Goal: Transaction & Acquisition: Purchase product/service

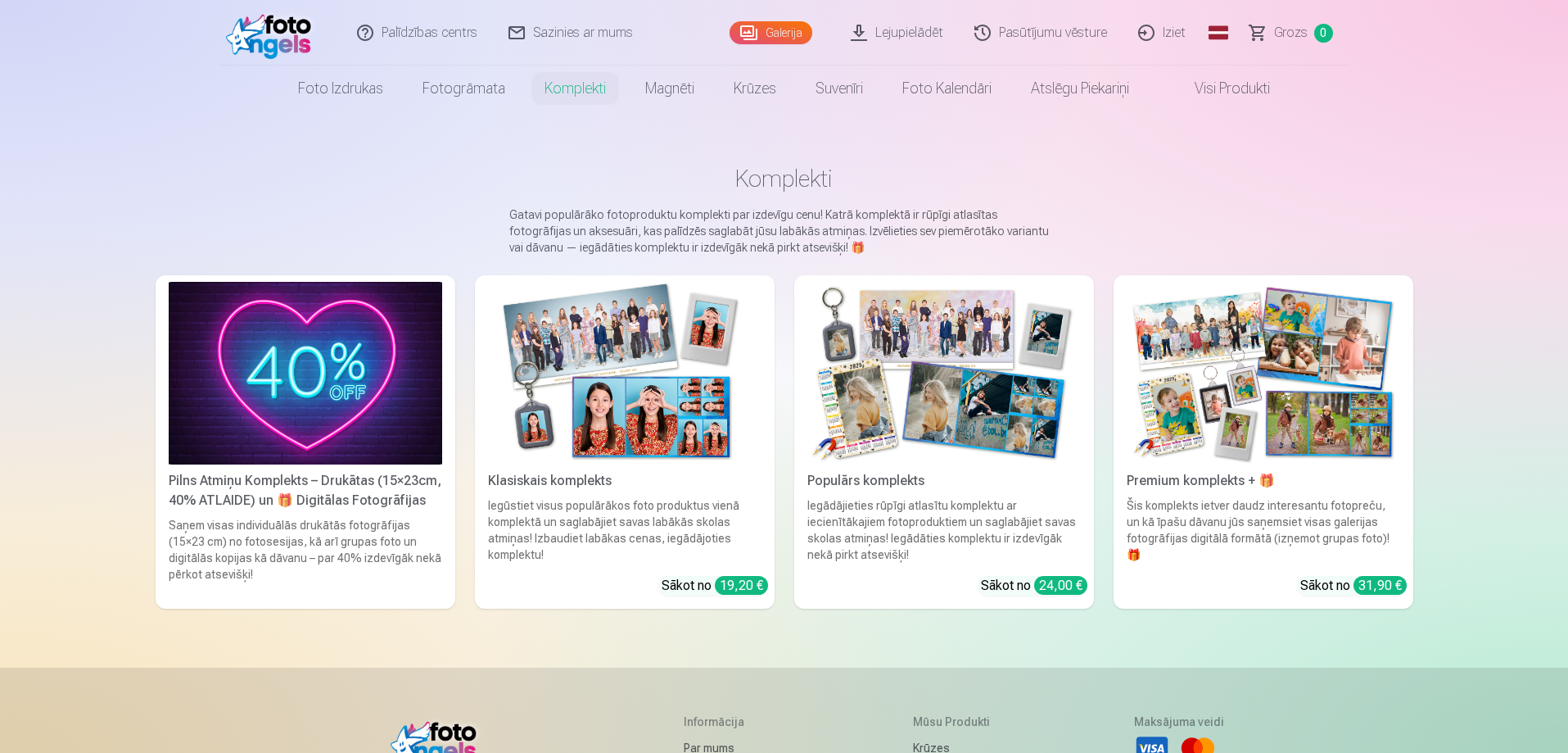
click at [770, 35] on link "Galerija" at bounding box center [771, 33] width 82 height 23
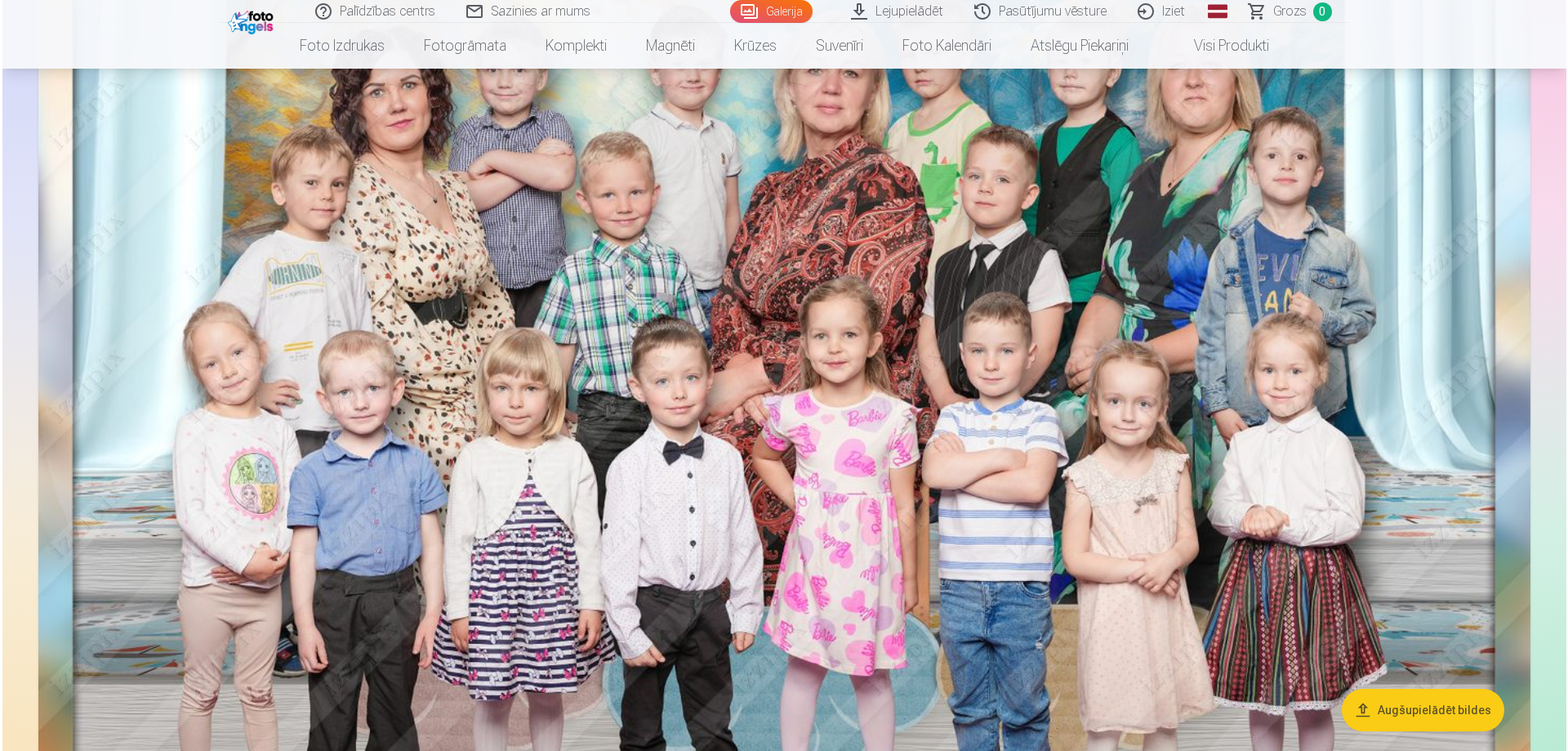
scroll to position [1715, 0]
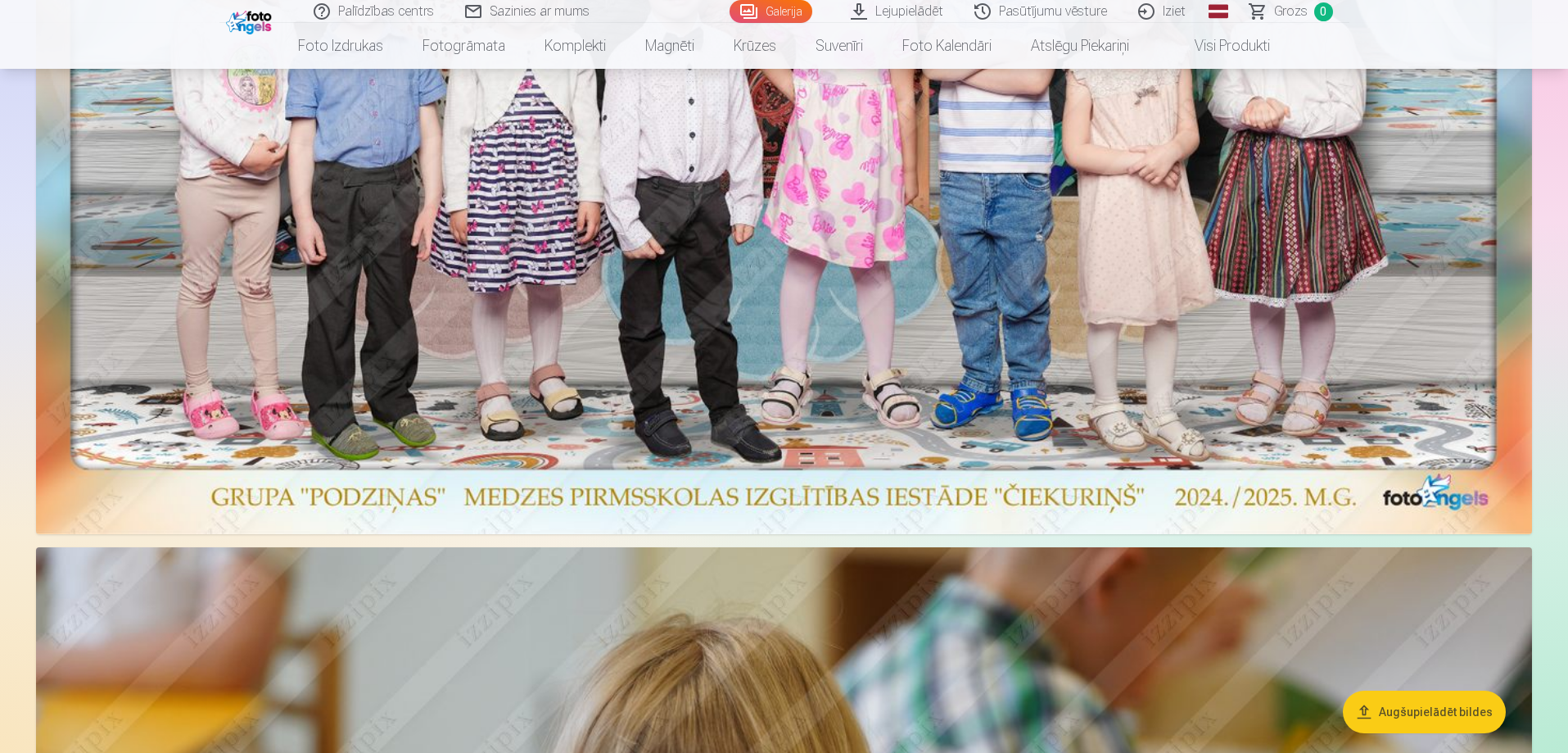
click at [695, 359] on img at bounding box center [784, 19] width 1496 height 1031
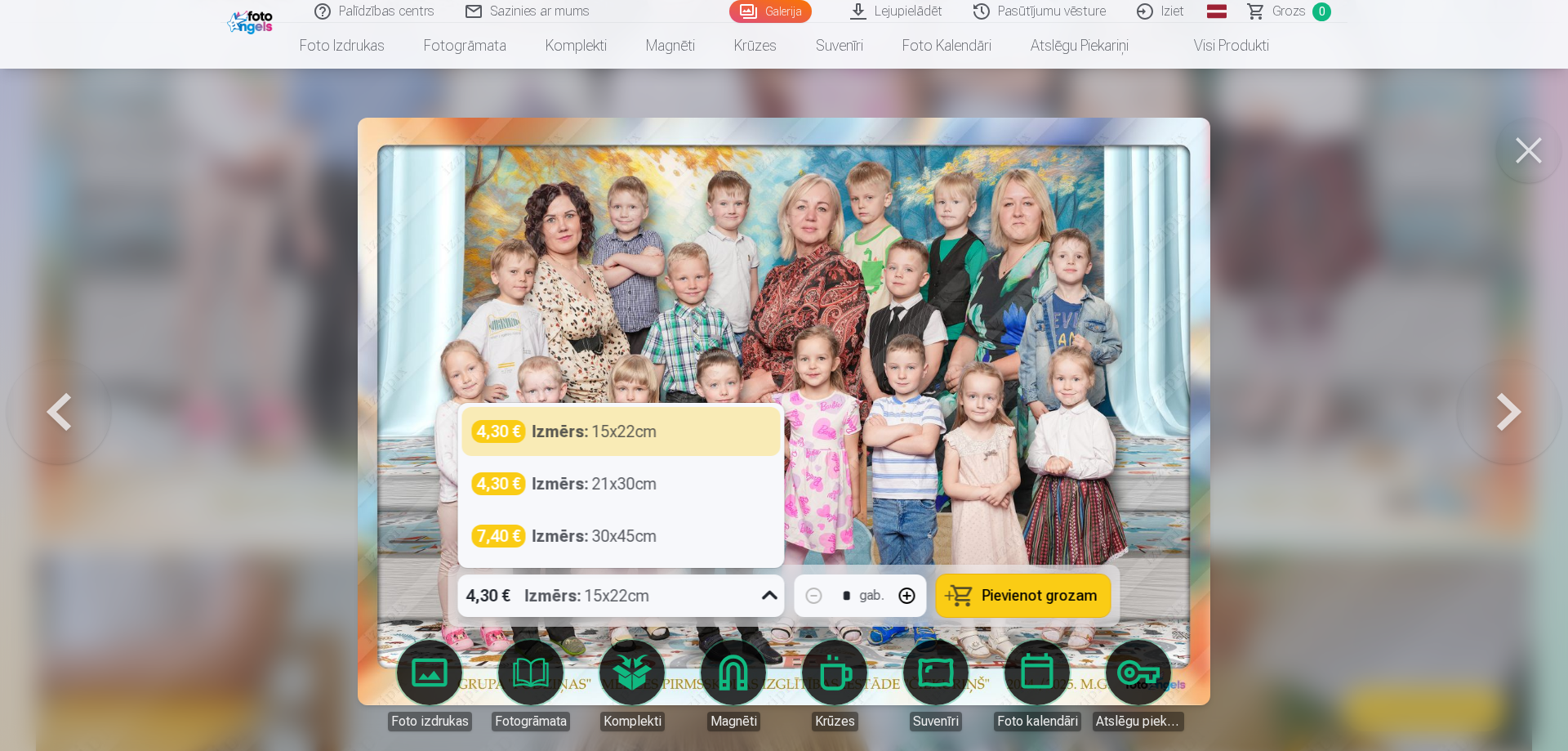
click at [772, 595] on icon at bounding box center [770, 595] width 26 height 26
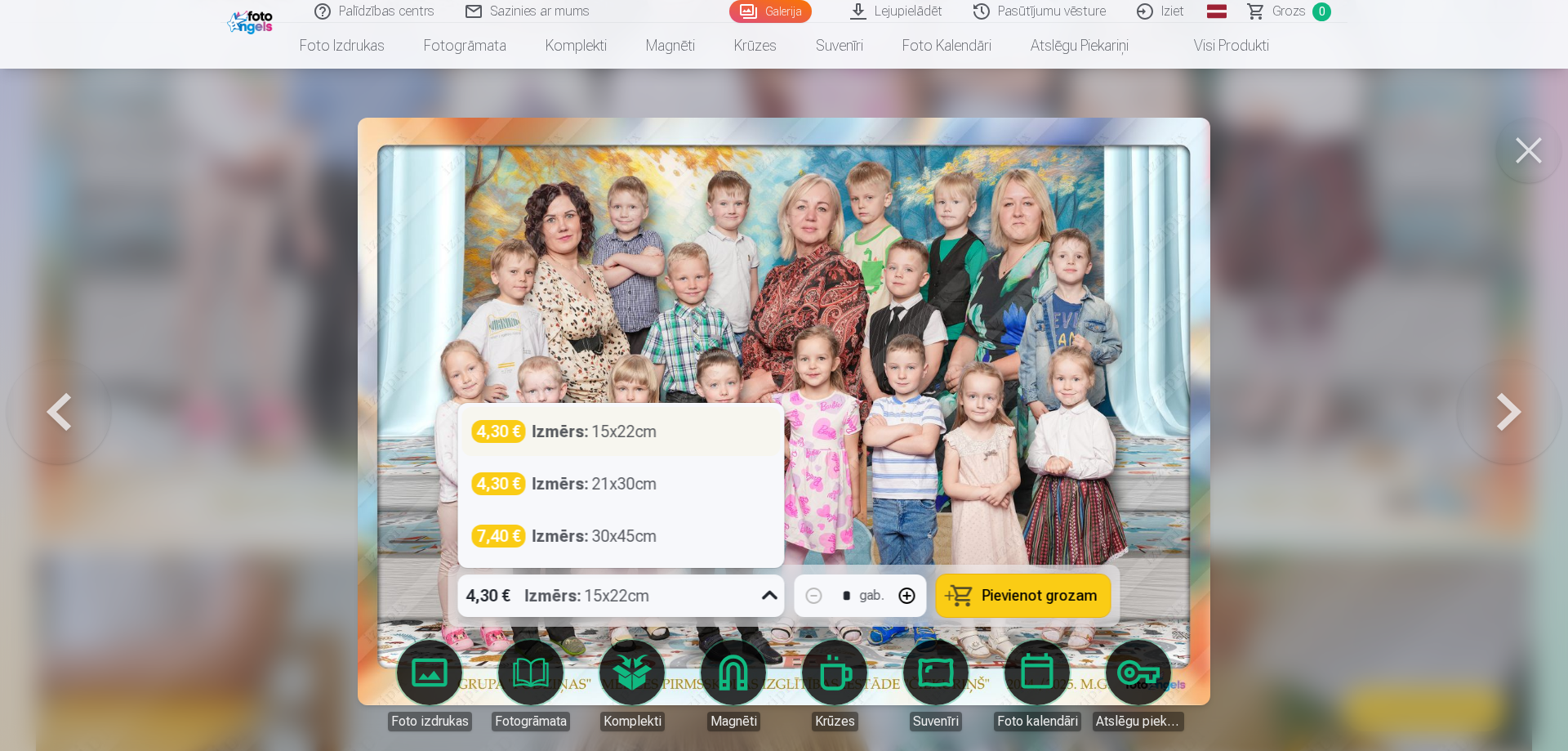
click at [606, 436] on div "Izmērs : 15x22cm" at bounding box center [595, 431] width 125 height 23
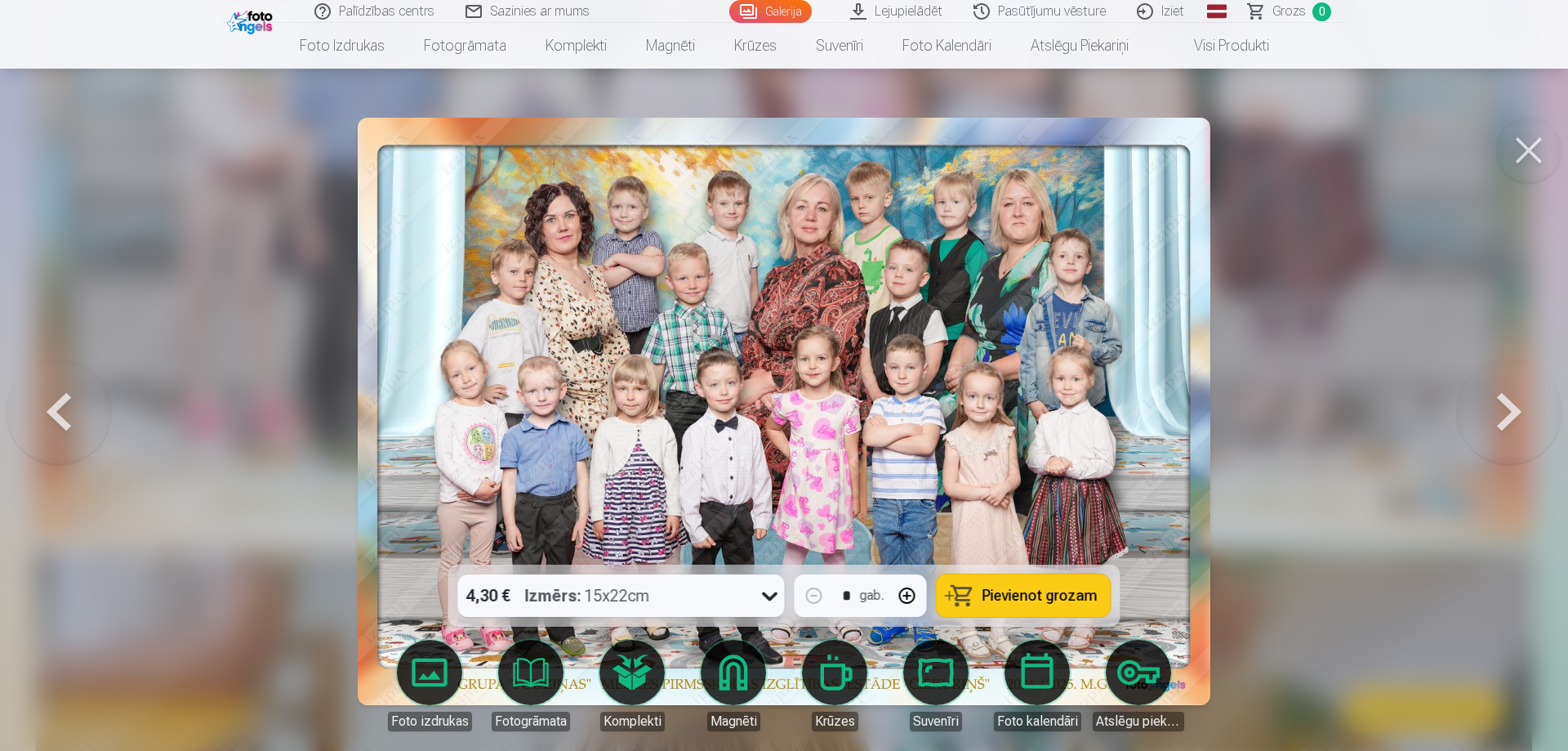
click at [1034, 600] on span "Pievienot grozam" at bounding box center [1040, 595] width 115 height 15
click at [1513, 150] on button at bounding box center [1529, 150] width 65 height 65
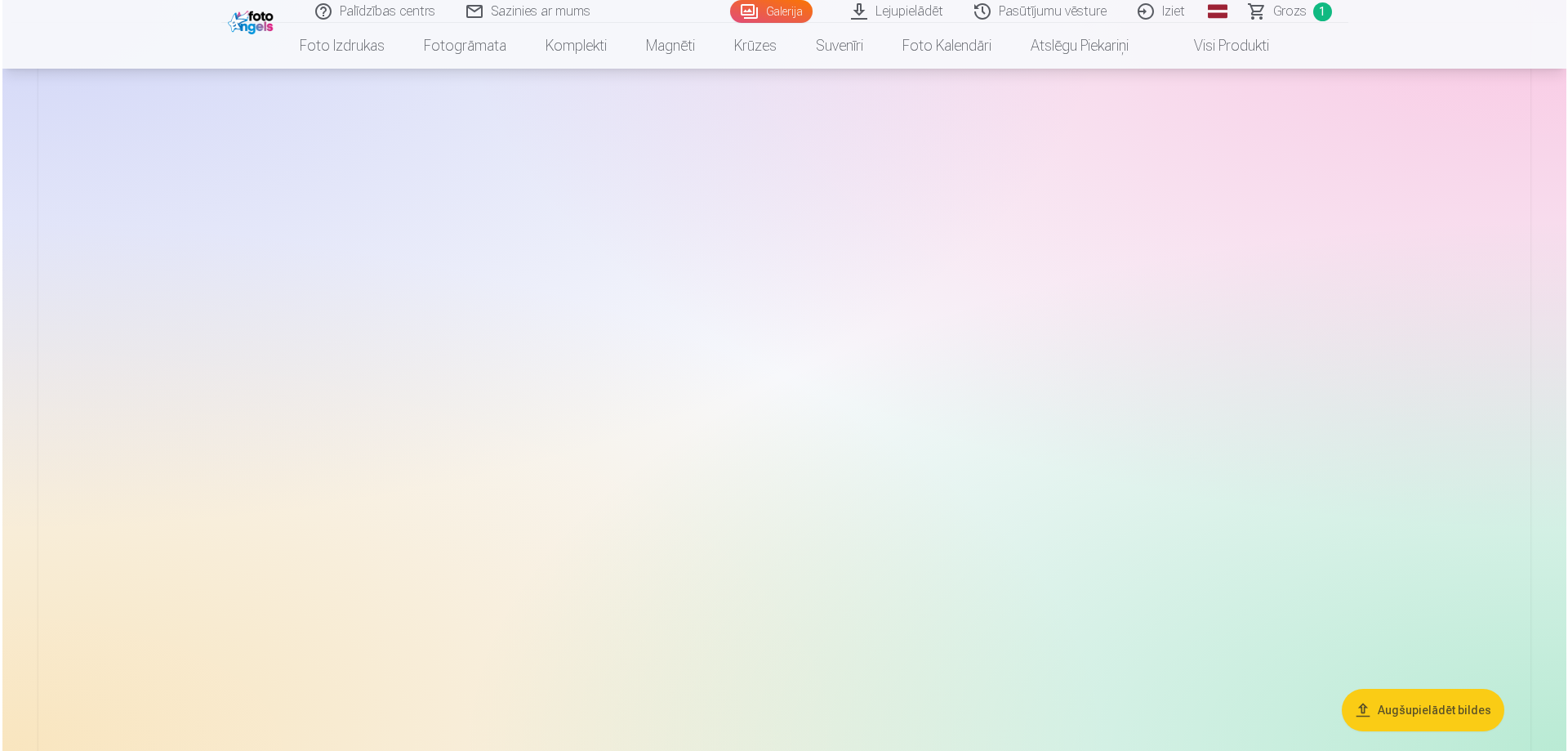
scroll to position [8738, 0]
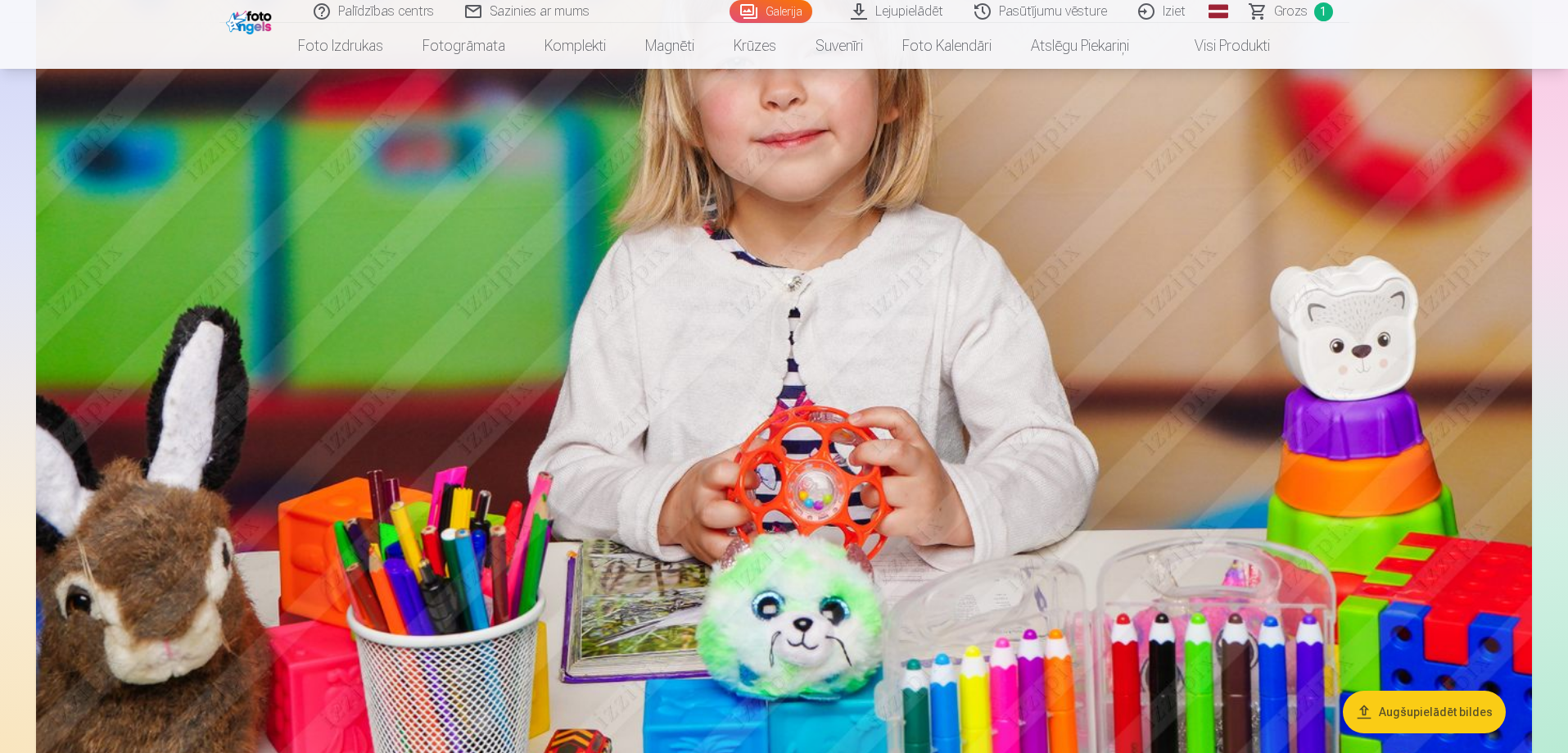
click at [1144, 395] on img at bounding box center [784, 306] width 1496 height 998
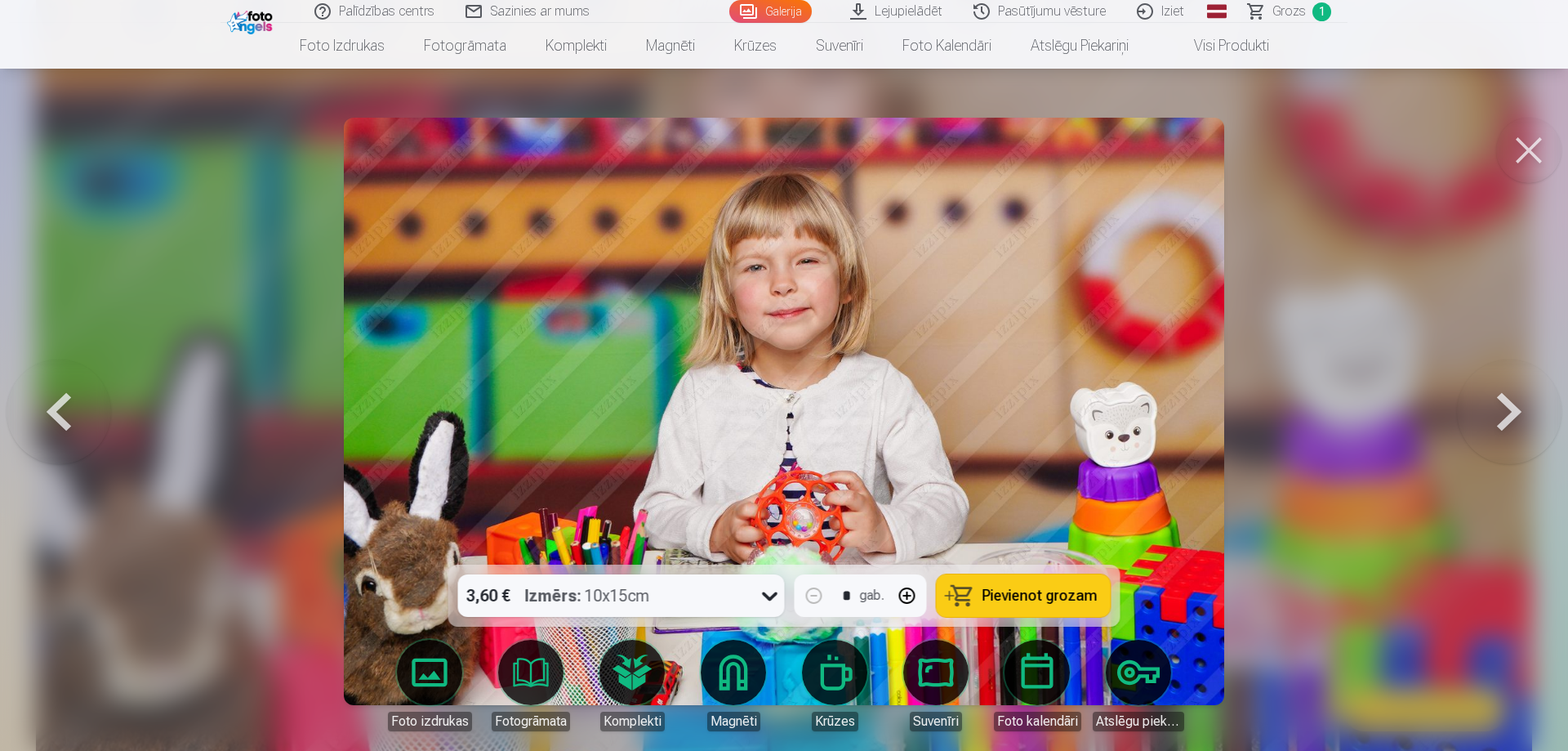
click at [766, 597] on icon at bounding box center [770, 595] width 26 height 26
click at [766, 597] on icon at bounding box center [770, 597] width 15 height 9
click at [902, 598] on button "button" at bounding box center [908, 596] width 39 height 39
click at [1048, 598] on span "Pievienot grozam" at bounding box center [1040, 595] width 115 height 15
click at [1518, 409] on button at bounding box center [1510, 411] width 105 height 273
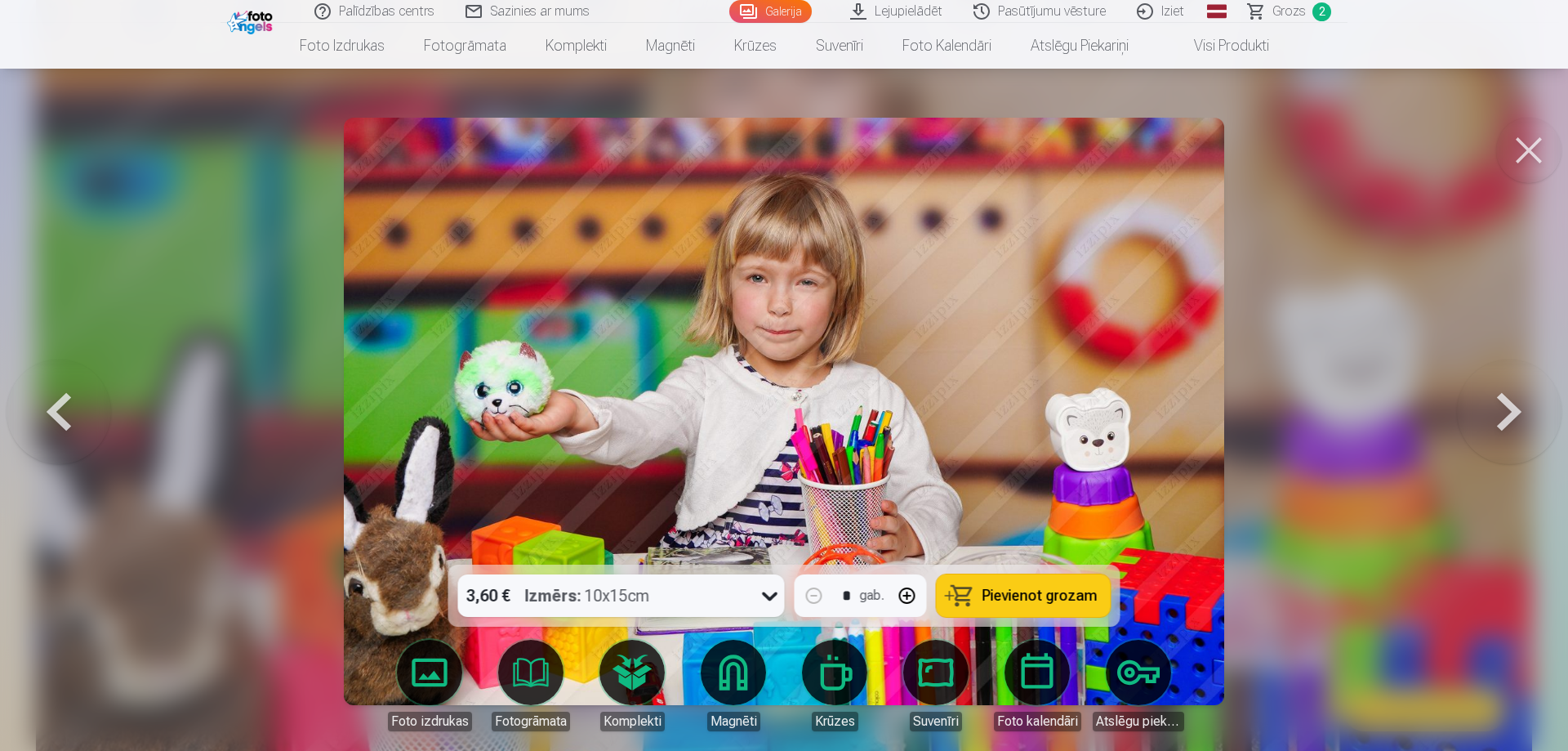
click at [1518, 409] on button at bounding box center [1510, 411] width 105 height 273
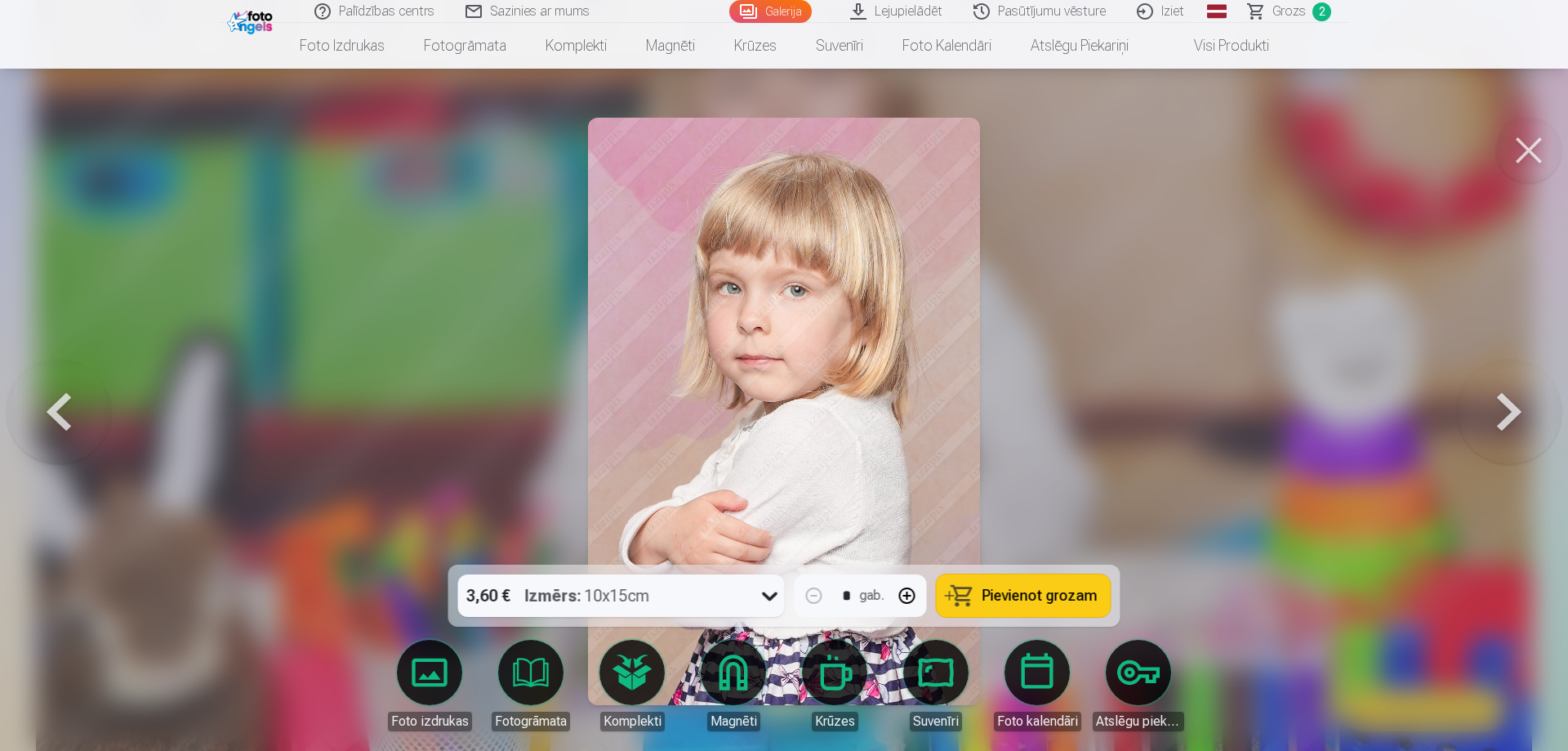
click at [905, 597] on button "button" at bounding box center [908, 596] width 39 height 39
click at [1040, 593] on span "Pievienot grozam" at bounding box center [1040, 595] width 115 height 15
type input "*"
click at [1502, 418] on button at bounding box center [1510, 411] width 105 height 273
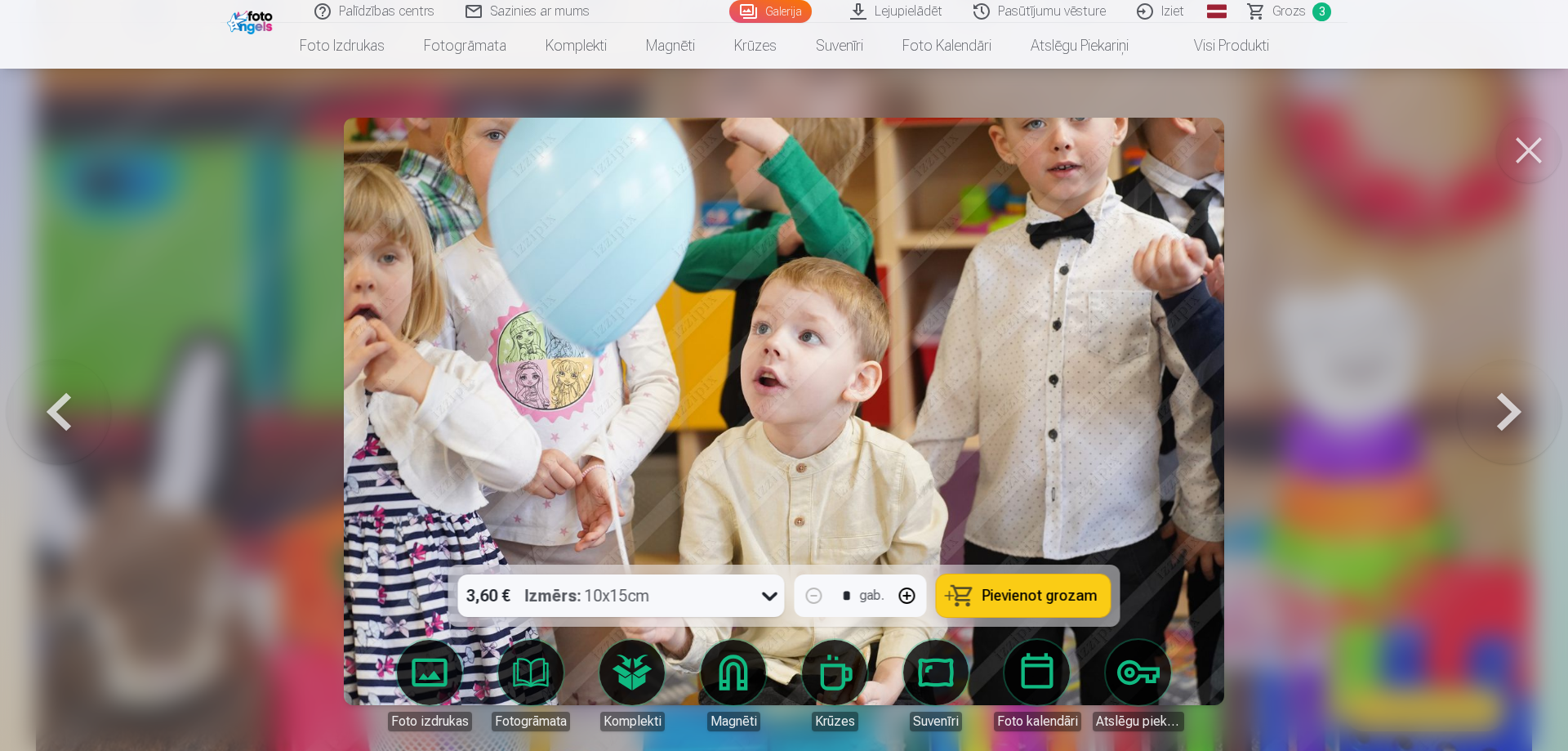
click at [1502, 418] on button at bounding box center [1510, 411] width 105 height 273
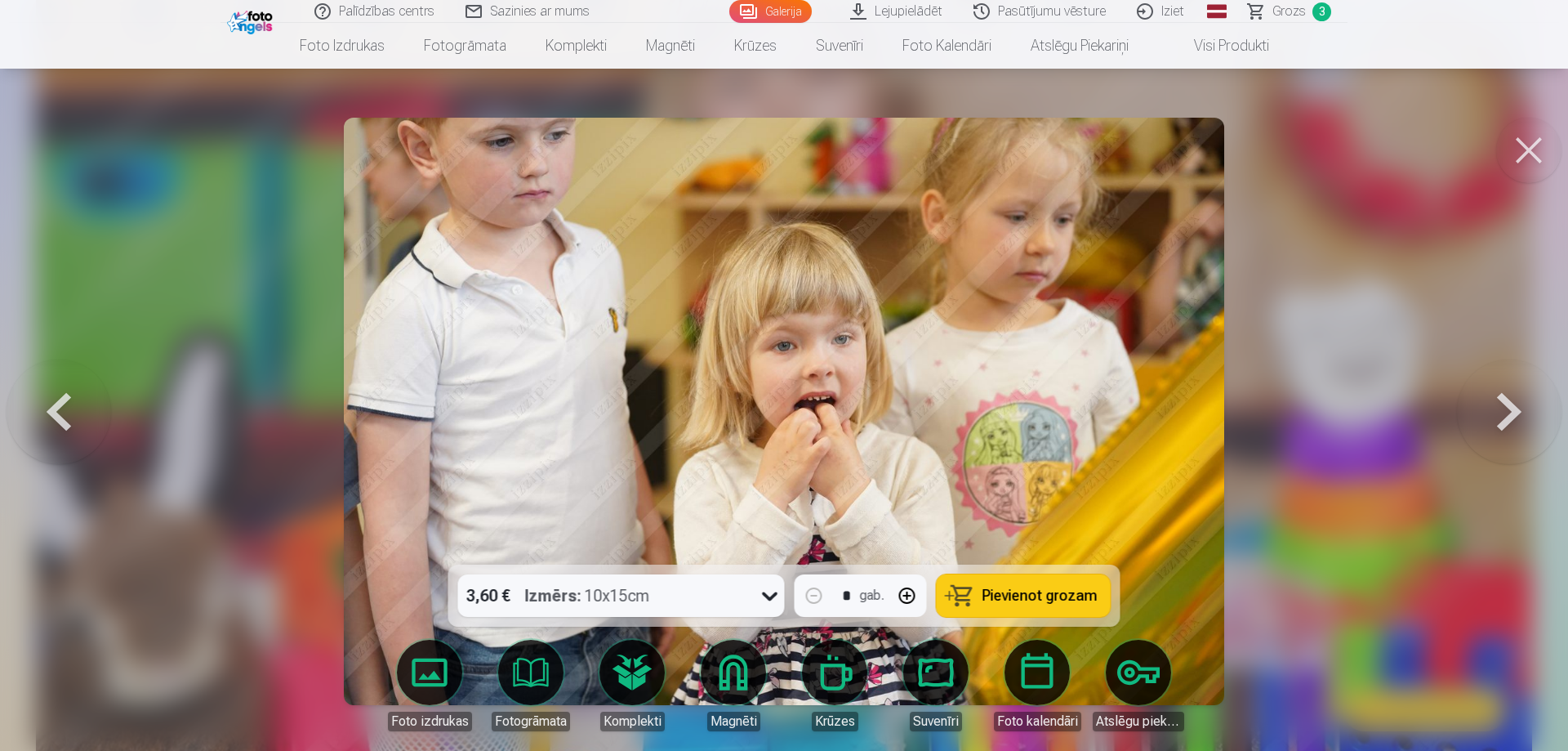
click at [1502, 418] on button at bounding box center [1510, 411] width 105 height 273
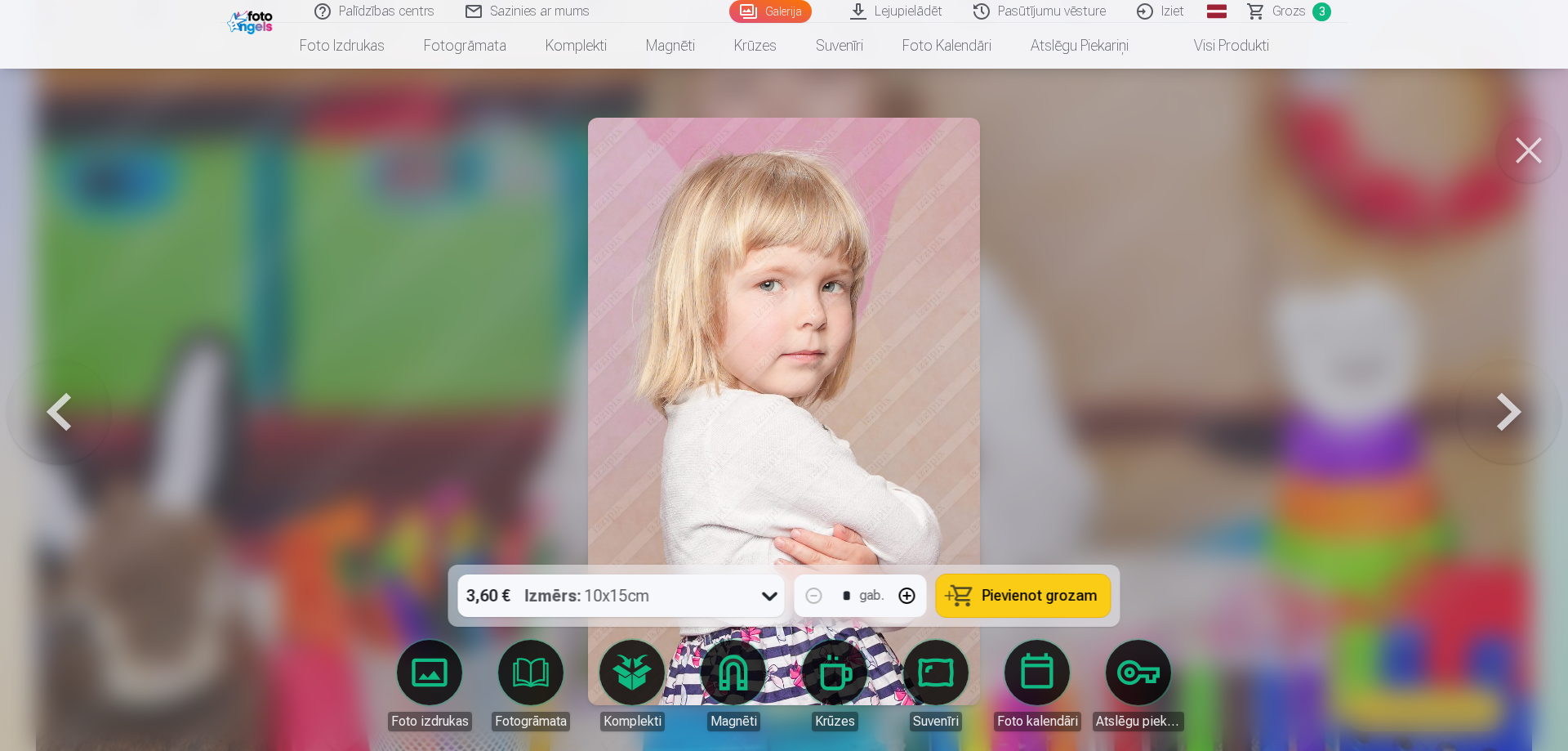
click at [1059, 598] on span "Pievienot grozam" at bounding box center [1040, 595] width 115 height 15
click at [1511, 410] on button at bounding box center [1510, 411] width 105 height 273
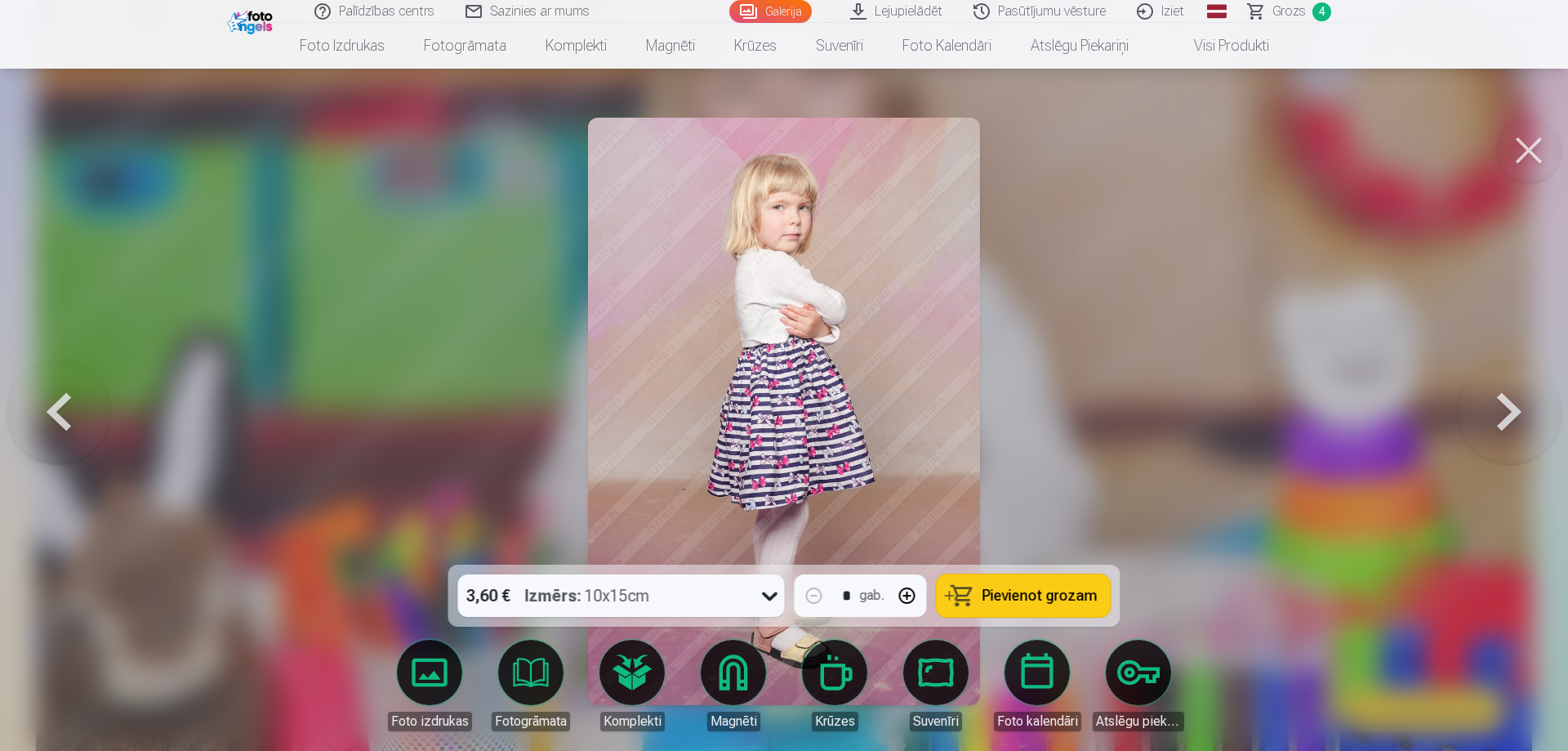
click at [1511, 410] on button at bounding box center [1510, 411] width 105 height 273
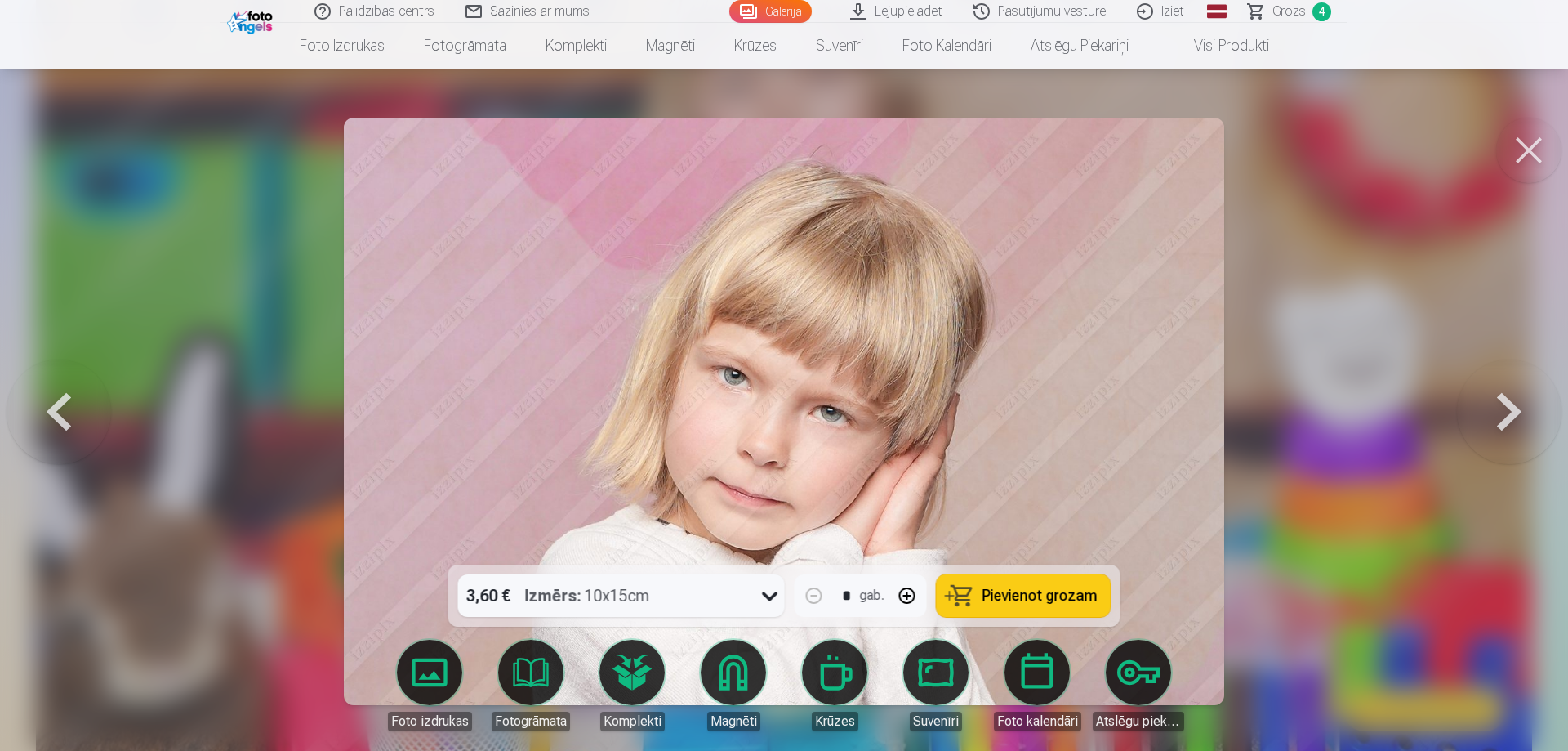
click at [59, 417] on button at bounding box center [59, 411] width 105 height 273
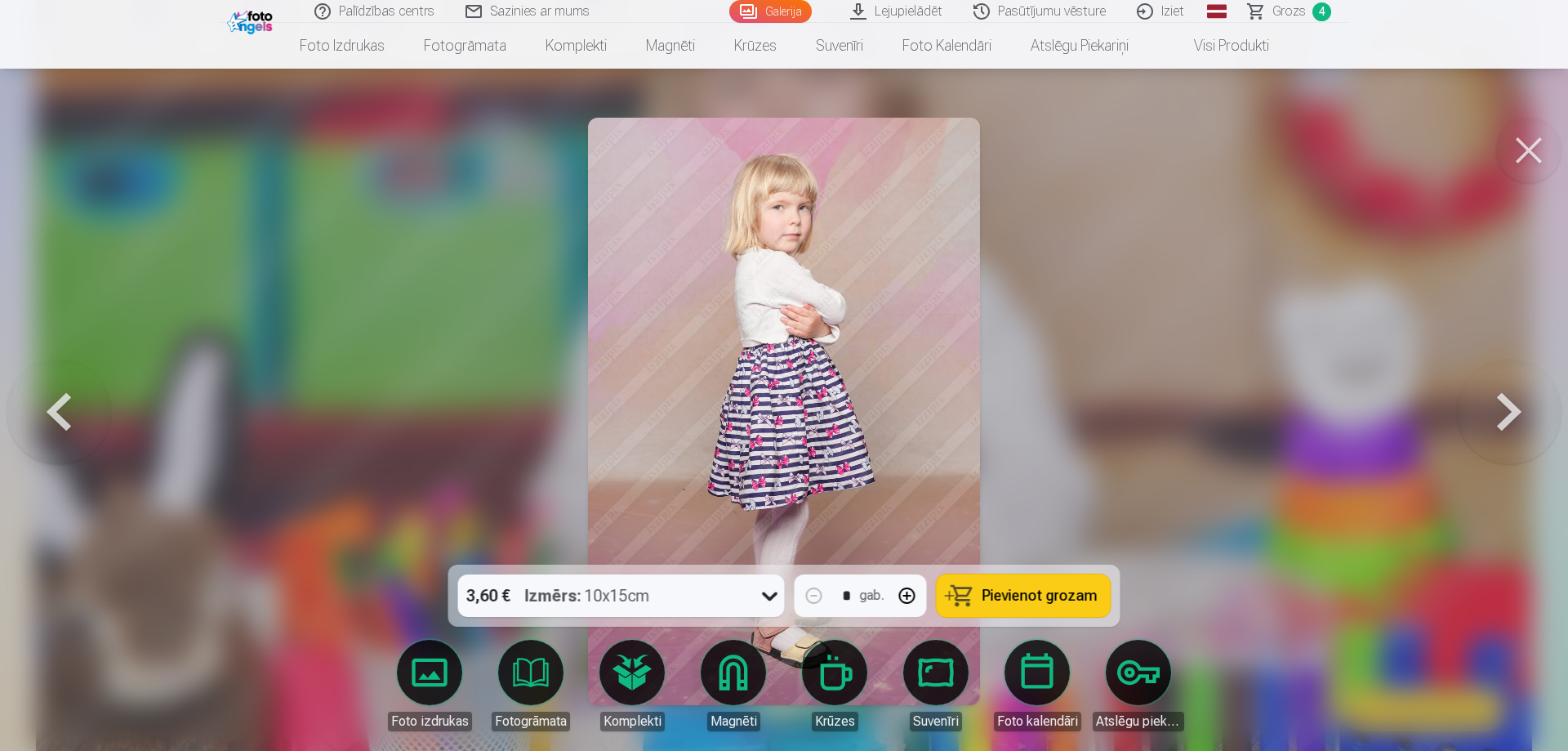
click at [1508, 412] on button at bounding box center [1510, 411] width 105 height 273
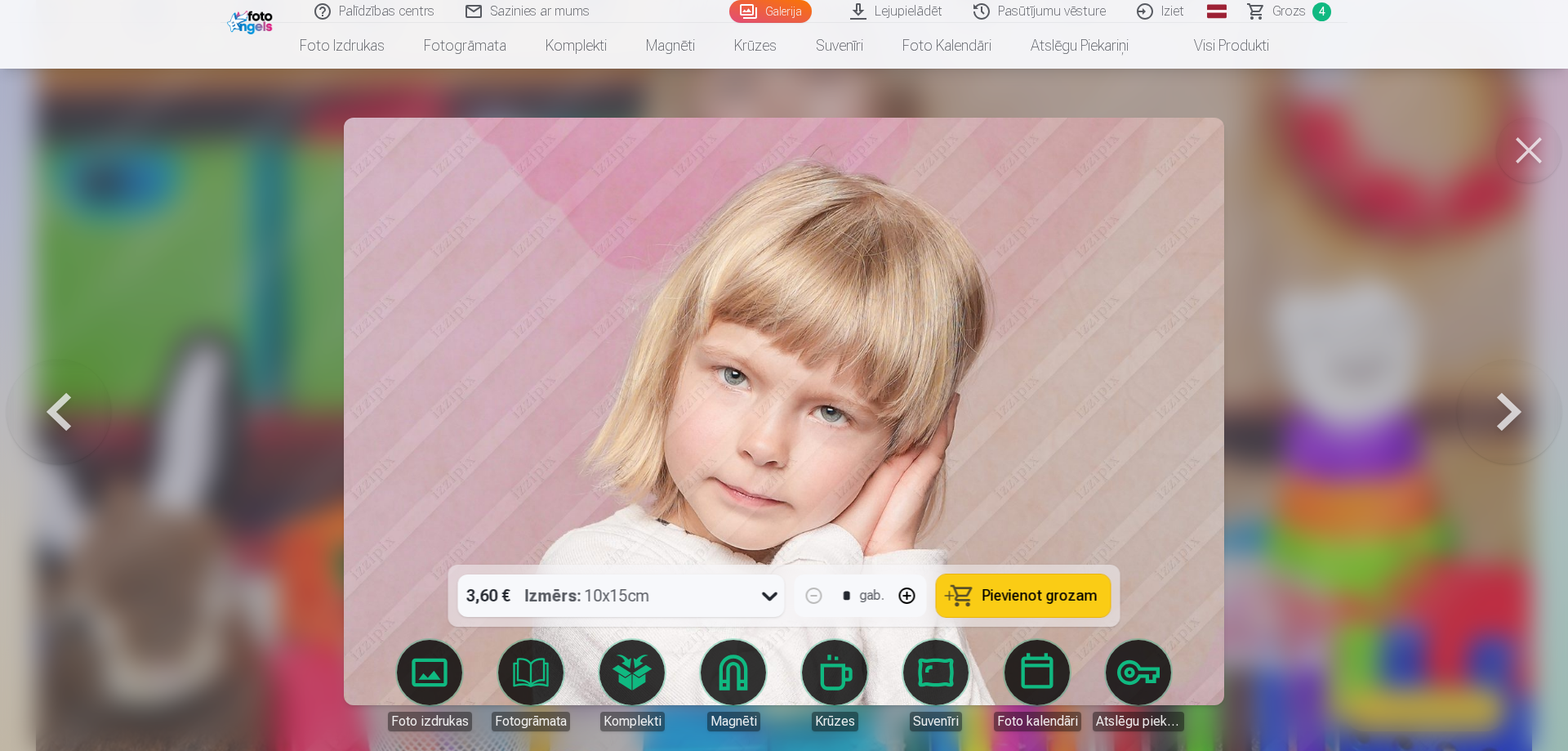
click at [1508, 412] on button at bounding box center [1510, 411] width 105 height 273
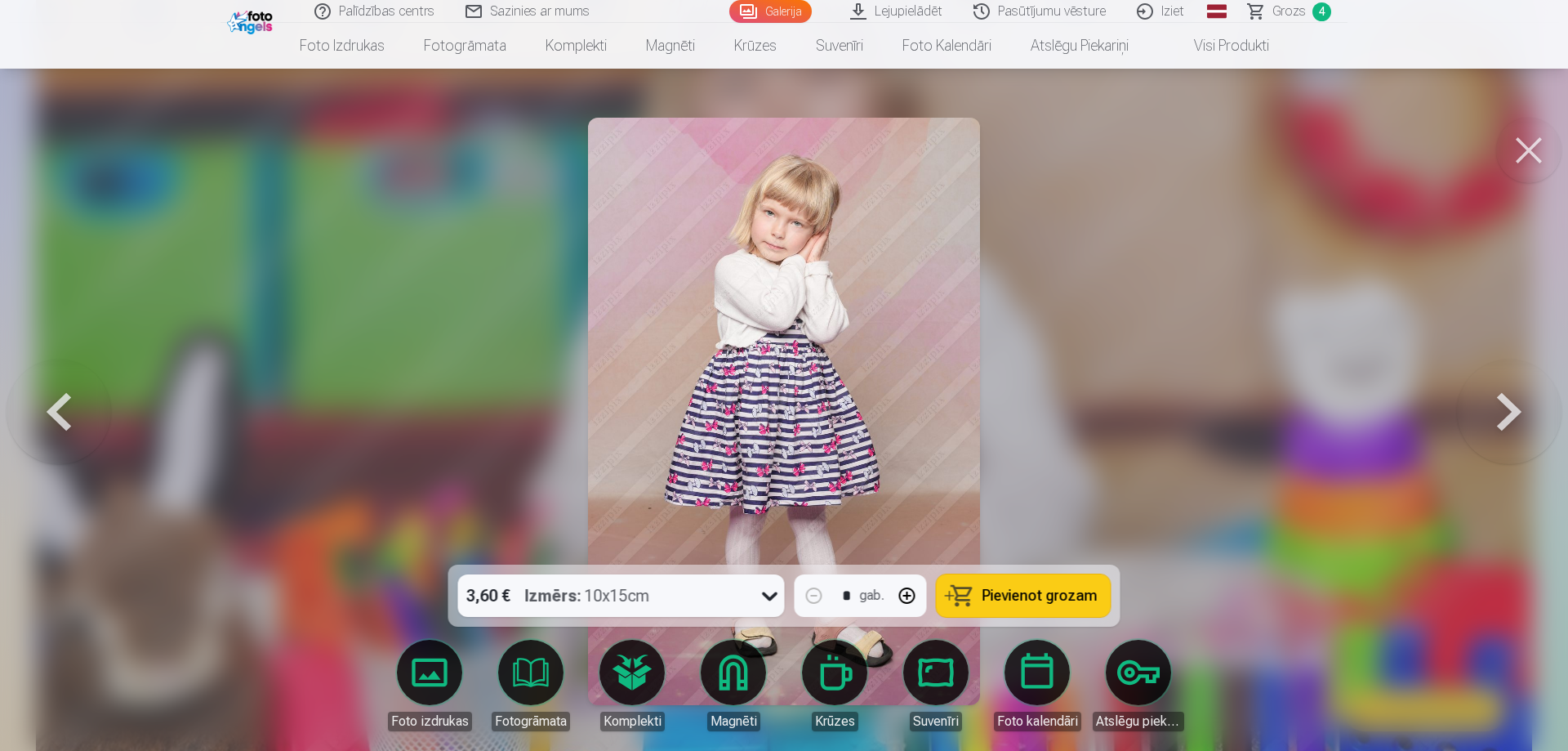
click at [1030, 588] on span "Pievienot grozam" at bounding box center [1040, 595] width 115 height 15
click at [1505, 411] on button at bounding box center [1510, 411] width 105 height 273
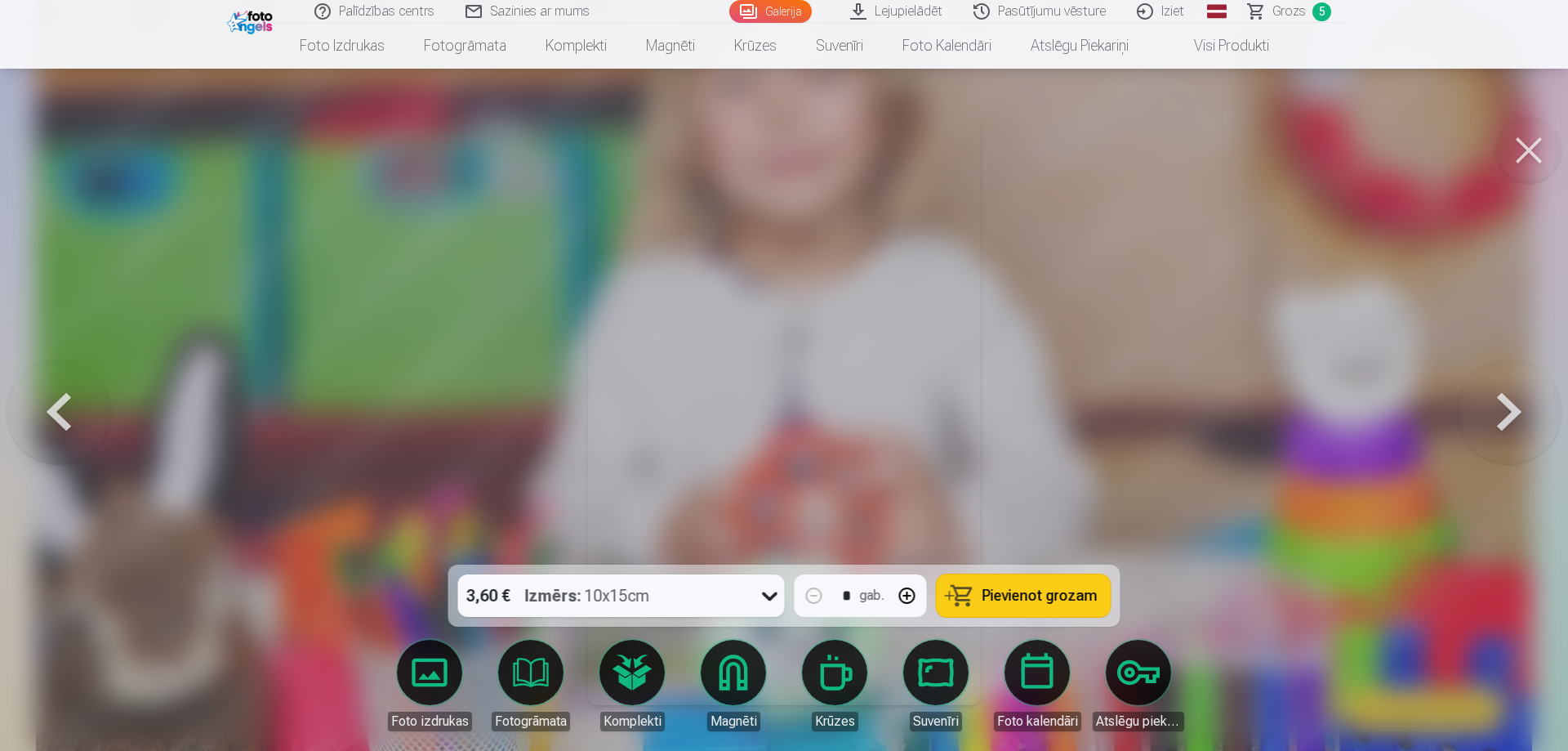
click at [1505, 411] on button at bounding box center [1510, 411] width 105 height 273
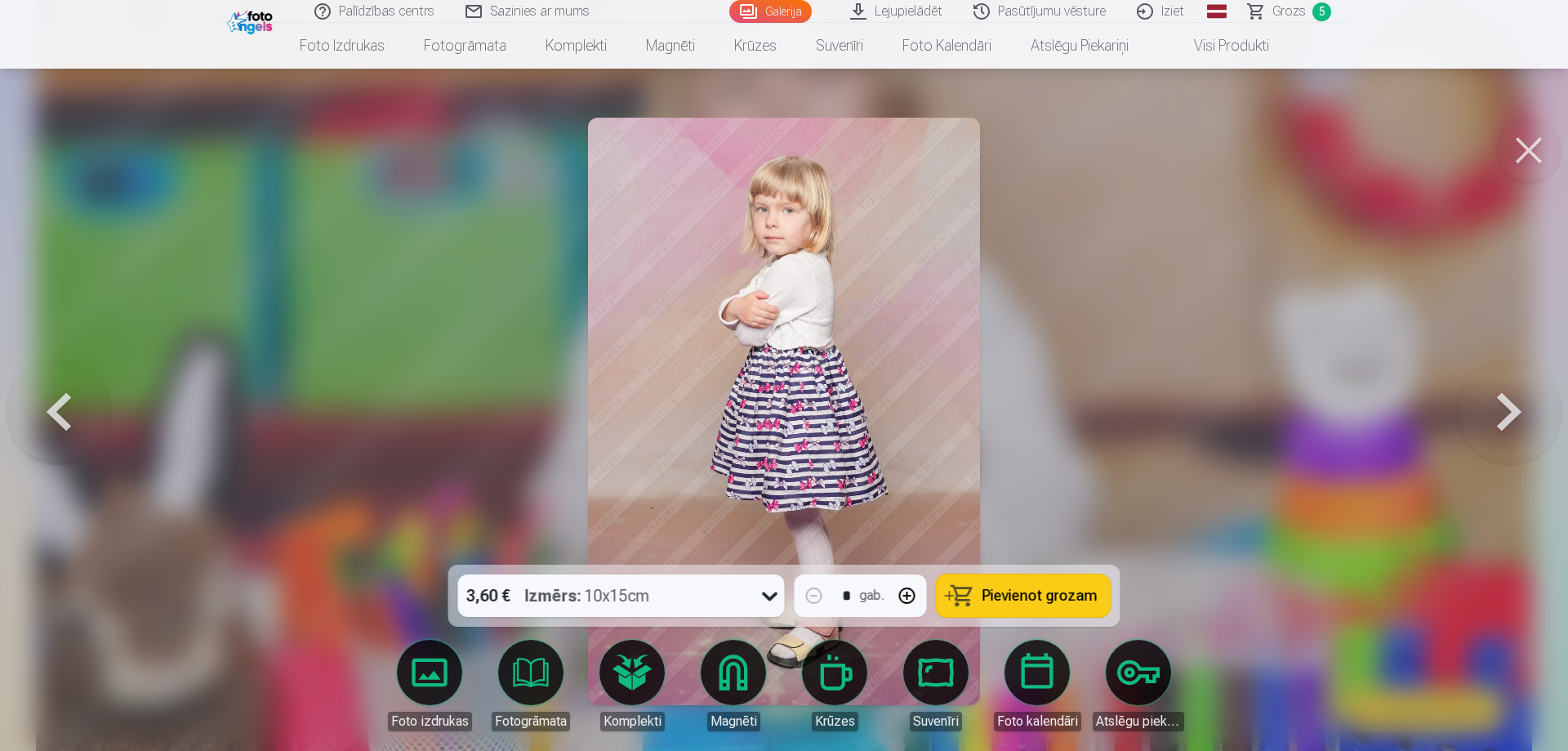
click at [1505, 411] on button at bounding box center [1510, 411] width 105 height 273
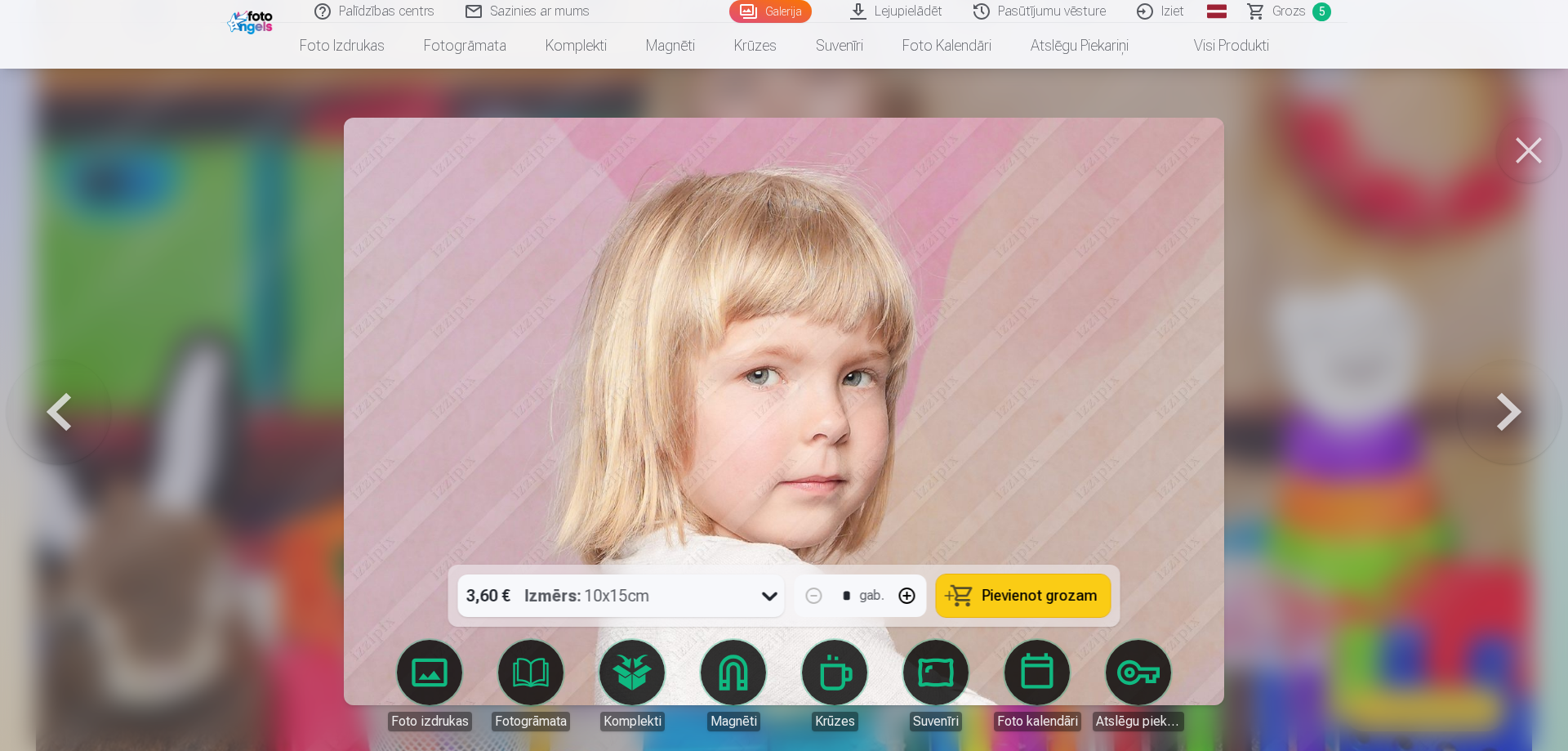
click at [1505, 418] on button at bounding box center [1510, 411] width 105 height 273
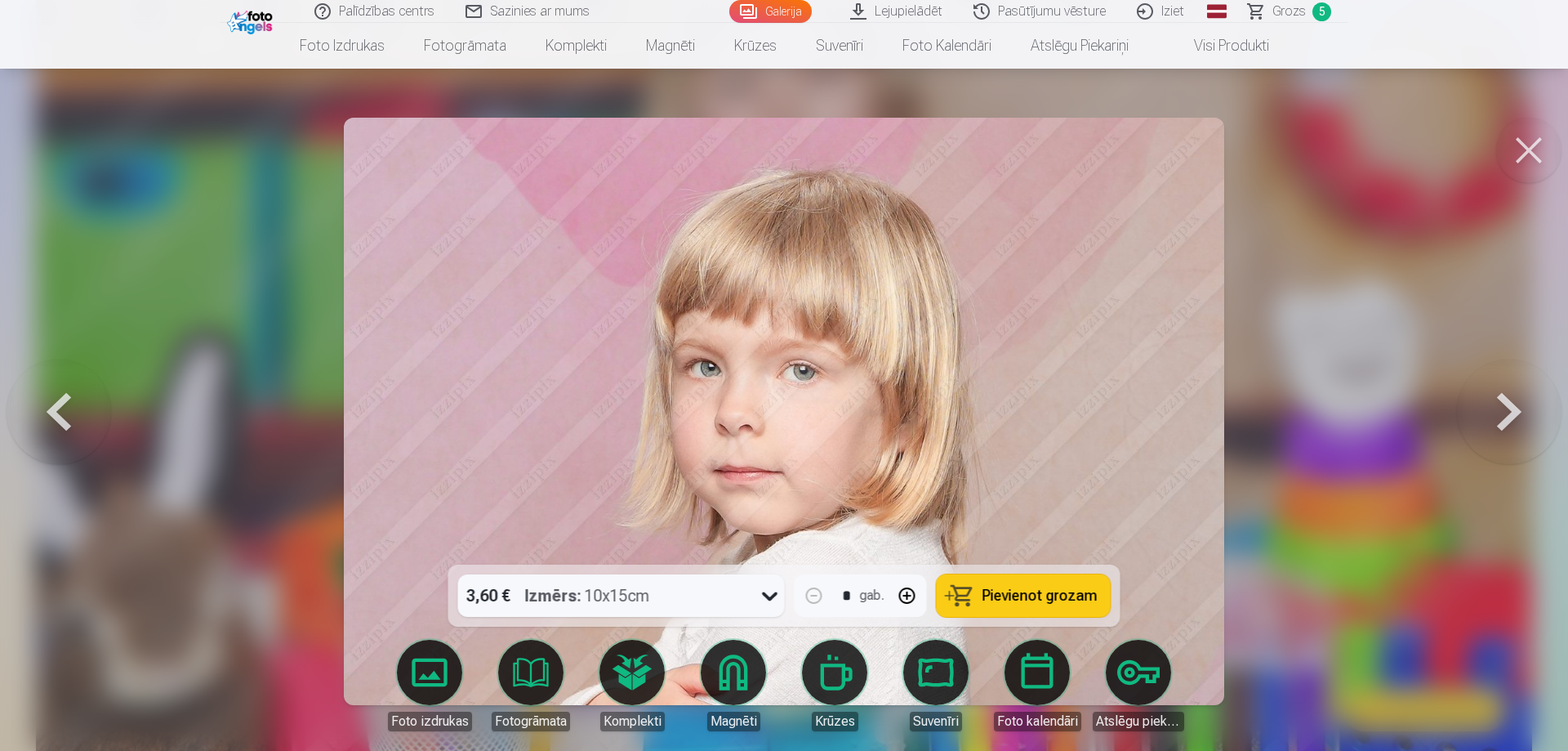
click at [72, 406] on button at bounding box center [59, 411] width 105 height 273
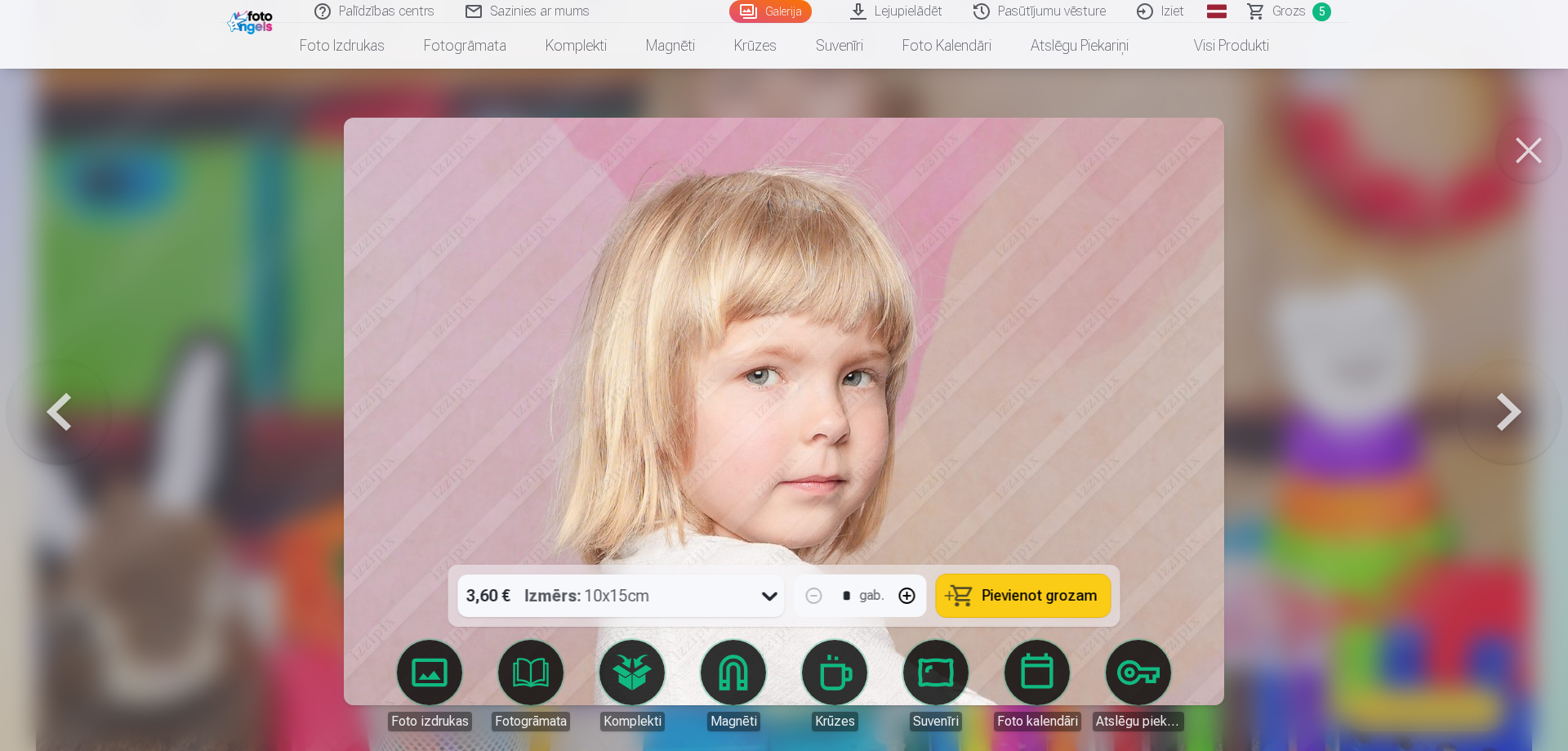
click at [1034, 590] on span "Pievienot grozam" at bounding box center [1040, 595] width 115 height 15
click at [1505, 415] on button at bounding box center [1510, 411] width 105 height 273
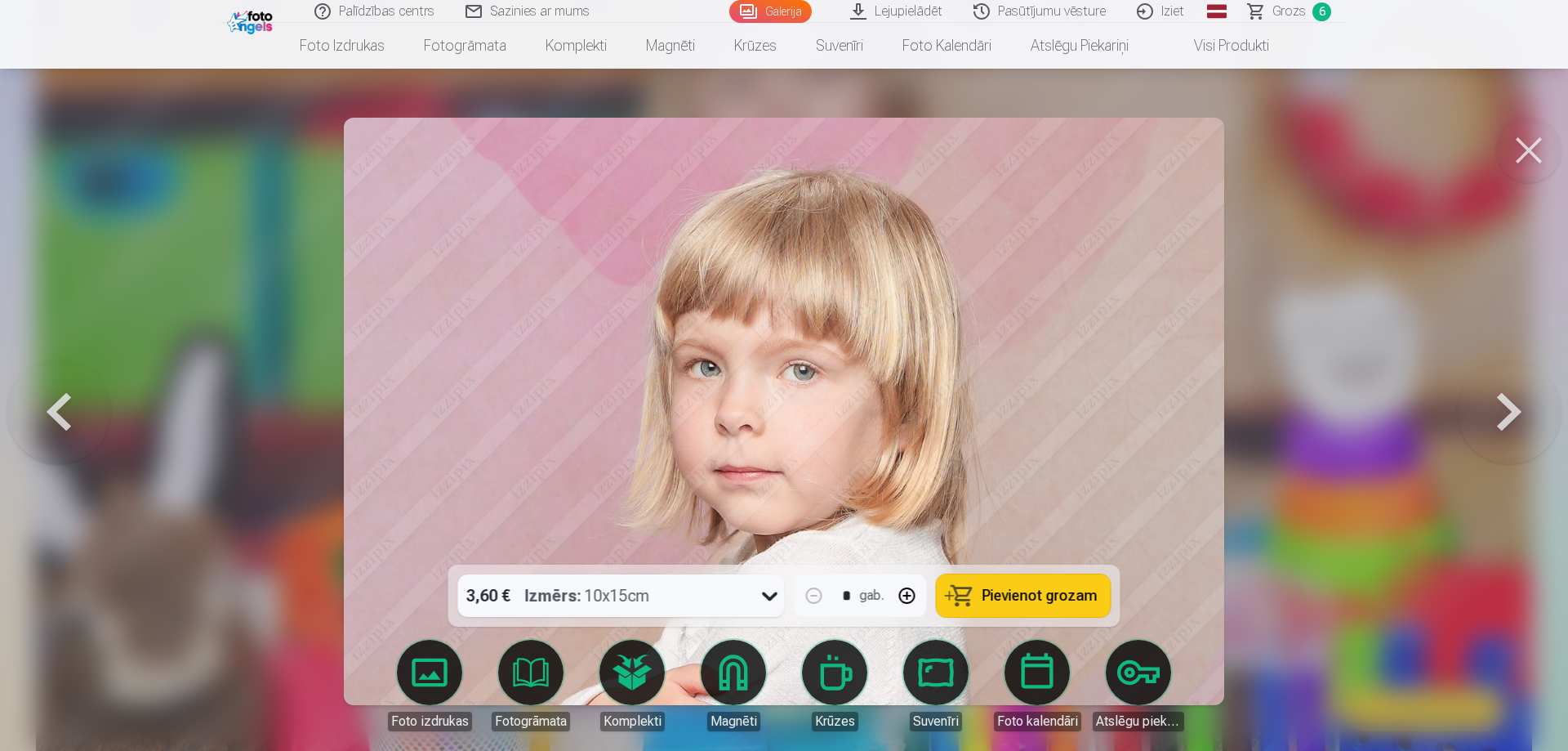
click at [1505, 415] on button at bounding box center [1510, 411] width 105 height 273
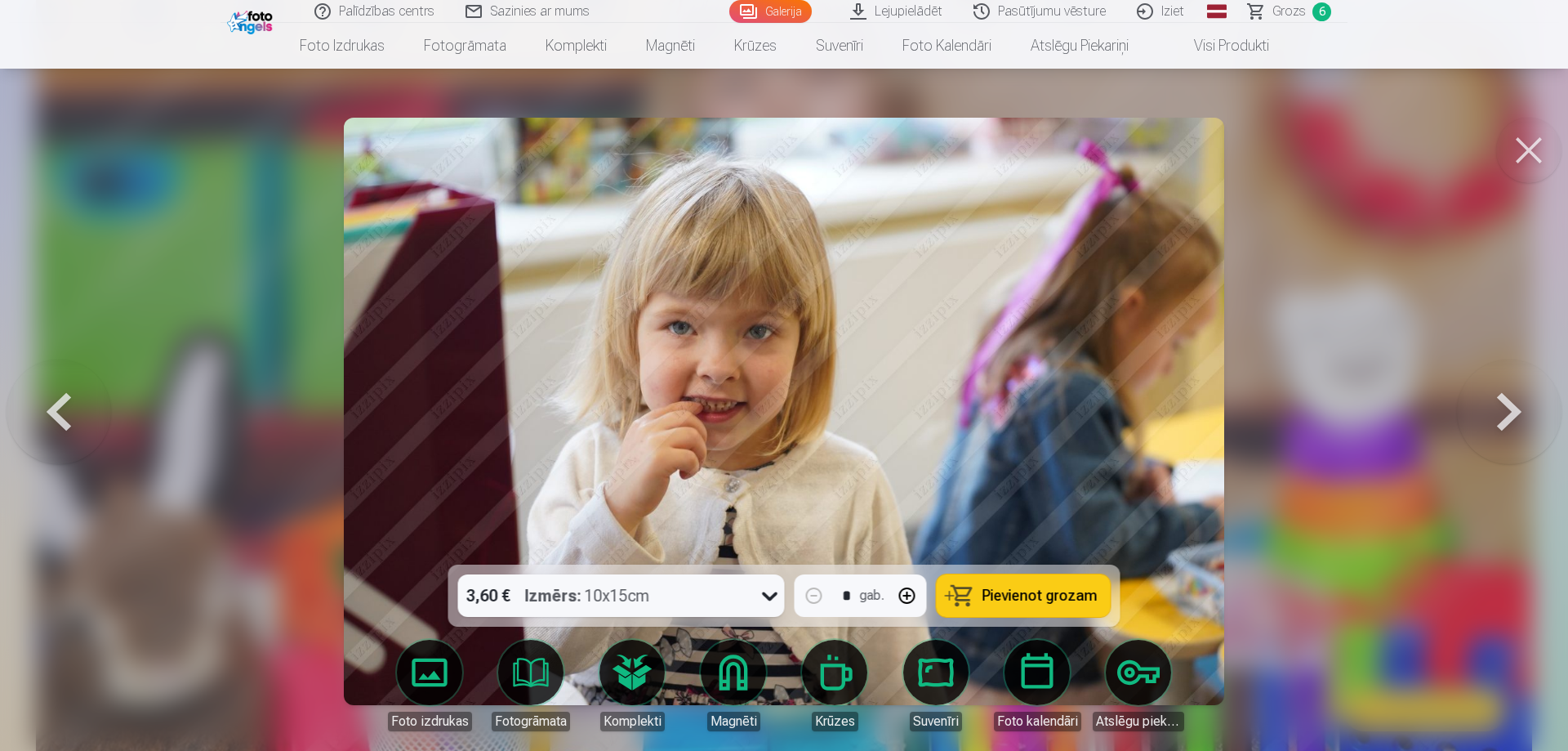
click at [1505, 415] on button at bounding box center [1510, 411] width 105 height 273
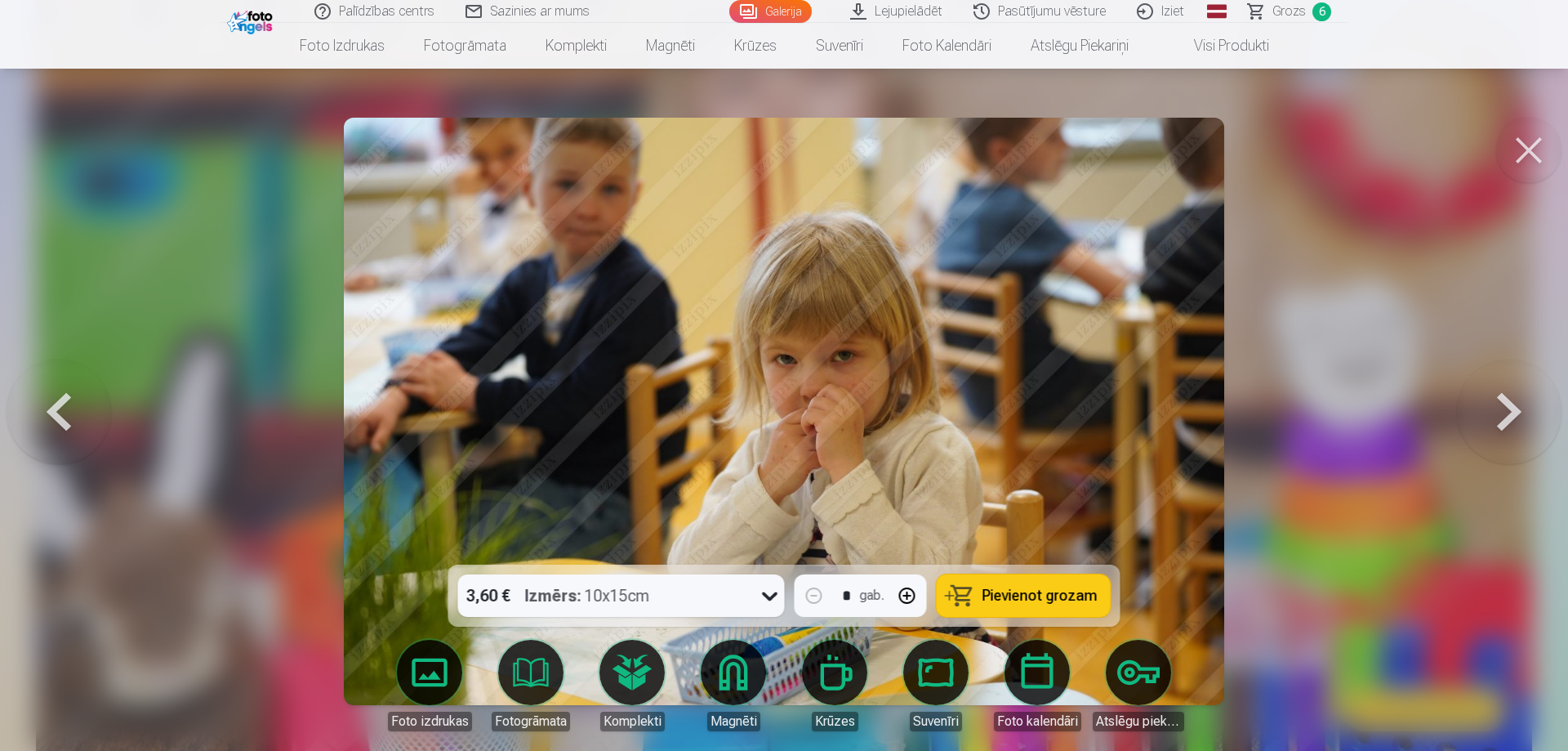
click at [1505, 415] on button at bounding box center [1510, 411] width 105 height 273
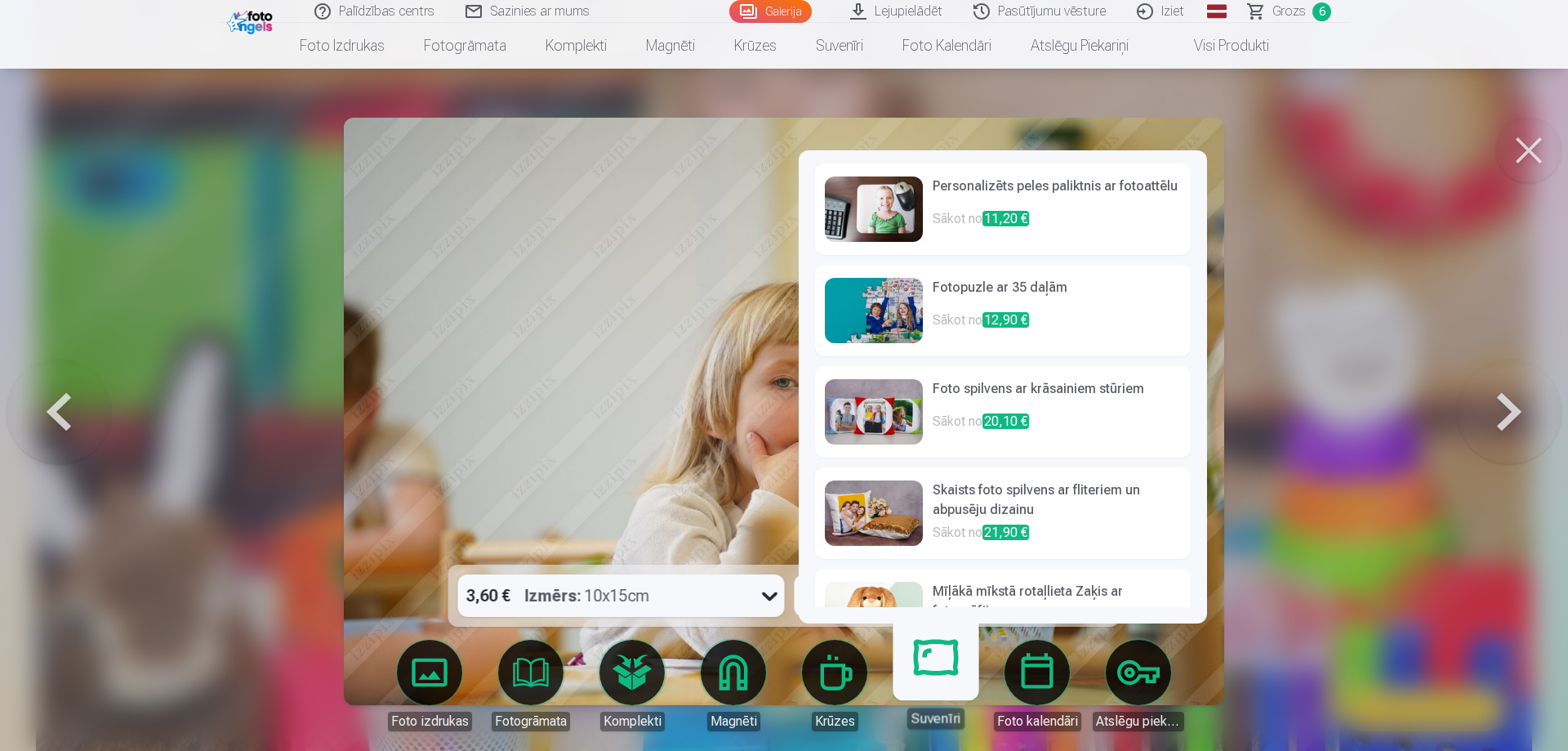
click at [1119, 336] on p "Sākot no 12,90 €" at bounding box center [1057, 327] width 249 height 33
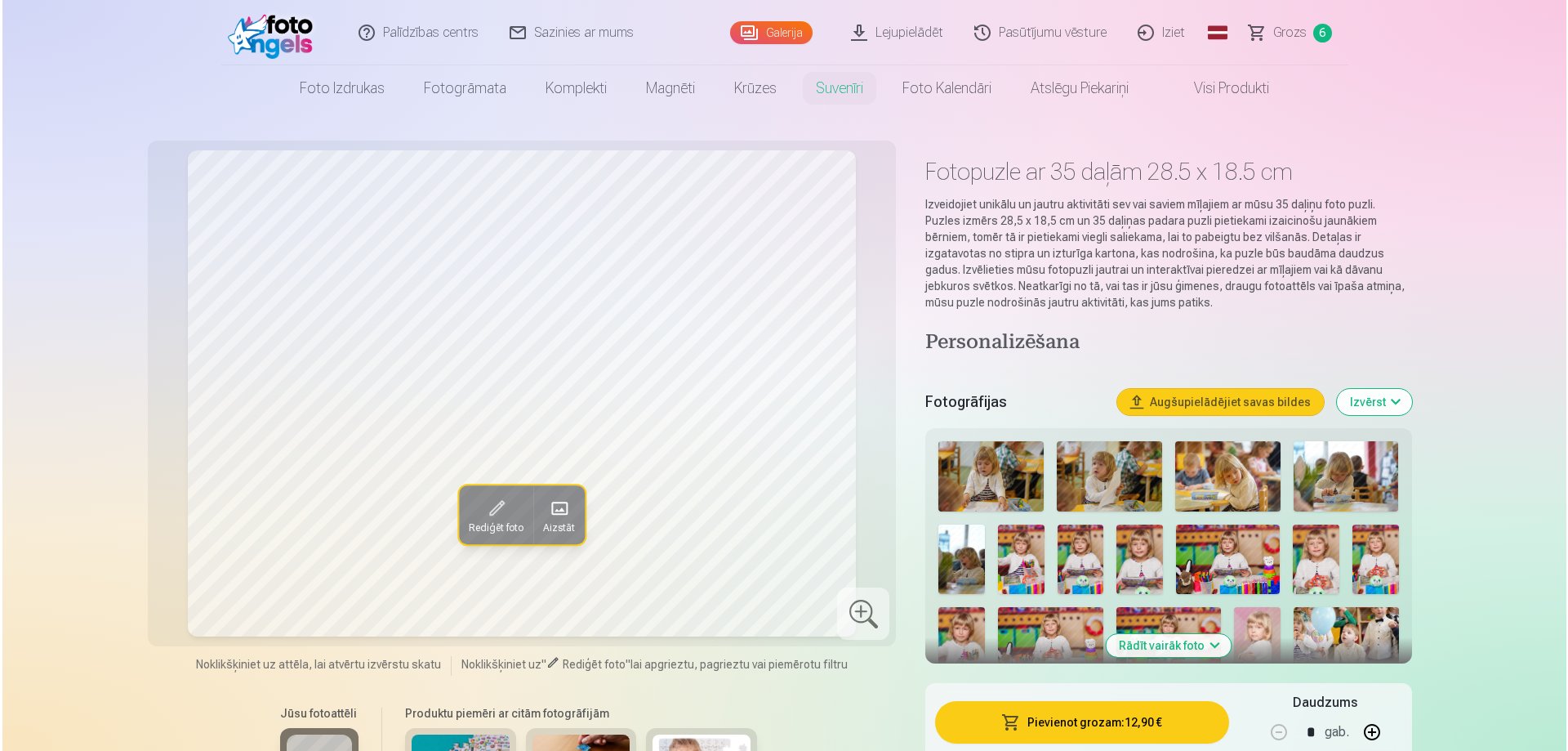
scroll to position [6122, 0]
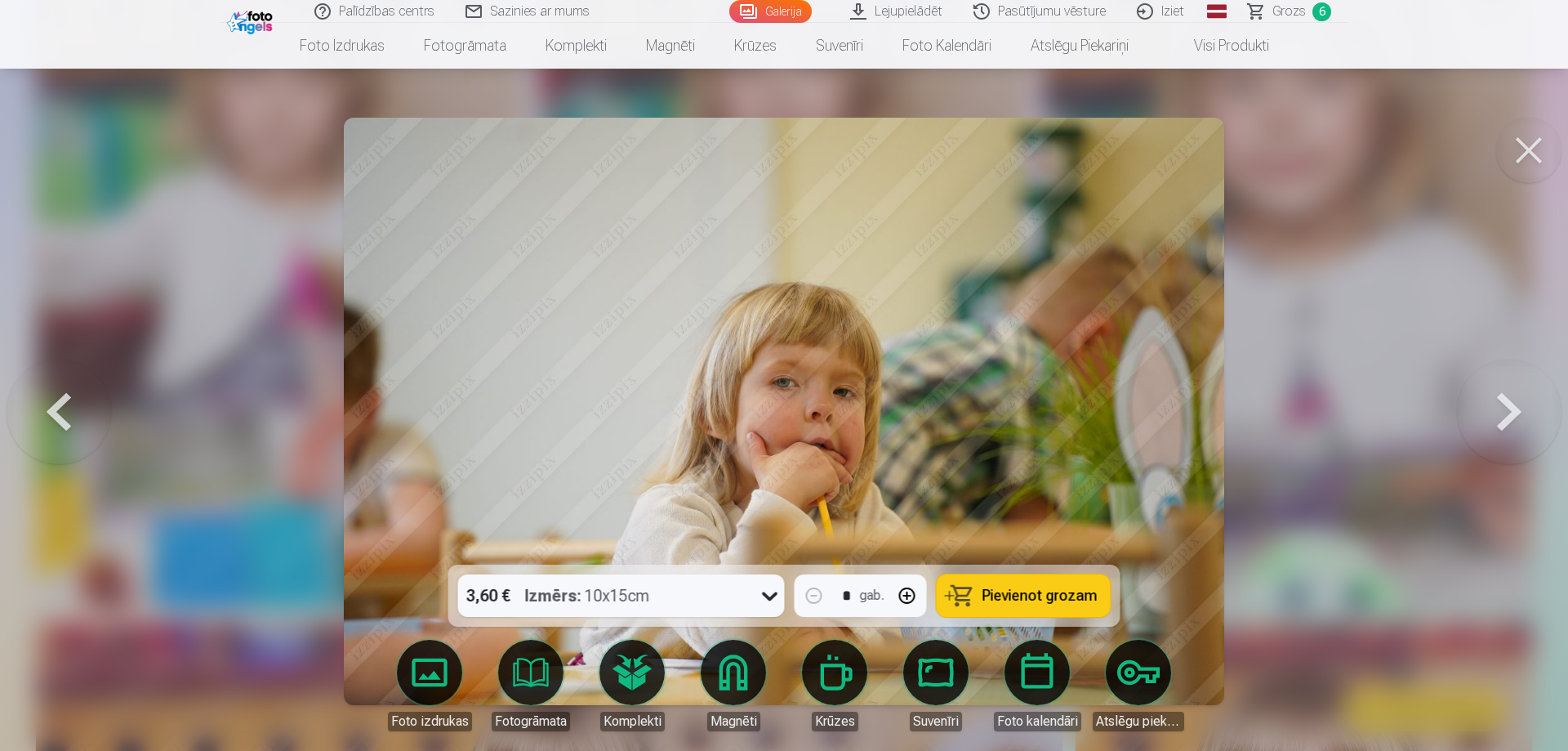
click at [916, 395] on img at bounding box center [784, 411] width 881 height 587
click at [1054, 603] on span "Pievienot grozam" at bounding box center [1040, 595] width 115 height 15
click at [1516, 412] on button at bounding box center [1510, 411] width 105 height 273
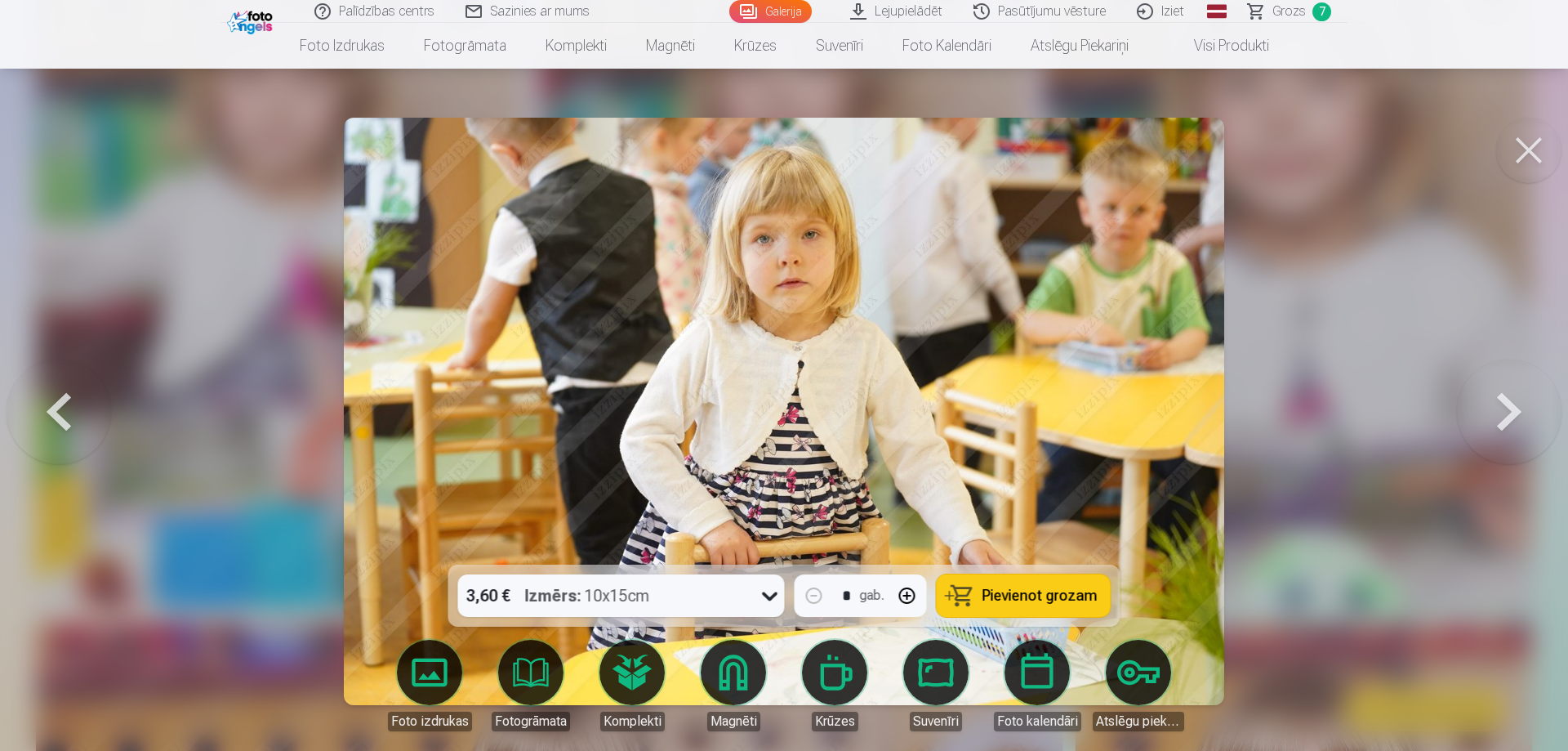
click at [1051, 598] on span "Pievienot grozam" at bounding box center [1040, 595] width 115 height 15
click at [1504, 412] on button at bounding box center [1510, 411] width 105 height 273
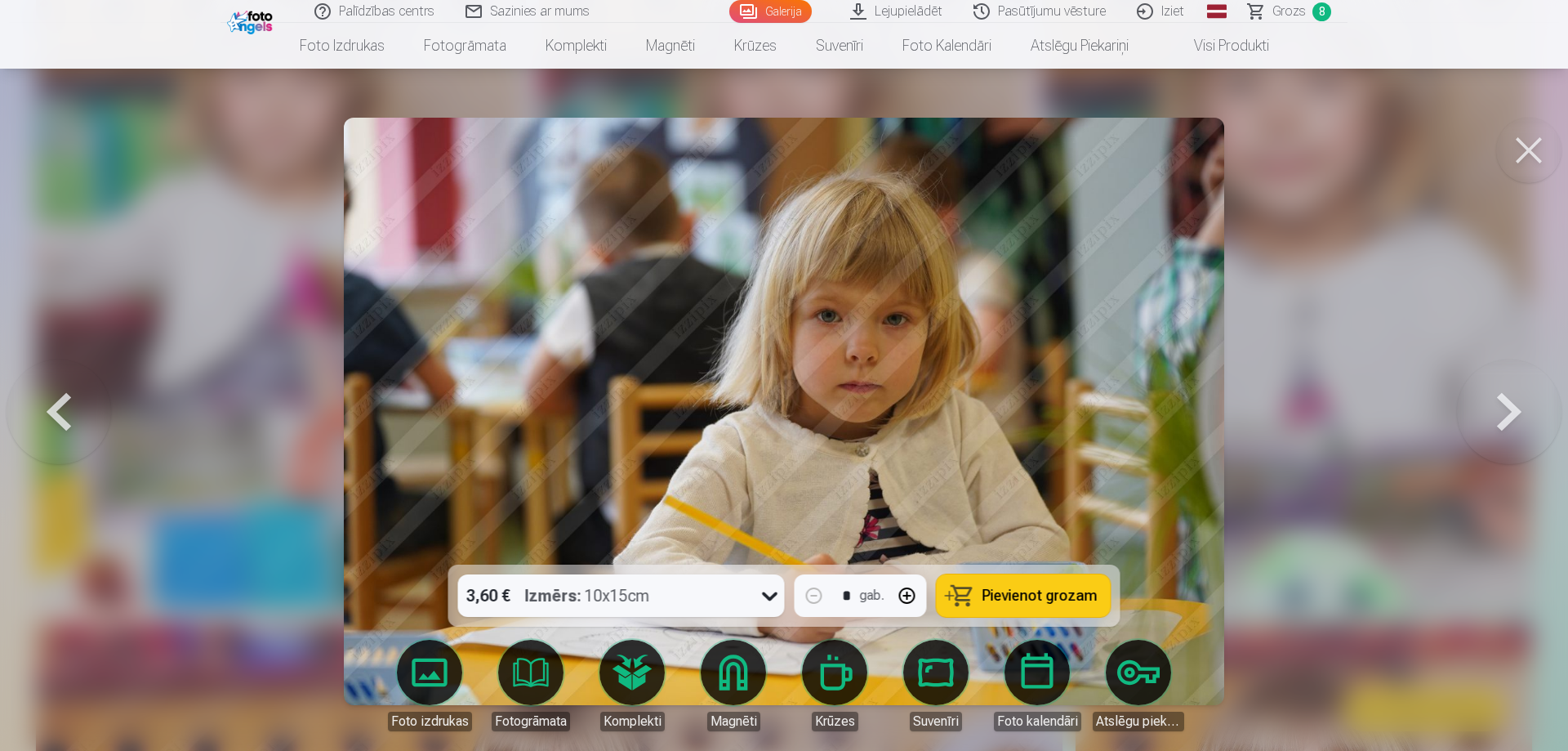
click at [1052, 600] on span "Pievienot grozam" at bounding box center [1040, 595] width 115 height 15
click at [1511, 412] on button at bounding box center [1510, 411] width 105 height 273
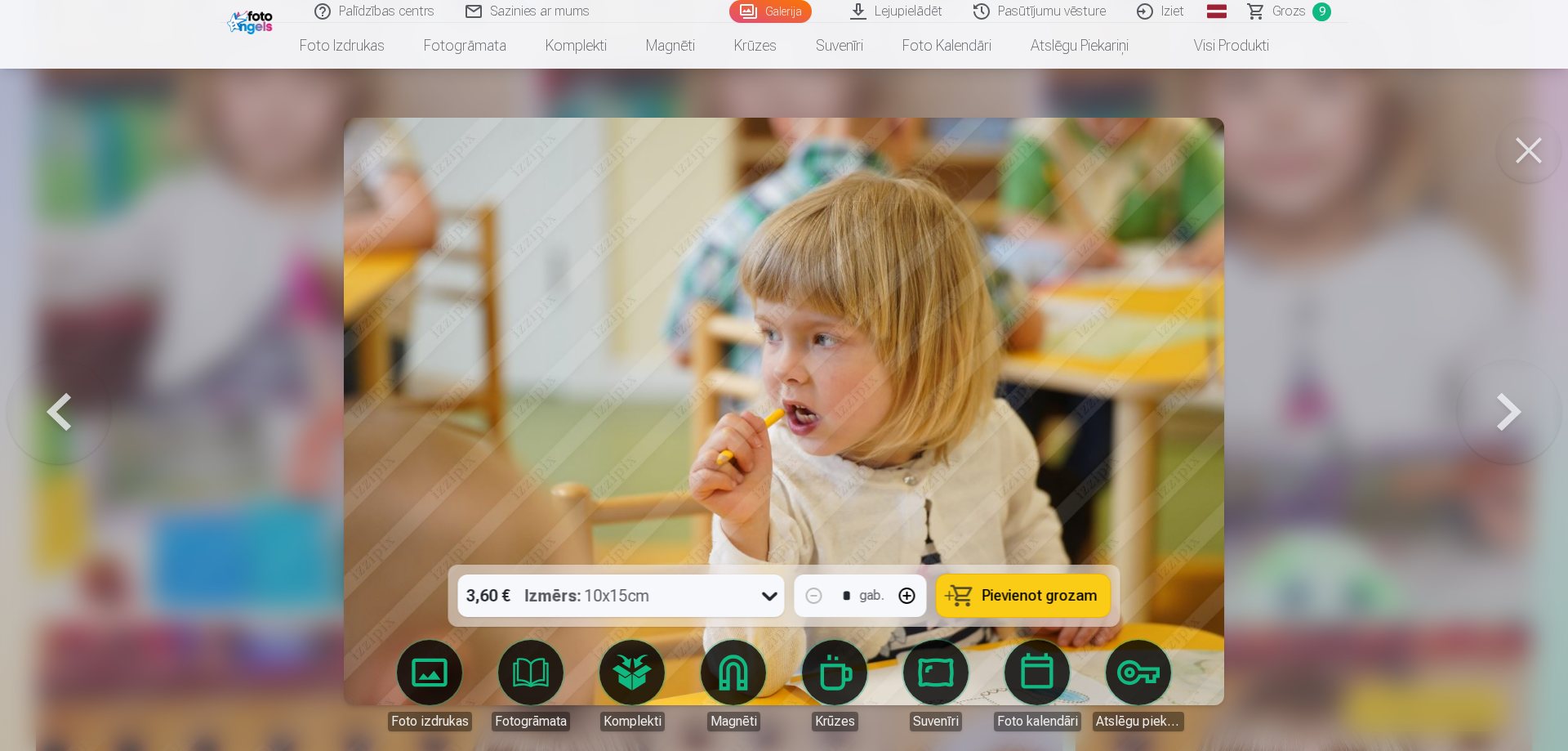
click at [1511, 412] on button at bounding box center [1510, 411] width 105 height 273
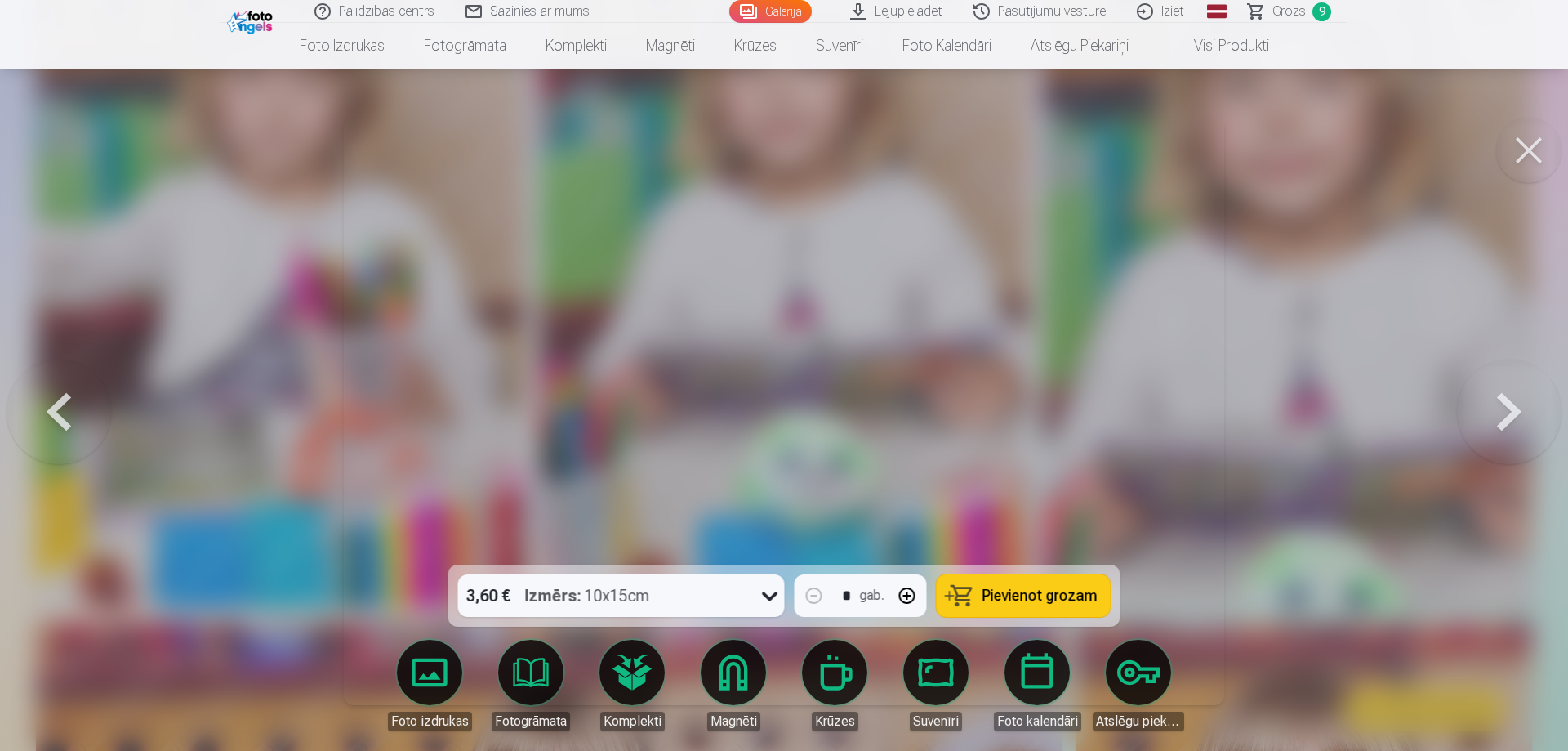
click at [1511, 412] on button at bounding box center [1510, 411] width 105 height 273
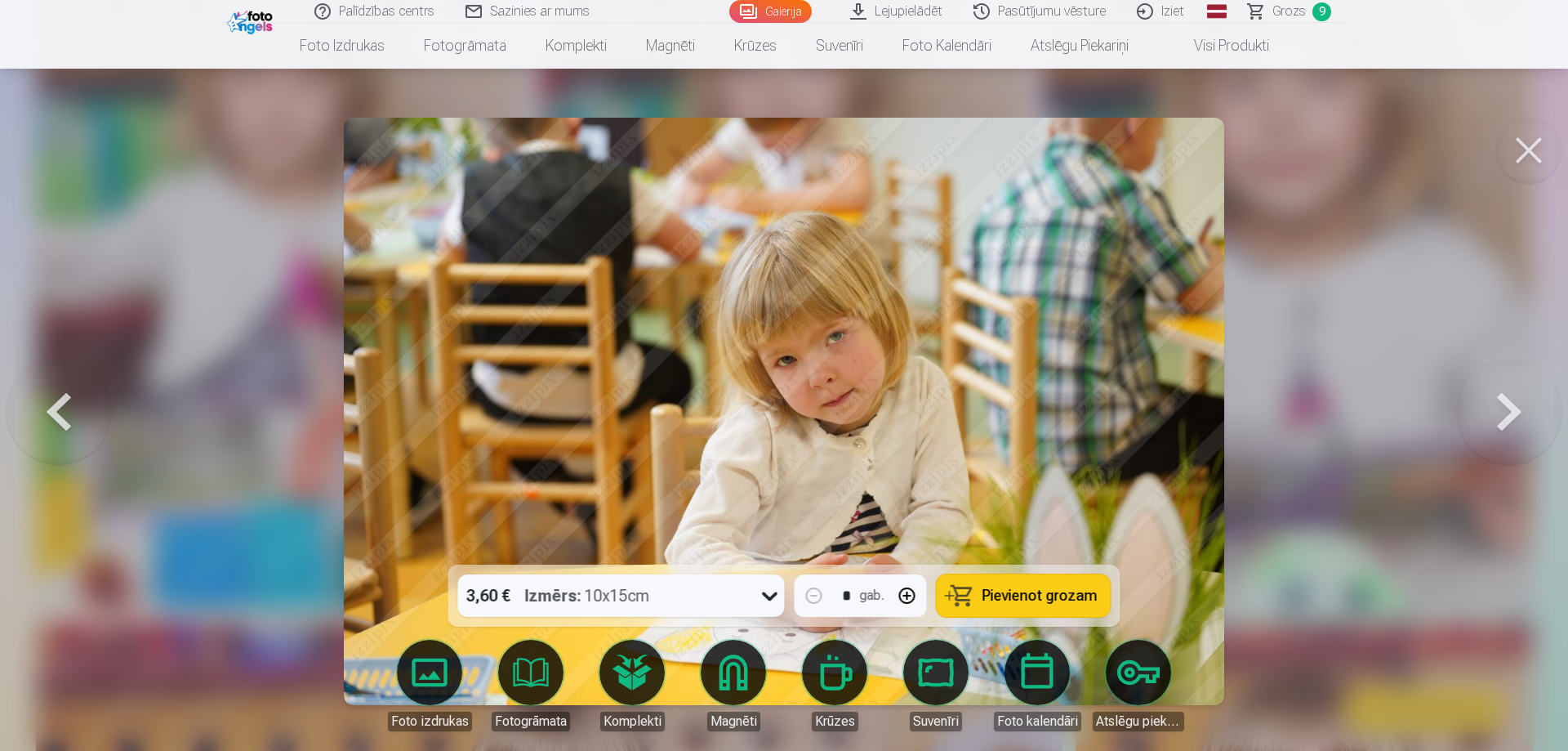
click at [1511, 412] on button at bounding box center [1510, 411] width 105 height 273
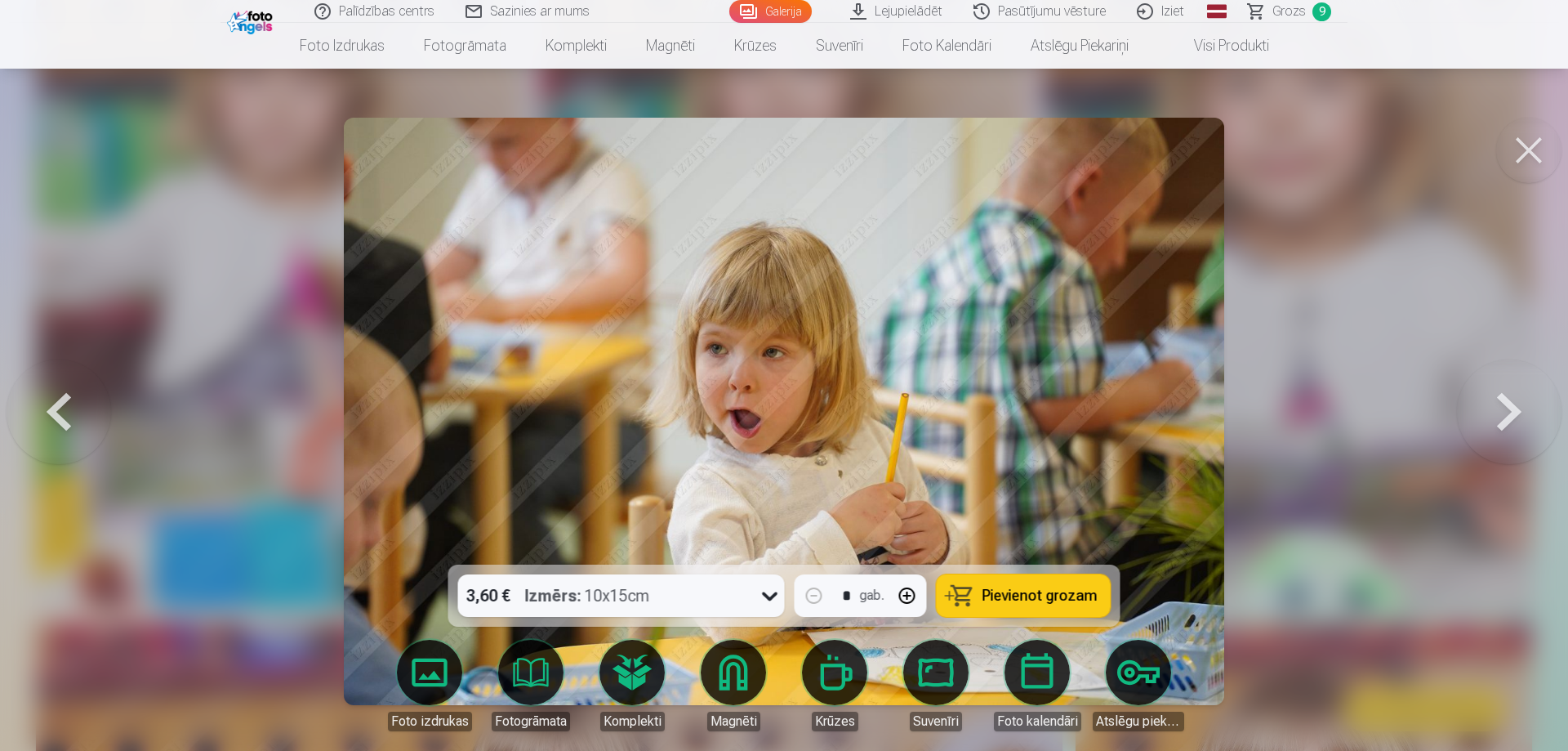
click at [1511, 412] on button at bounding box center [1510, 411] width 105 height 273
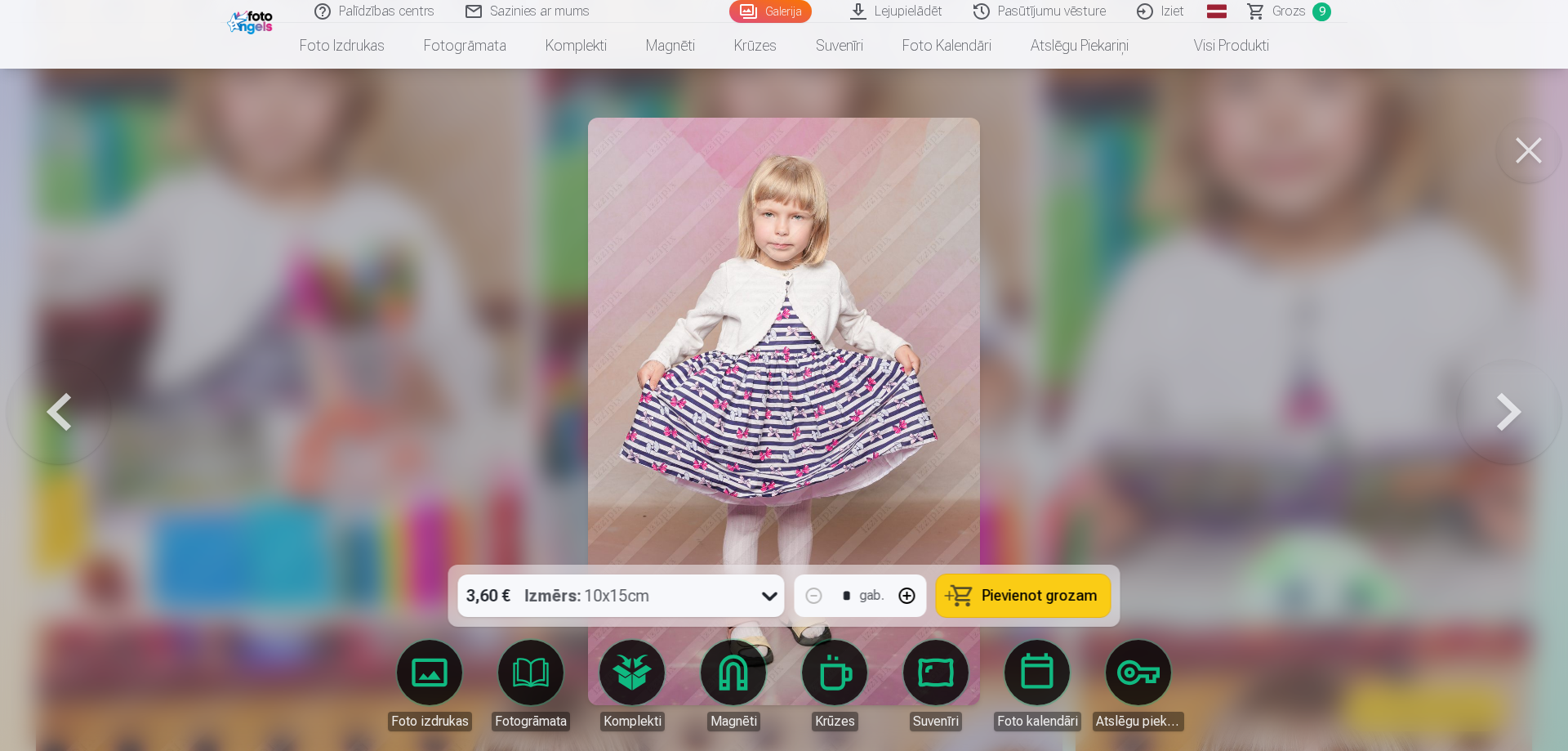
click at [1511, 412] on button at bounding box center [1510, 411] width 105 height 273
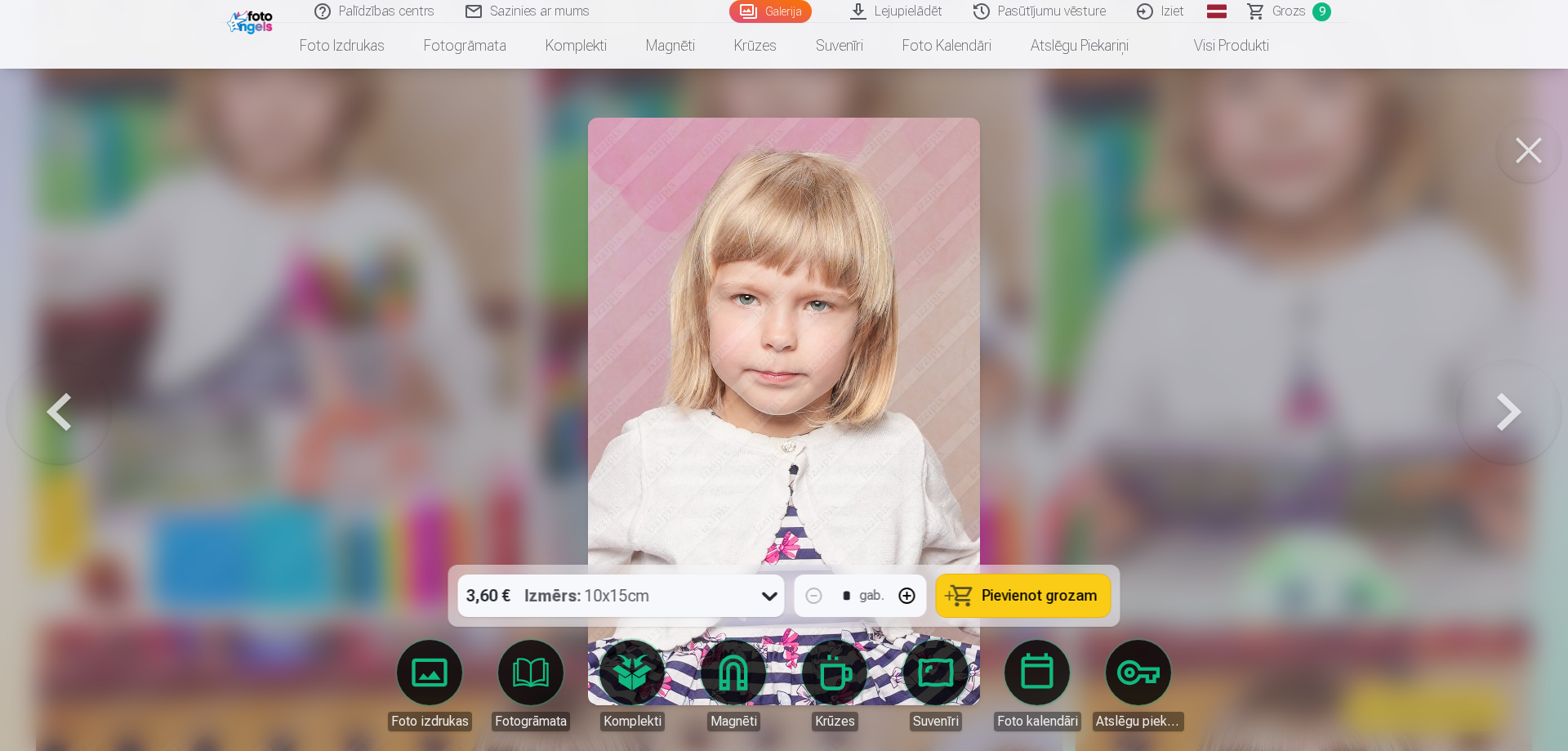
click at [1511, 412] on button at bounding box center [1510, 411] width 105 height 273
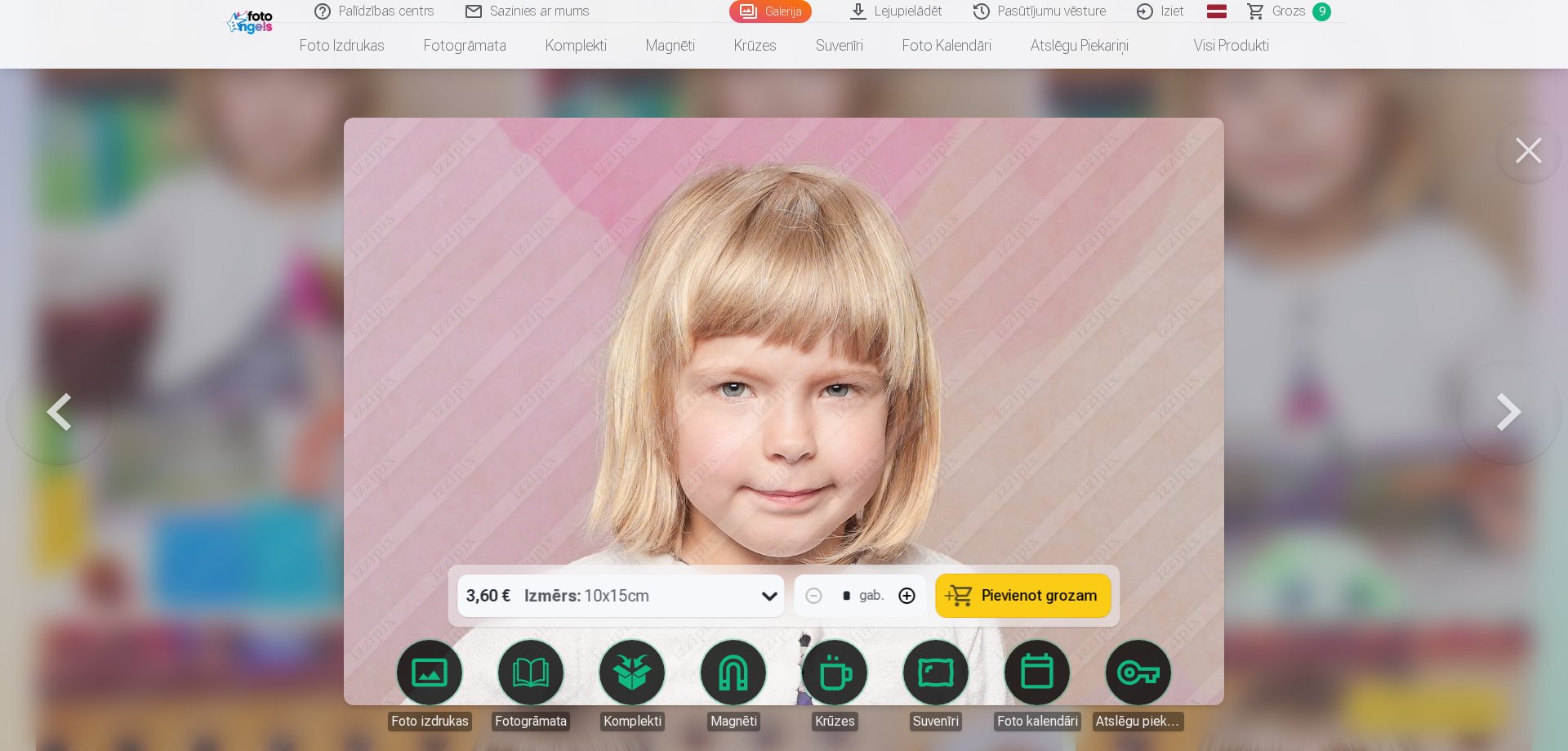
click at [1067, 589] on span "Pievienot grozam" at bounding box center [1040, 595] width 115 height 15
click at [1288, 9] on span "Grozs" at bounding box center [1289, 11] width 33 height 20
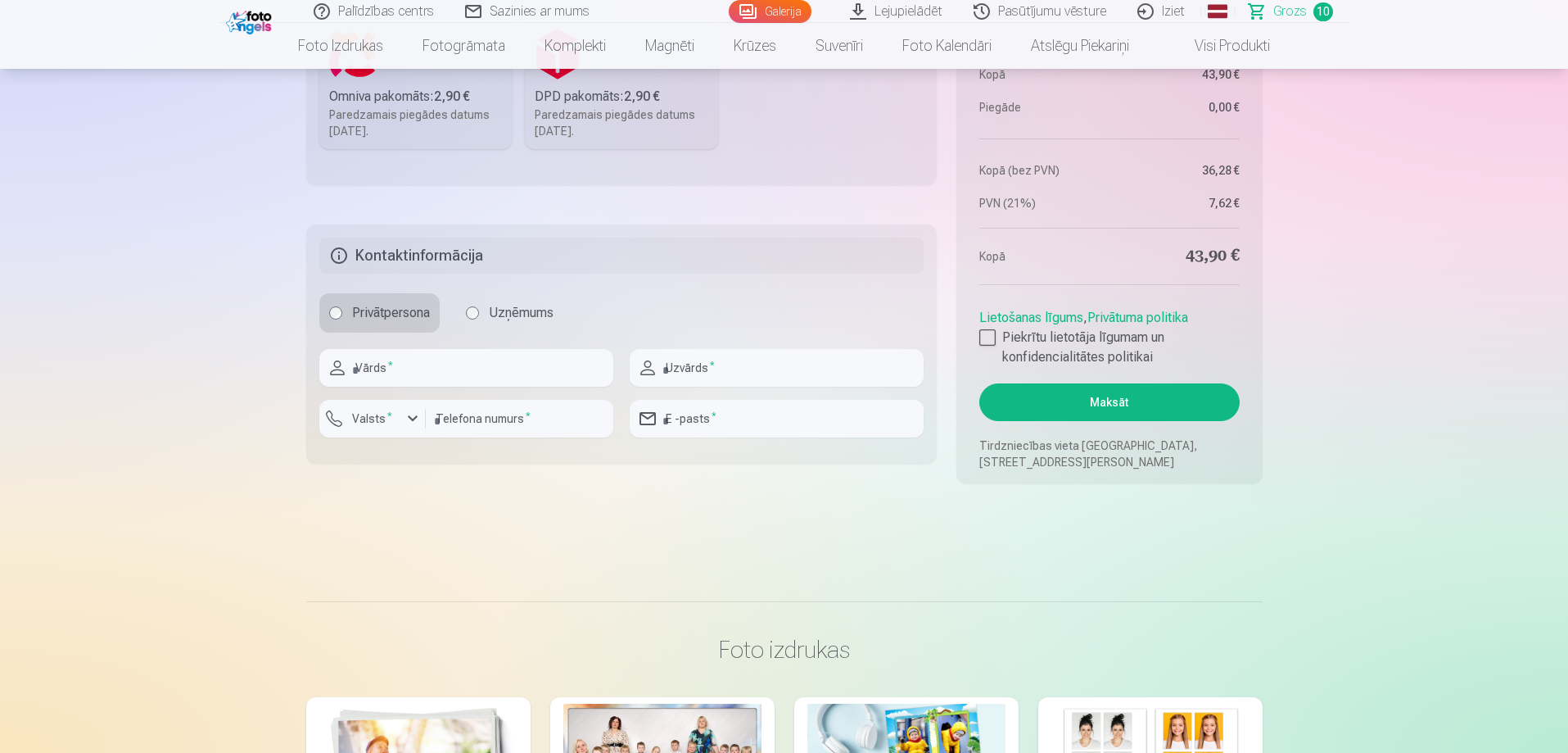
scroll to position [1884, 0]
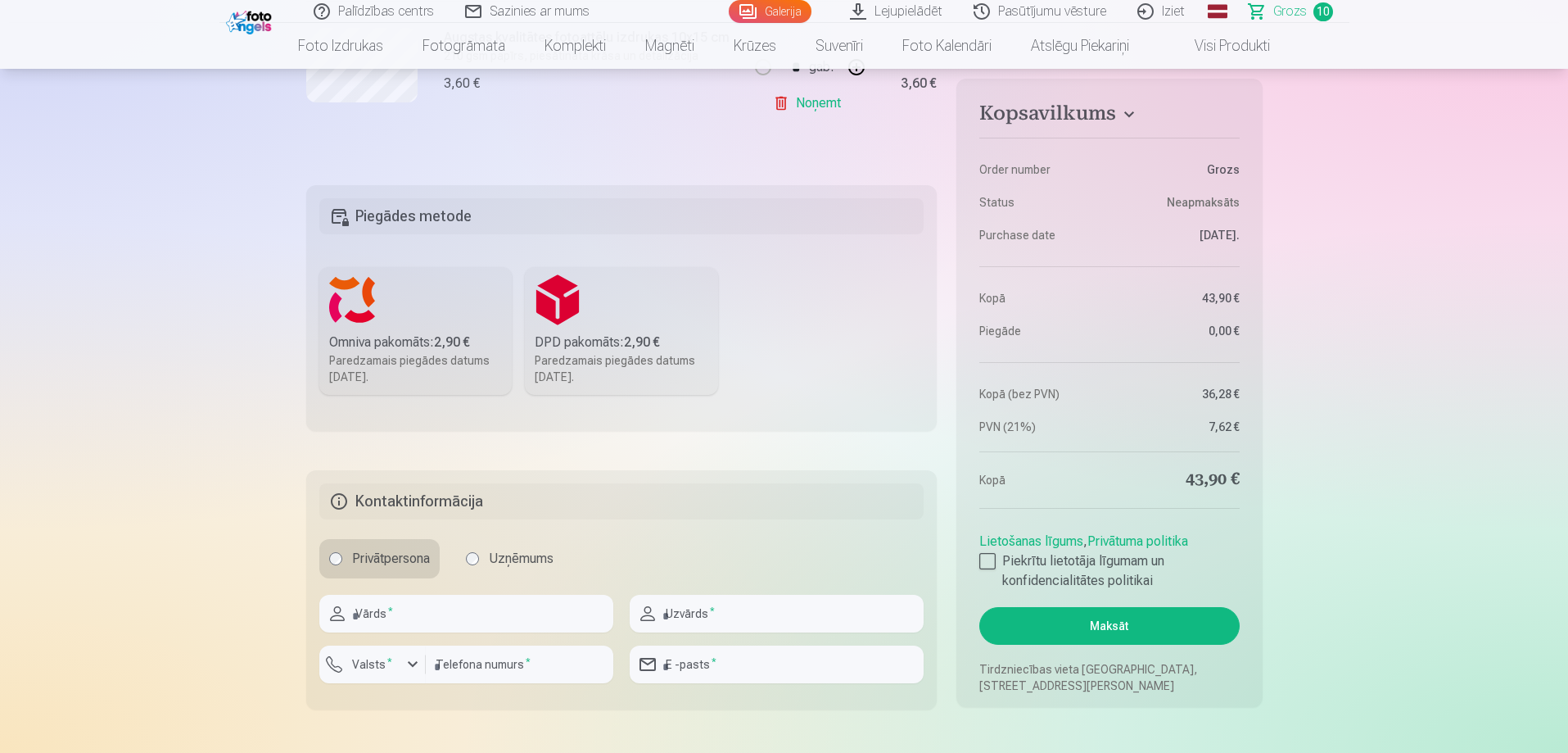
click at [571, 349] on div "DPD pakomāts : 2,90 €" at bounding box center [621, 342] width 174 height 20
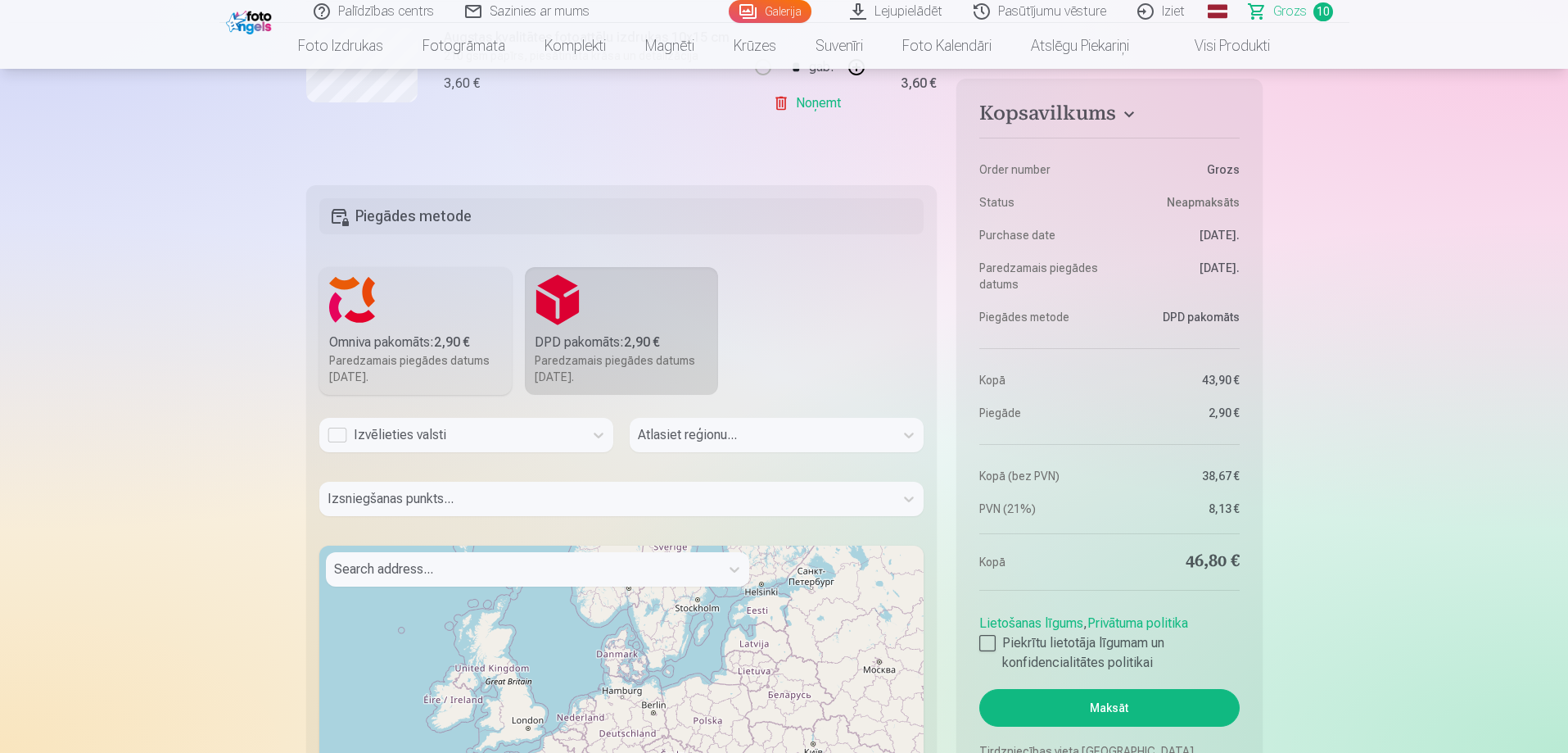
click at [338, 437] on div "Izvēlieties valsti" at bounding box center [451, 435] width 248 height 20
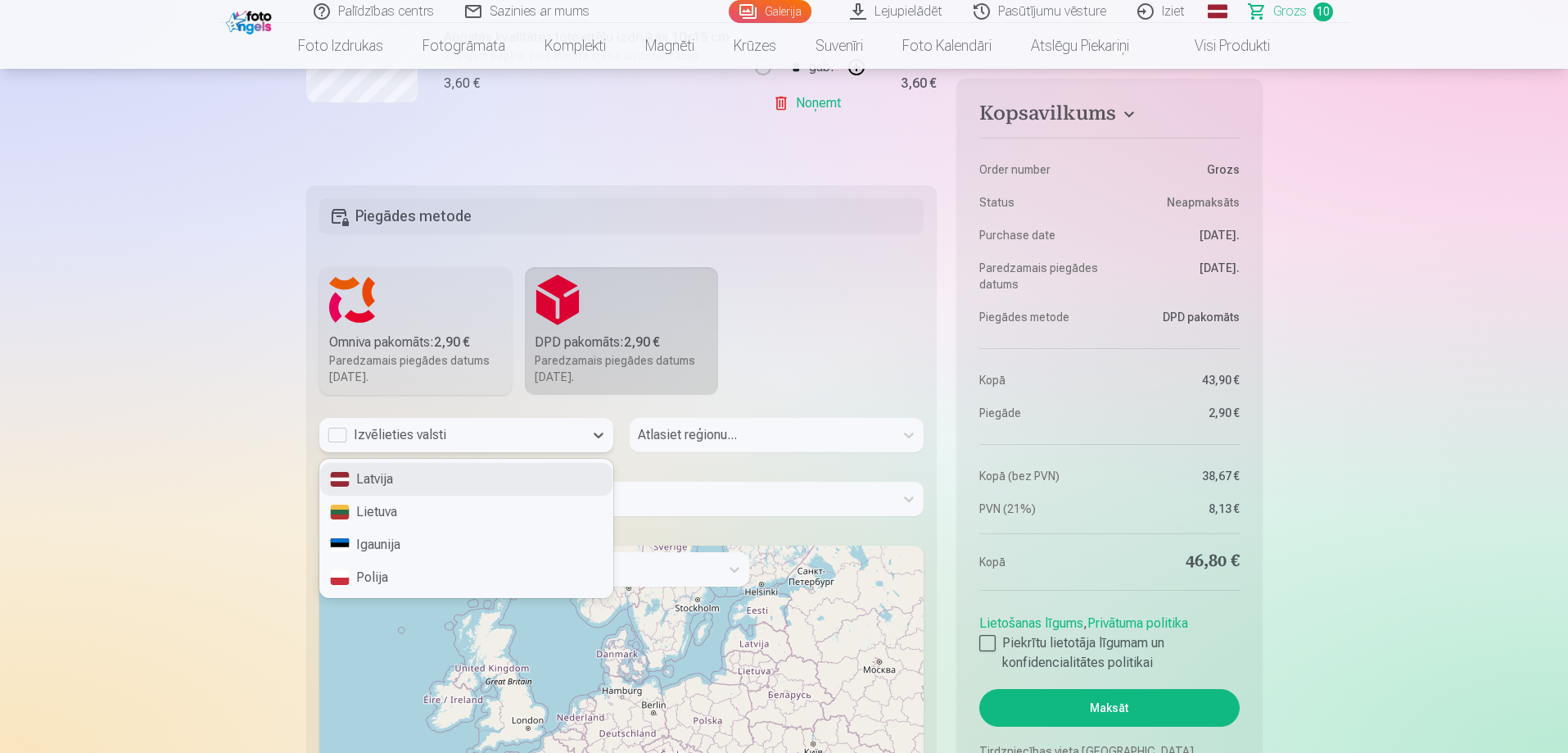
click at [413, 487] on div "Latvija" at bounding box center [467, 479] width 292 height 33
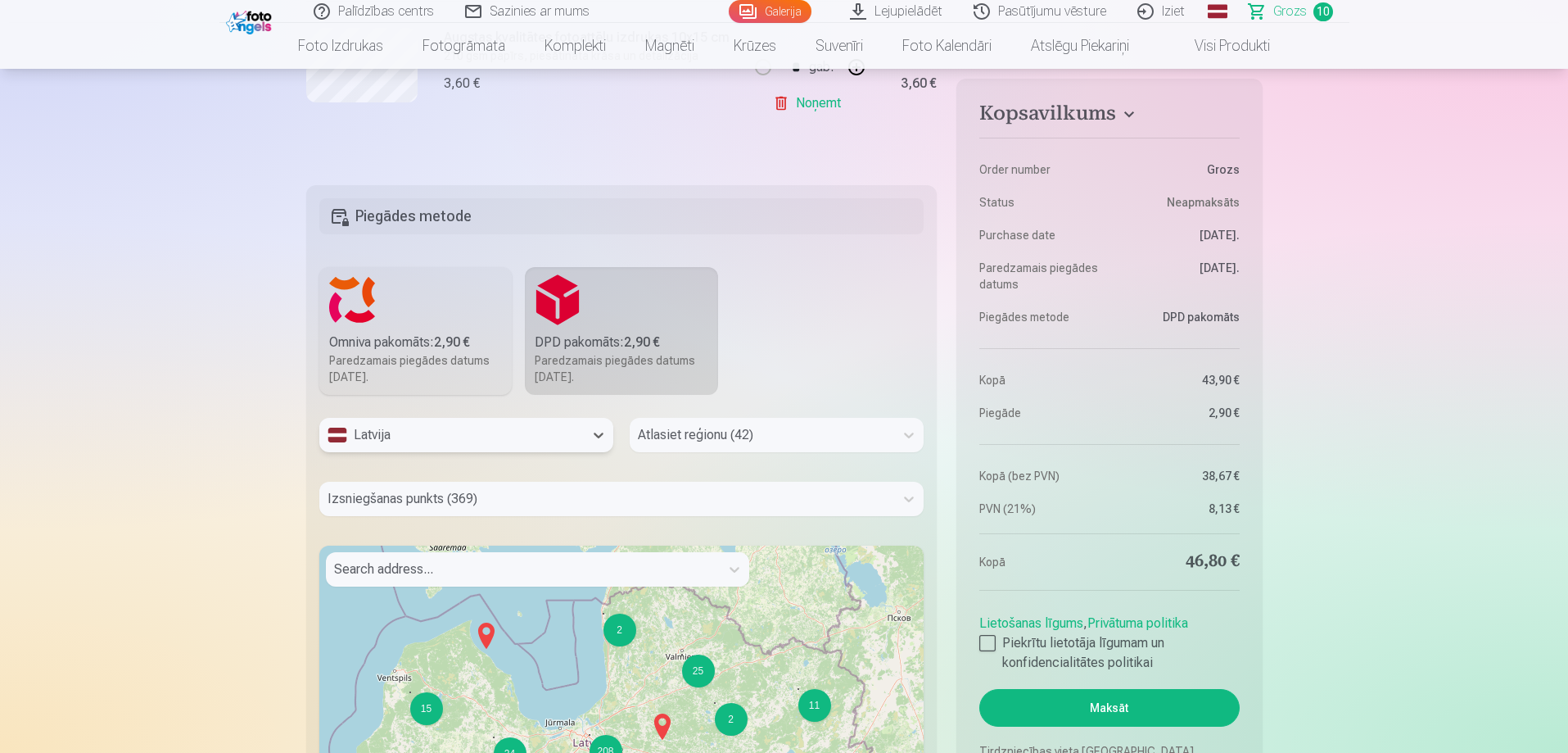
click at [680, 442] on div at bounding box center [761, 435] width 248 height 23
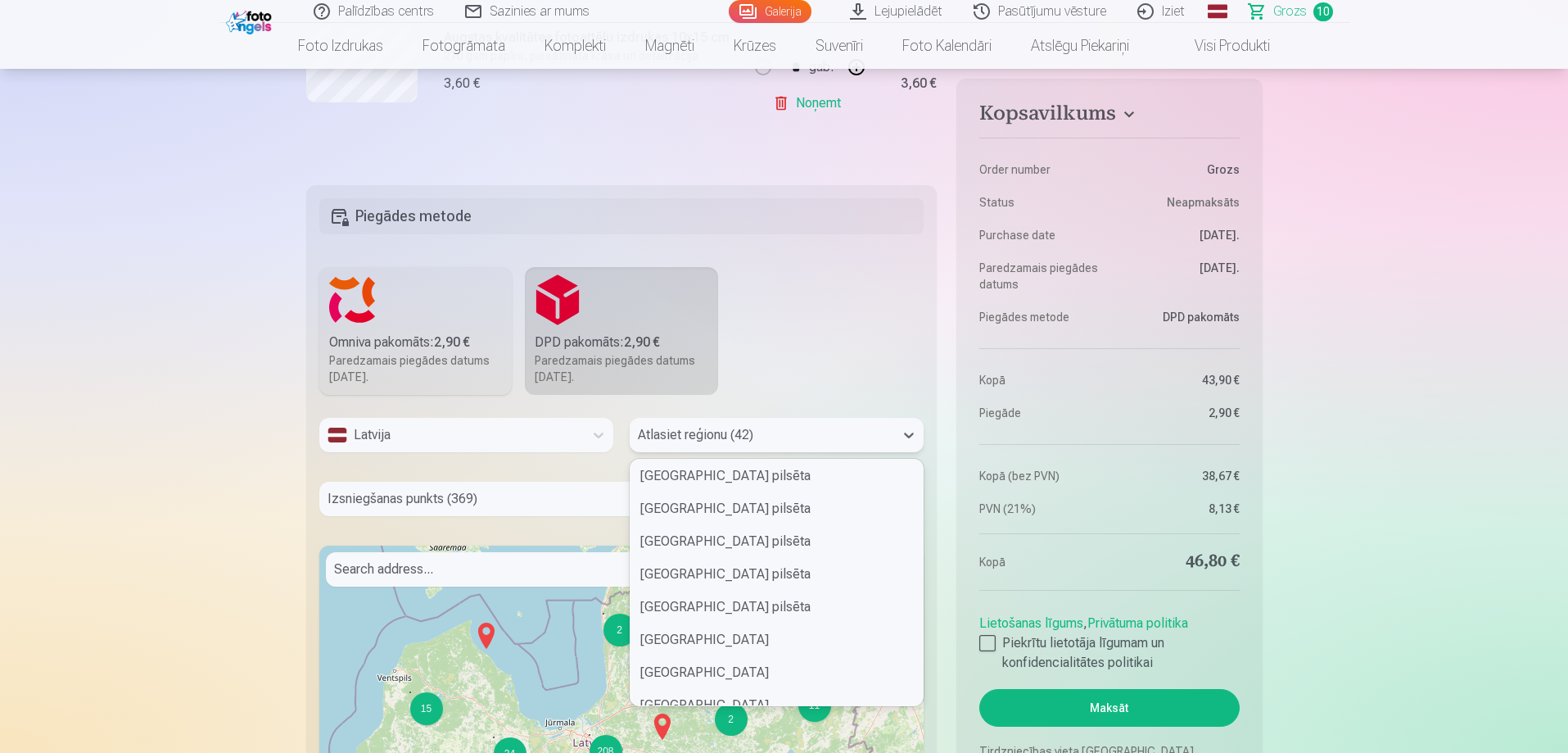
scroll to position [246, 0]
click at [766, 632] on div "Dienvidkurzemes novads" at bounding box center [777, 627] width 292 height 33
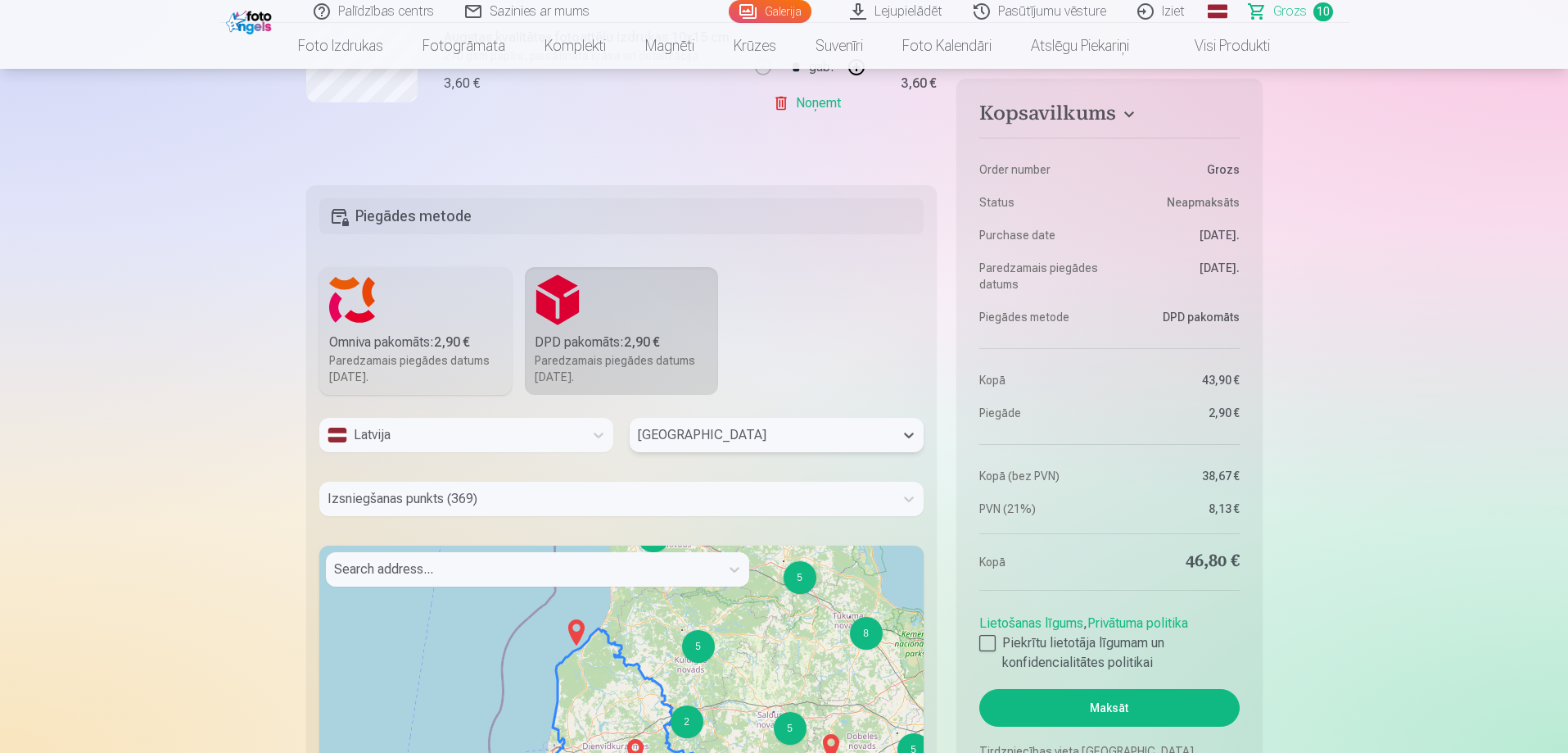
click at [508, 496] on div "Izsniegšanas punkts (369)" at bounding box center [622, 505] width 605 height 47
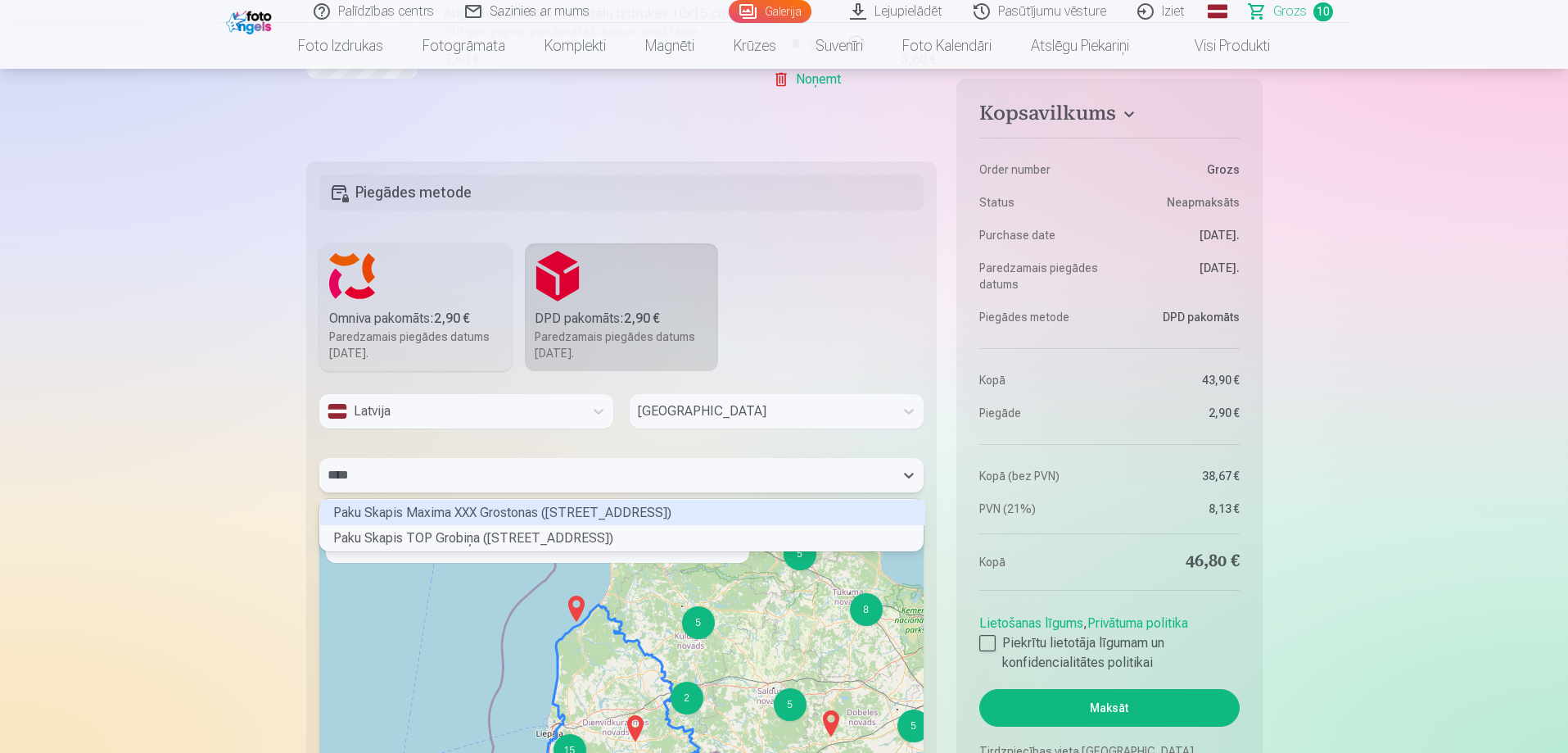
scroll to position [21, 599]
type input "*****"
click at [522, 515] on div "Paku Skapis TOP Grobiņa (LIELĀ IELA 74)" at bounding box center [623, 512] width 605 height 26
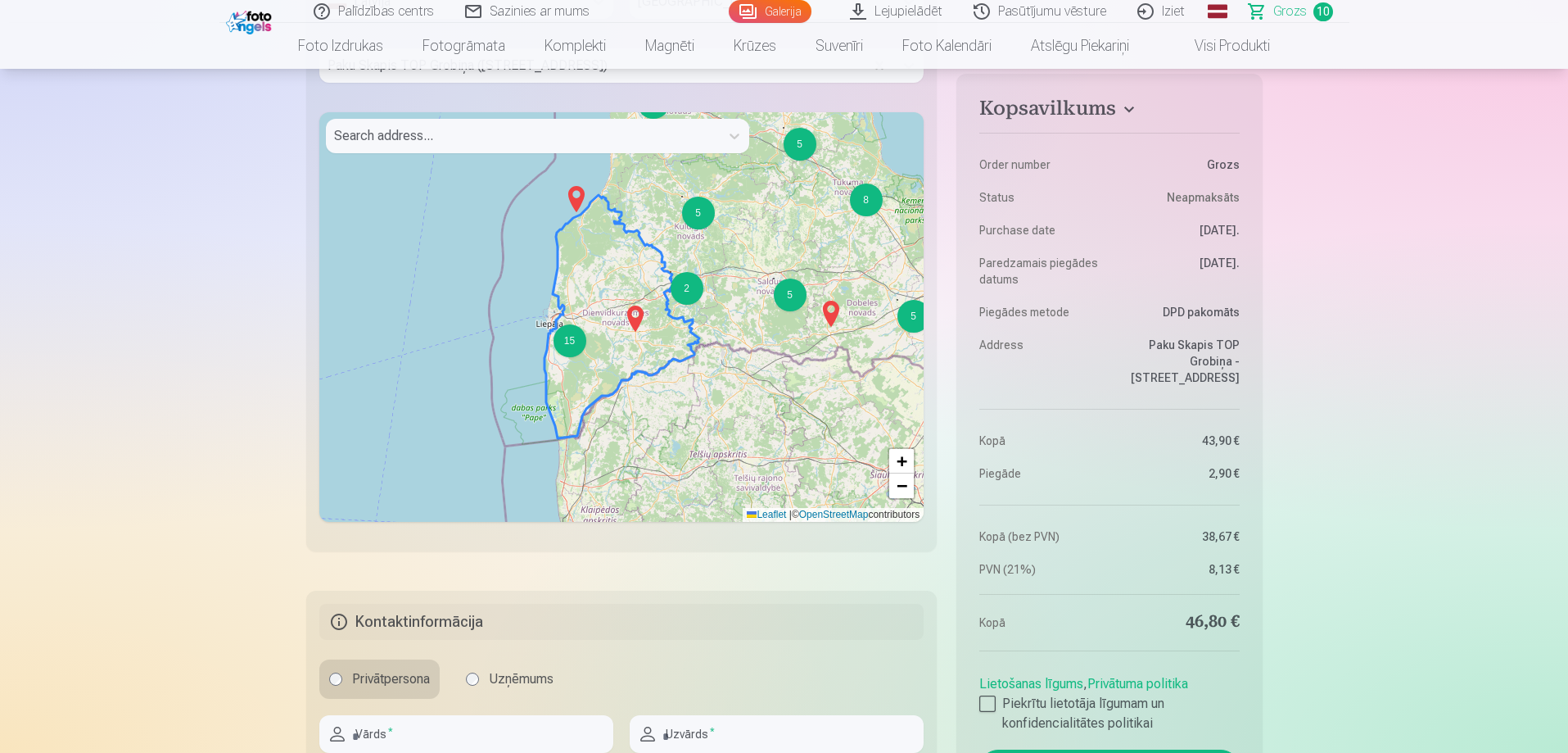
scroll to position [2645, 0]
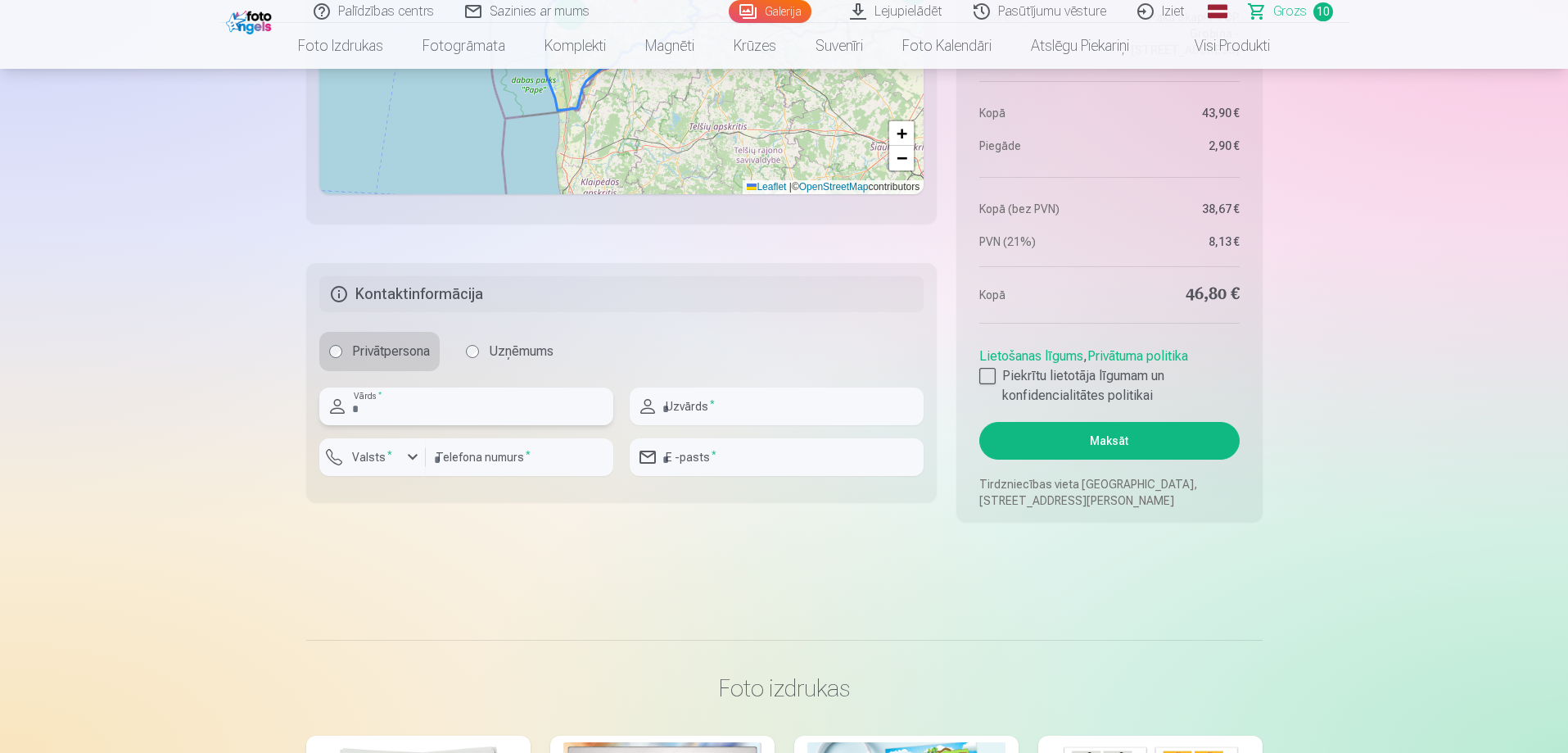
click at [510, 404] on input "text" at bounding box center [467, 407] width 294 height 38
type input "****"
type input "*****"
click at [417, 461] on div "button" at bounding box center [412, 456] width 20 height 20
click at [392, 492] on div "+371" at bounding box center [381, 495] width 33 height 20
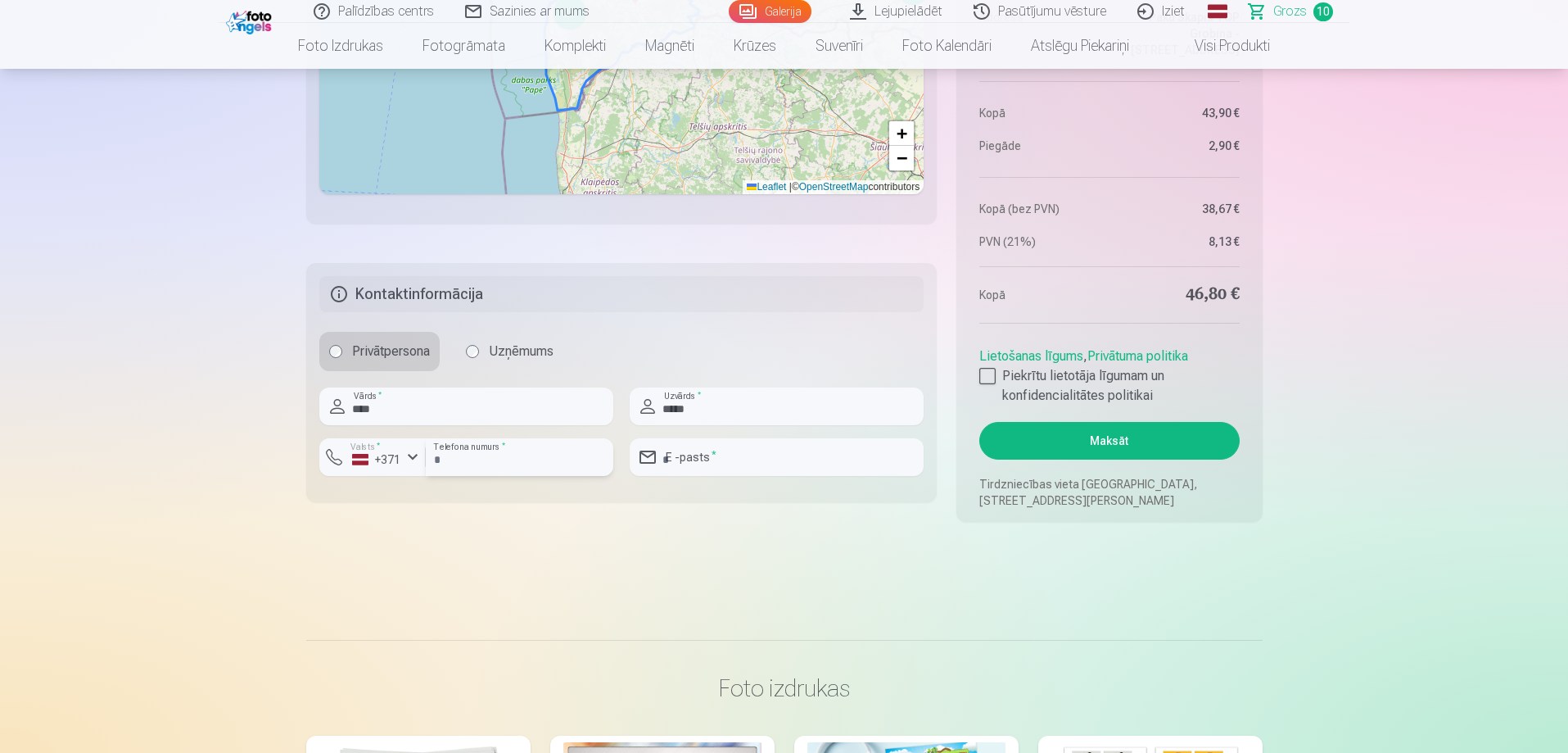
click at [486, 460] on input "number" at bounding box center [519, 457] width 187 height 38
type input "********"
click at [727, 460] on input "email" at bounding box center [777, 457] width 294 height 38
type input "**********"
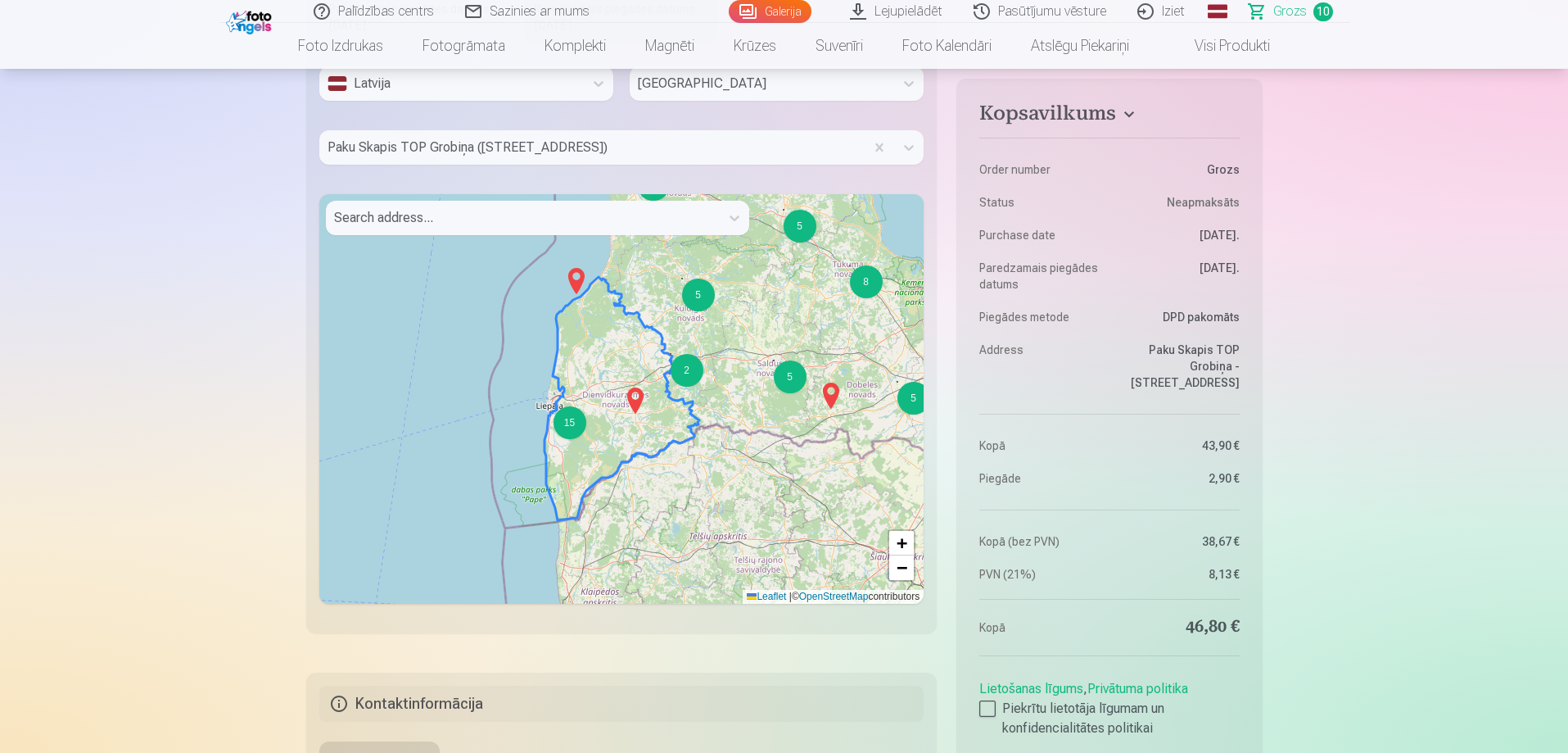
drag, startPoint x: 1568, startPoint y: 234, endPoint x: 1571, endPoint y: 154, distance: 80.1
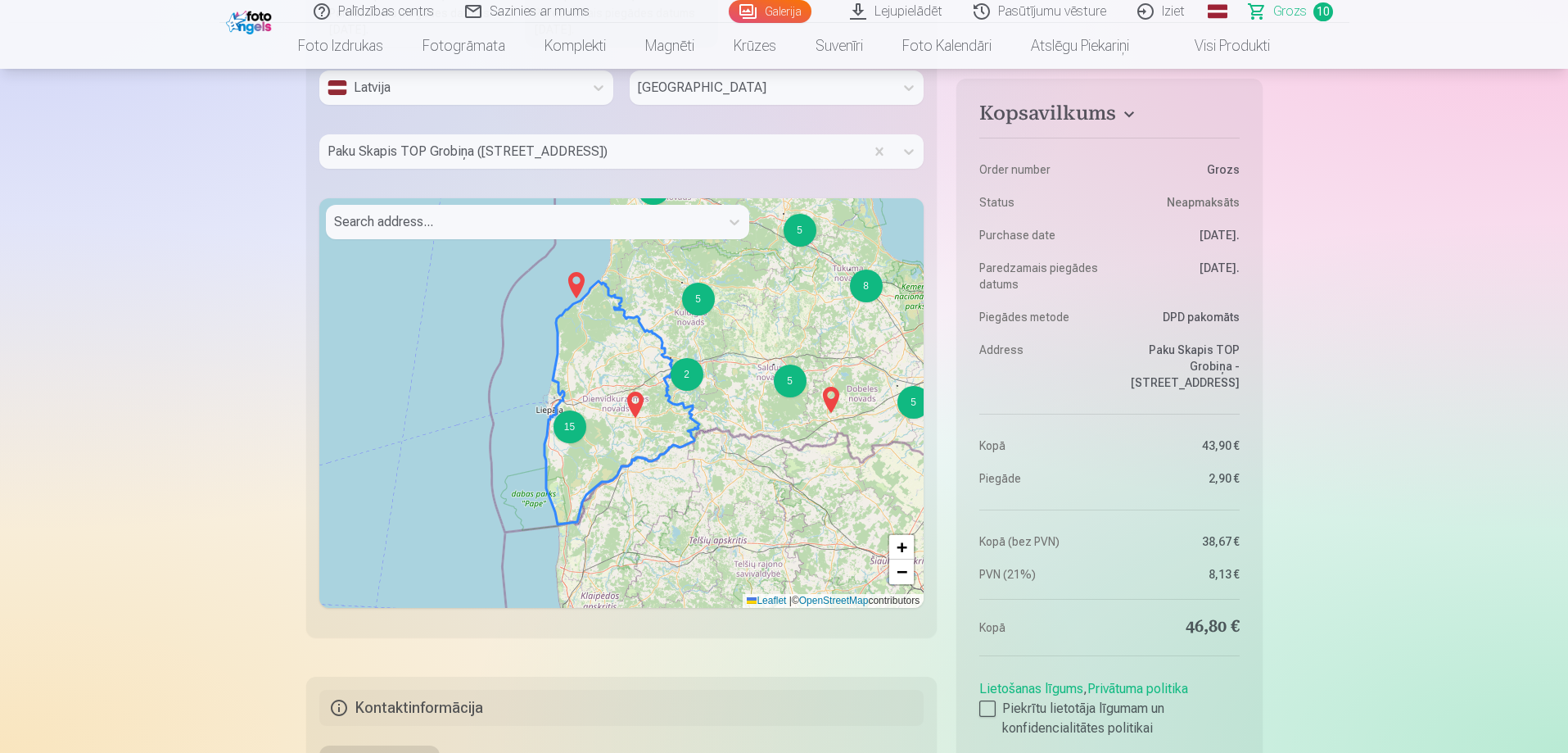
scroll to position [2313, 0]
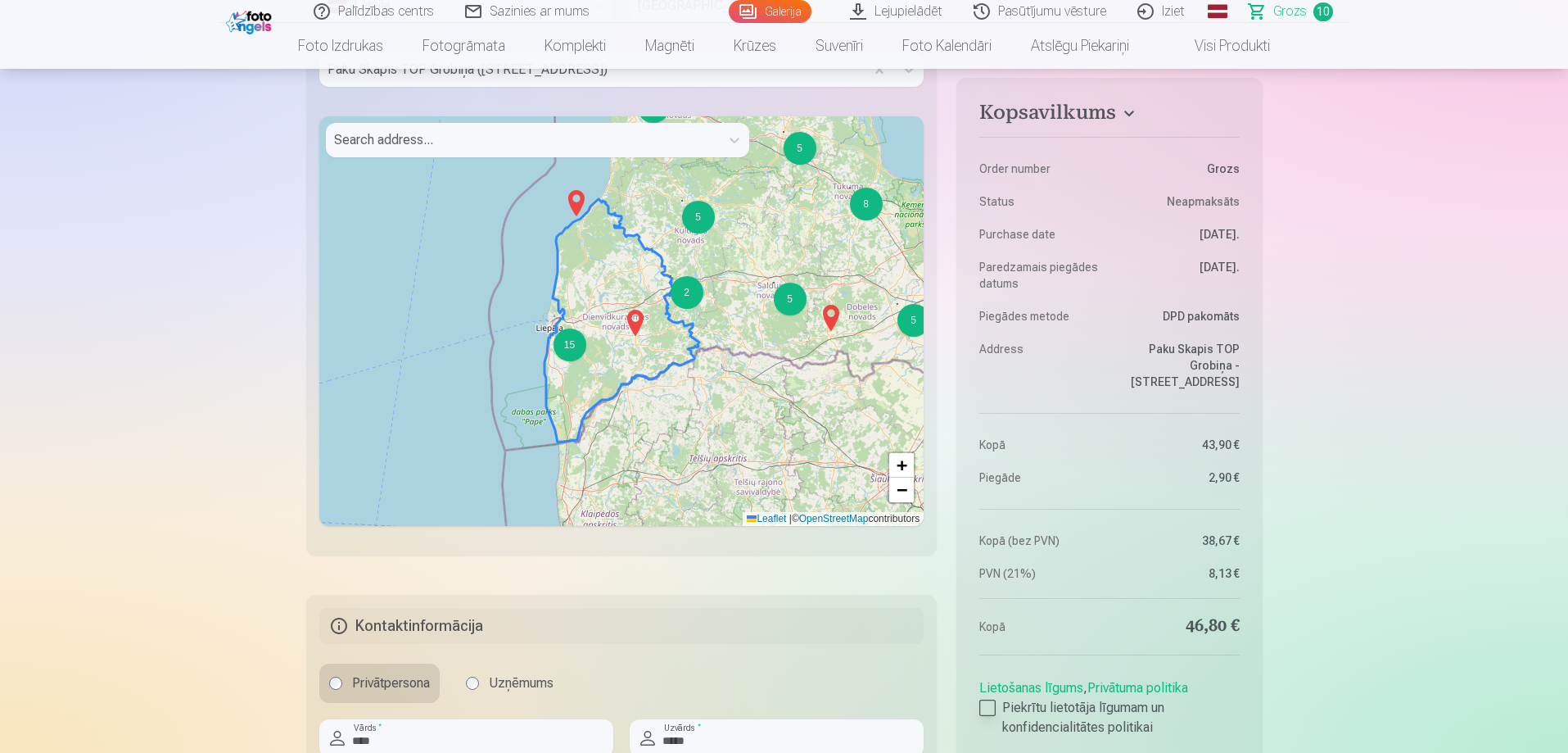
click at [990, 709] on div at bounding box center [987, 707] width 16 height 16
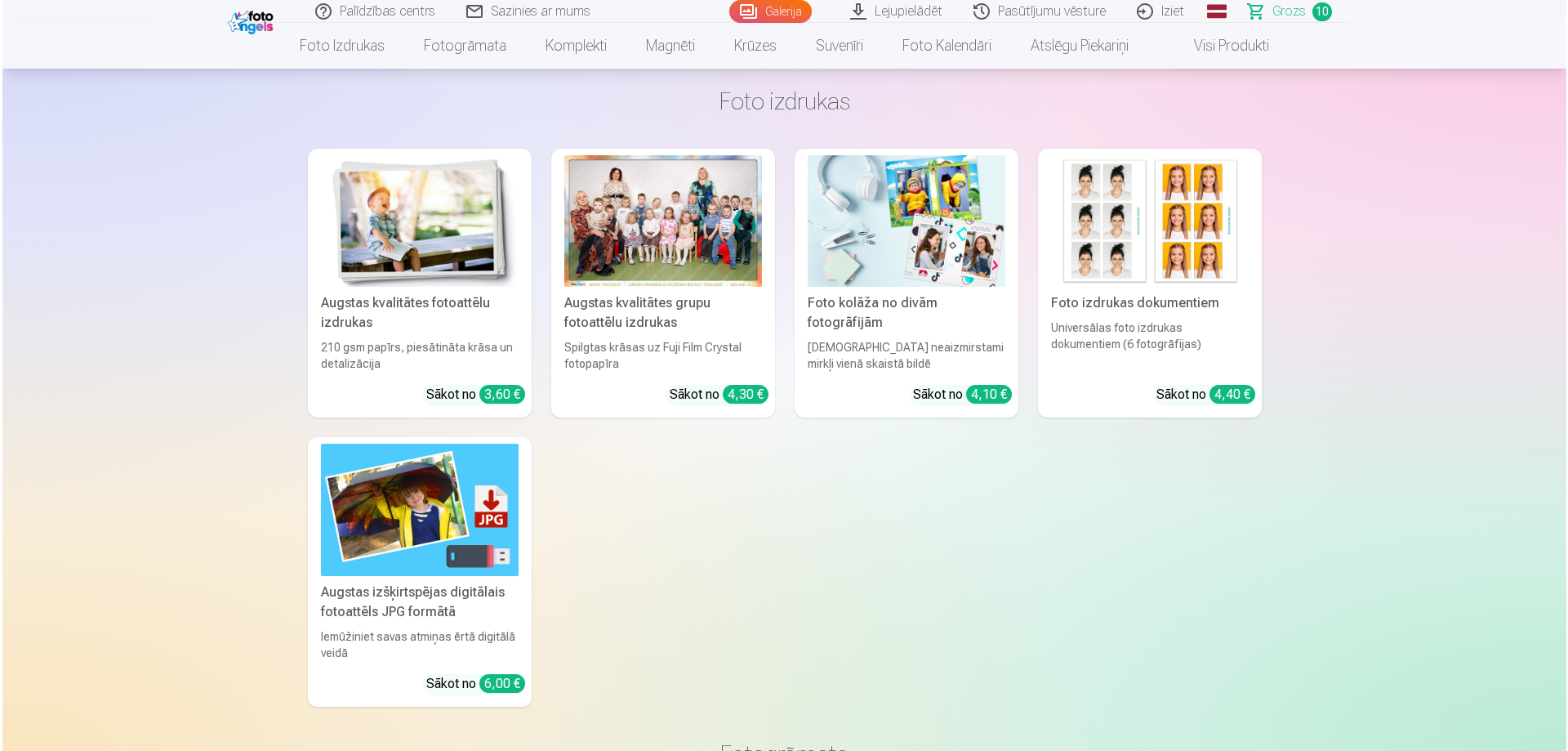
scroll to position [2884, 0]
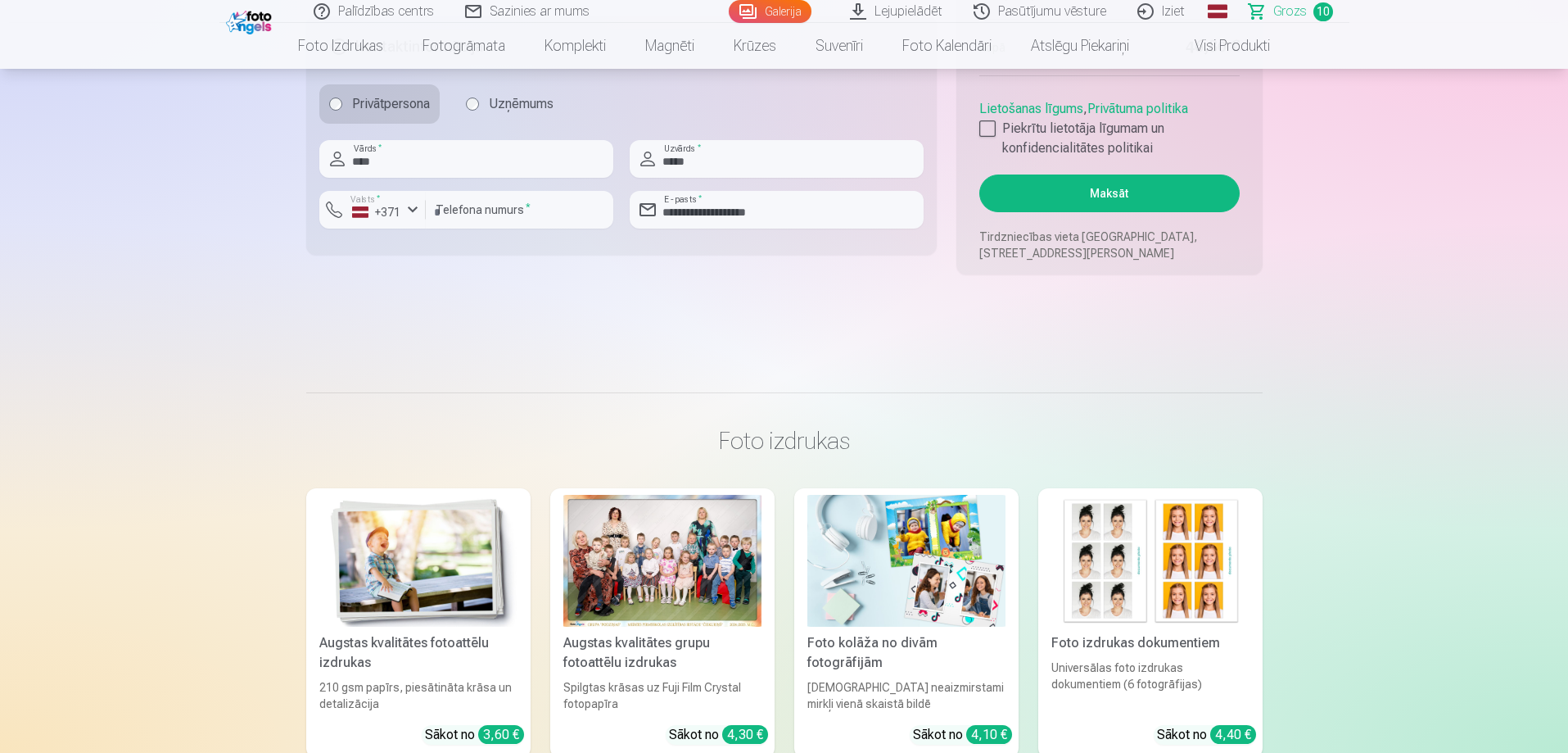
click at [1131, 193] on button "Maksāt" at bounding box center [1109, 193] width 259 height 38
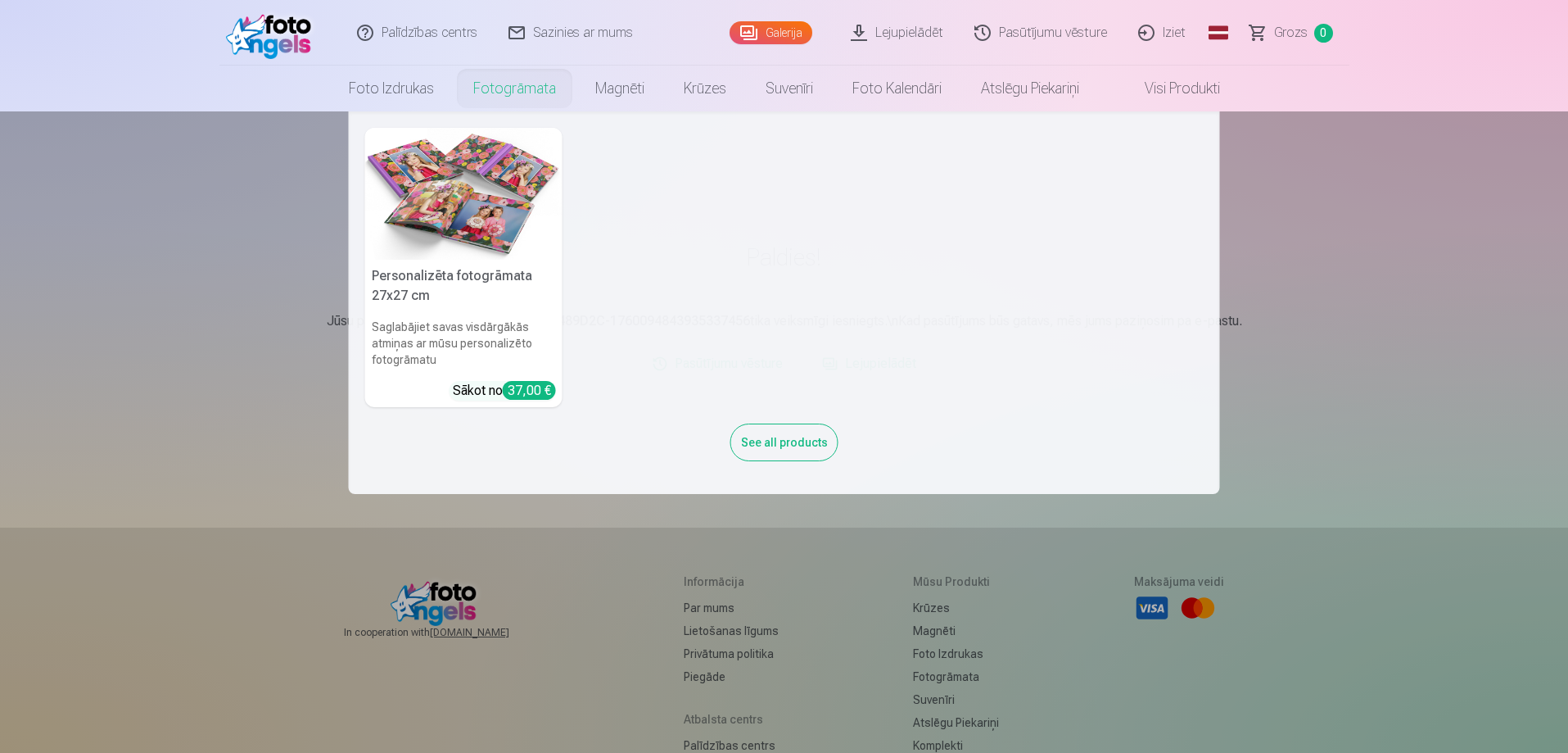
click at [1455, 303] on nav "Personalizēta fotogrāmata 27x27 cm Saglabājiet savas visdārgākās atmiņas ar mūs…" at bounding box center [784, 303] width 1568 height 383
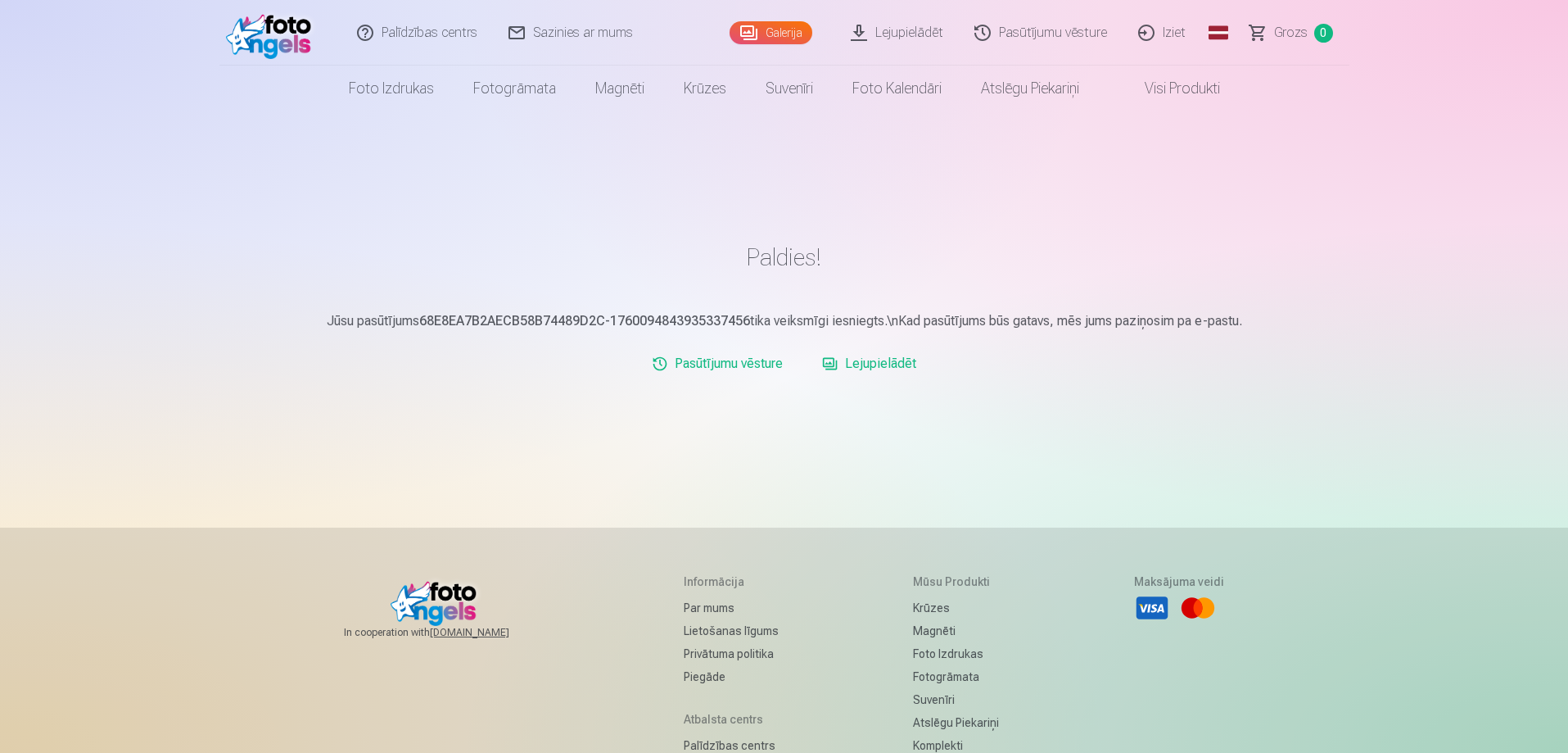
click at [884, 28] on link "Lejupielādēt" at bounding box center [898, 33] width 124 height 65
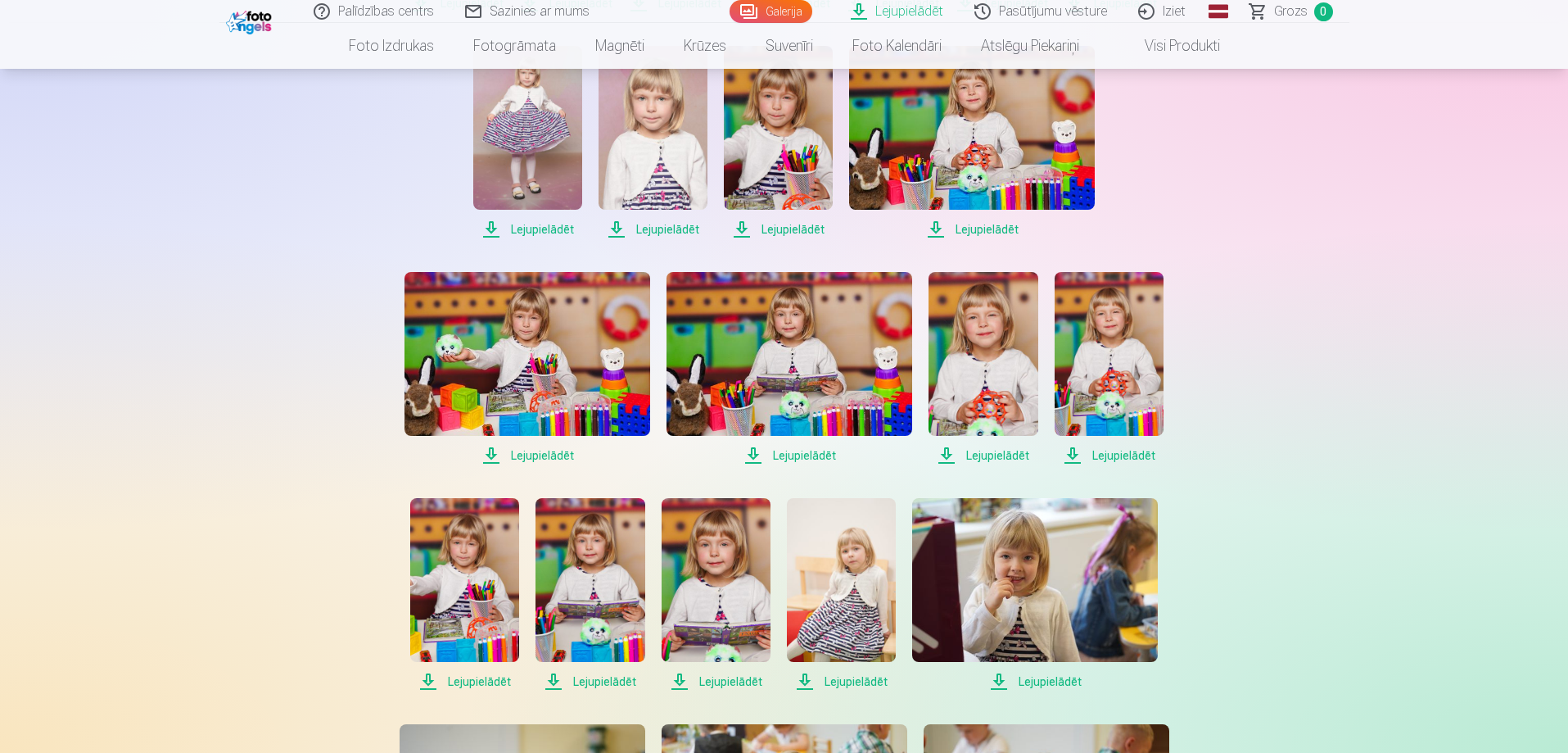
scroll to position [409, 0]
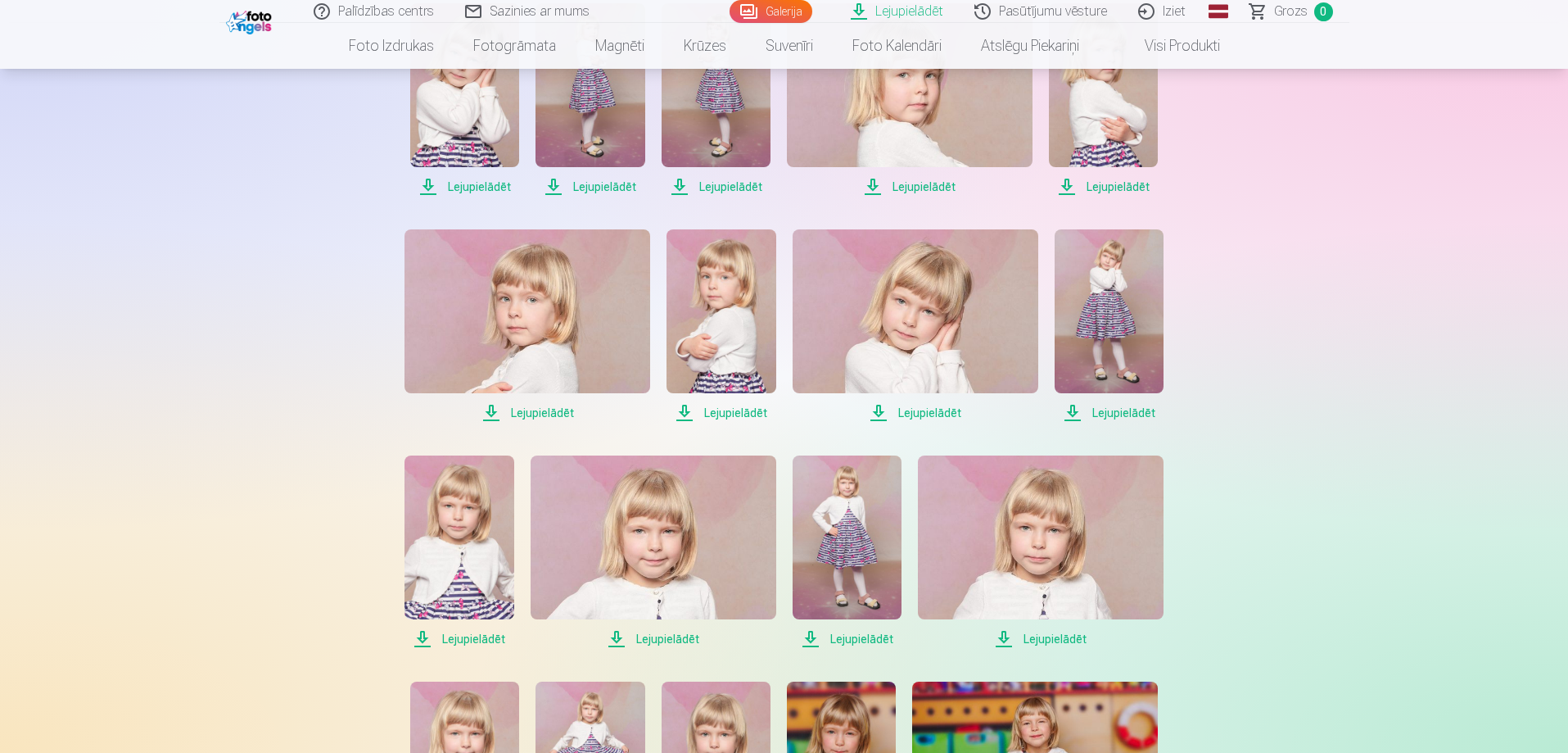
click at [445, 188] on span "Lejupielādēt" at bounding box center [464, 187] width 109 height 20
click at [570, 184] on span "Lejupielādēt" at bounding box center [589, 187] width 109 height 20
click at [687, 187] on span "Lejupielādēt" at bounding box center [716, 187] width 109 height 20
click at [875, 188] on span "Lejupielādēt" at bounding box center [910, 187] width 246 height 20
click at [1064, 189] on span "Lejupielādēt" at bounding box center [1103, 187] width 109 height 20
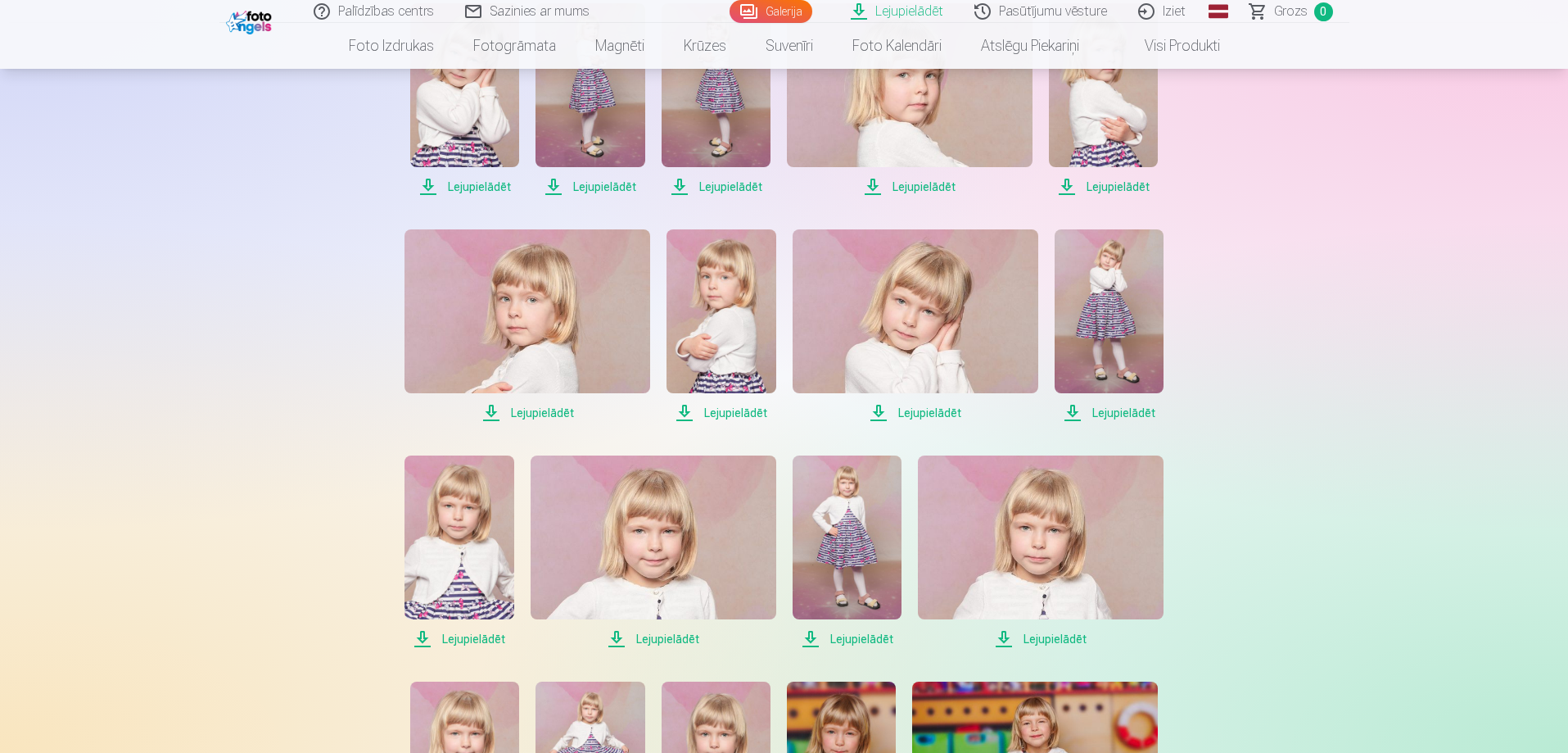
click at [1071, 411] on span "Lejupielādēt" at bounding box center [1108, 413] width 109 height 20
click at [876, 415] on span "Lejupielādēt" at bounding box center [915, 413] width 246 height 20
click at [686, 414] on span "Lejupielādēt" at bounding box center [721, 413] width 109 height 20
click at [485, 413] on span "Lejupielādēt" at bounding box center [528, 413] width 246 height 20
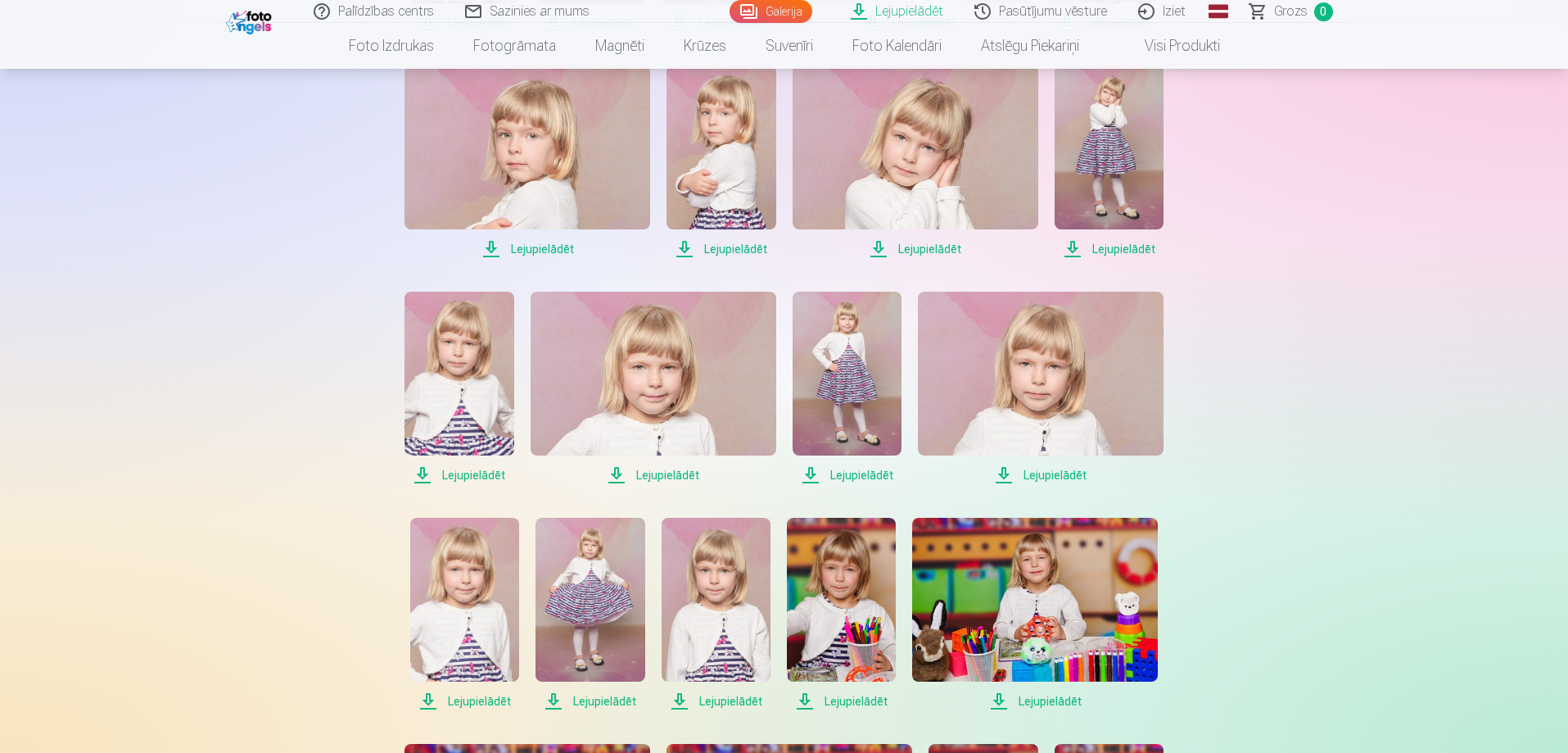
click at [423, 481] on span "Lejupielādēt" at bounding box center [459, 474] width 109 height 20
click at [619, 473] on span "Lejupielādēt" at bounding box center [653, 474] width 246 height 20
click at [816, 474] on span "Lejupielādēt" at bounding box center [846, 474] width 109 height 20
click at [1003, 477] on span "Lejupielādēt" at bounding box center [1040, 474] width 246 height 20
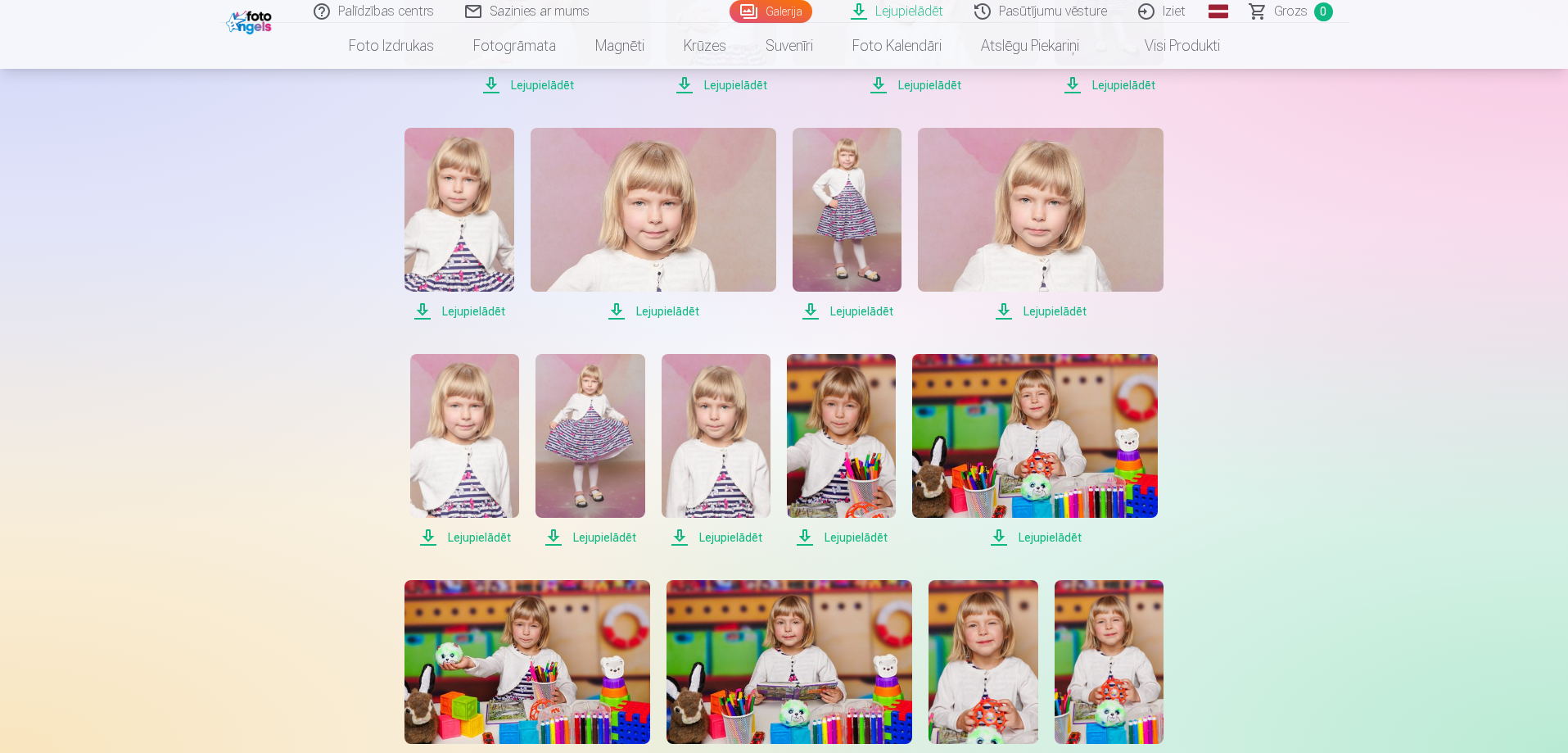
click at [998, 310] on span "Lejupielādēt" at bounding box center [1040, 311] width 246 height 20
click at [810, 312] on span "Lejupielādēt" at bounding box center [846, 311] width 109 height 20
click at [616, 309] on span "Lejupielādēt" at bounding box center [653, 311] width 246 height 20
click at [418, 309] on span "Lejupielādēt" at bounding box center [459, 311] width 109 height 20
click at [430, 542] on span "Lejupielādēt" at bounding box center [464, 537] width 109 height 20
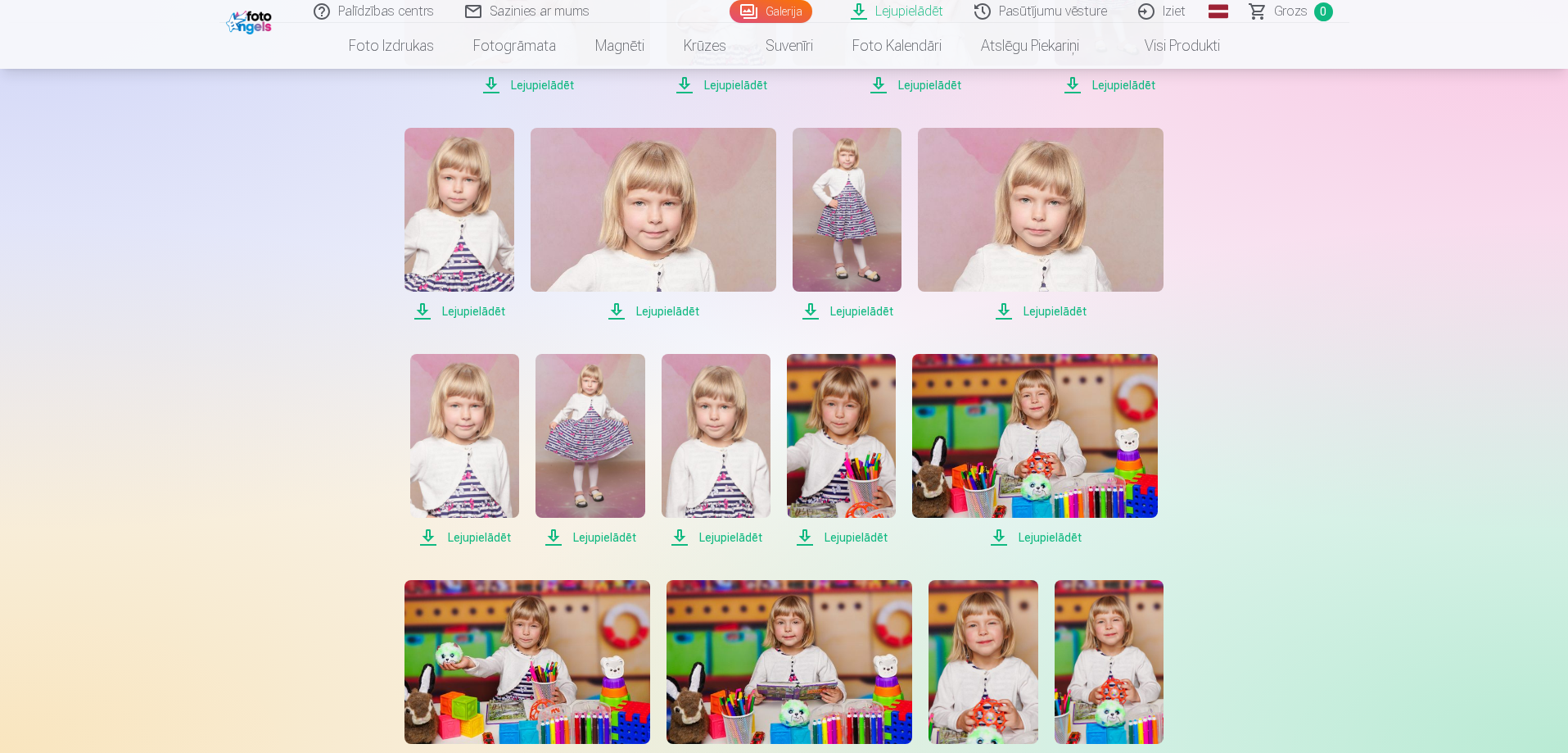
click at [554, 536] on span "Lejupielādēt" at bounding box center [589, 537] width 109 height 20
click at [683, 538] on span "Lejupielādēt" at bounding box center [716, 537] width 109 height 20
click at [808, 536] on span "Lejupielādēt" at bounding box center [841, 537] width 109 height 20
click at [998, 534] on span "Lejupielādēt" at bounding box center [1034, 537] width 246 height 20
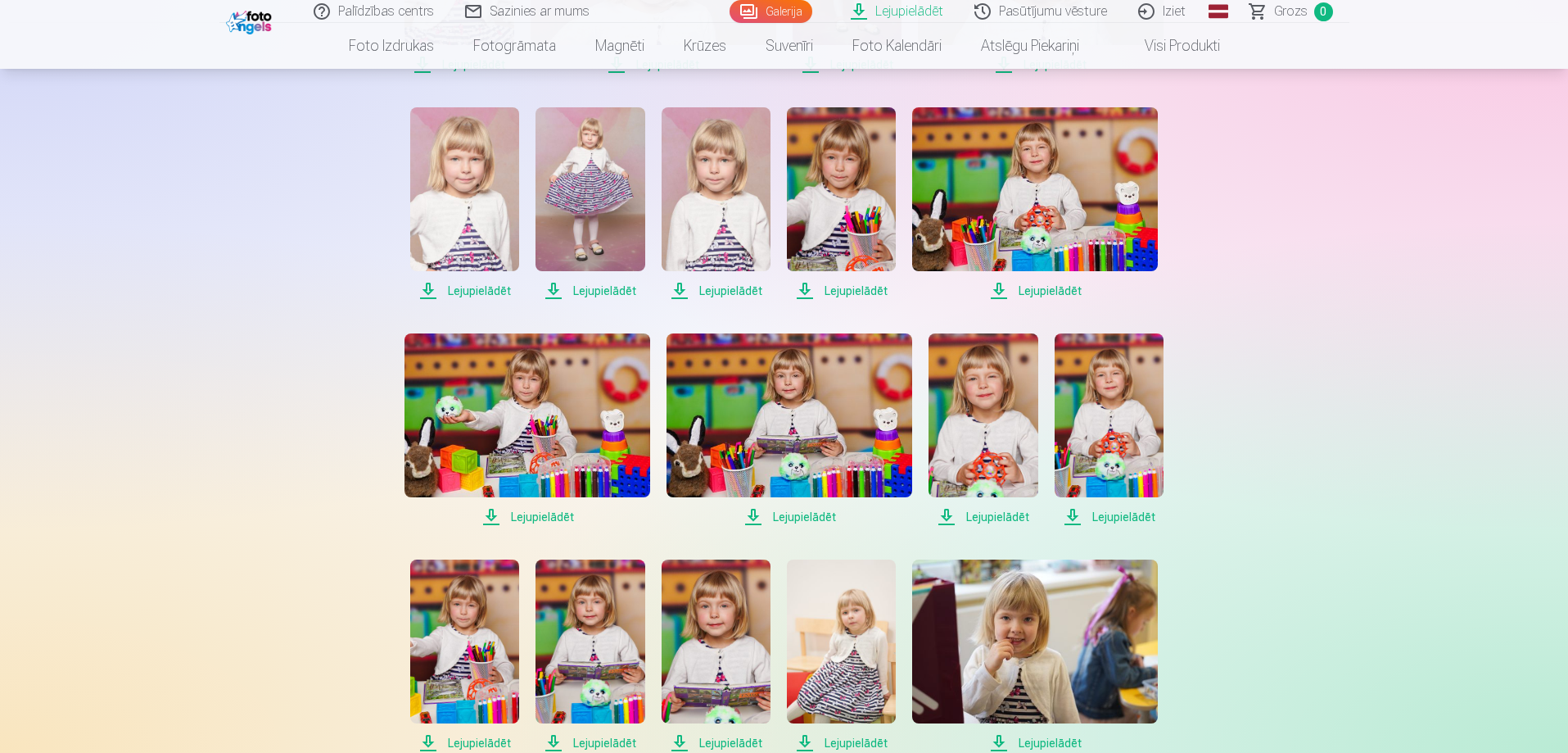
scroll to position [1147, 0]
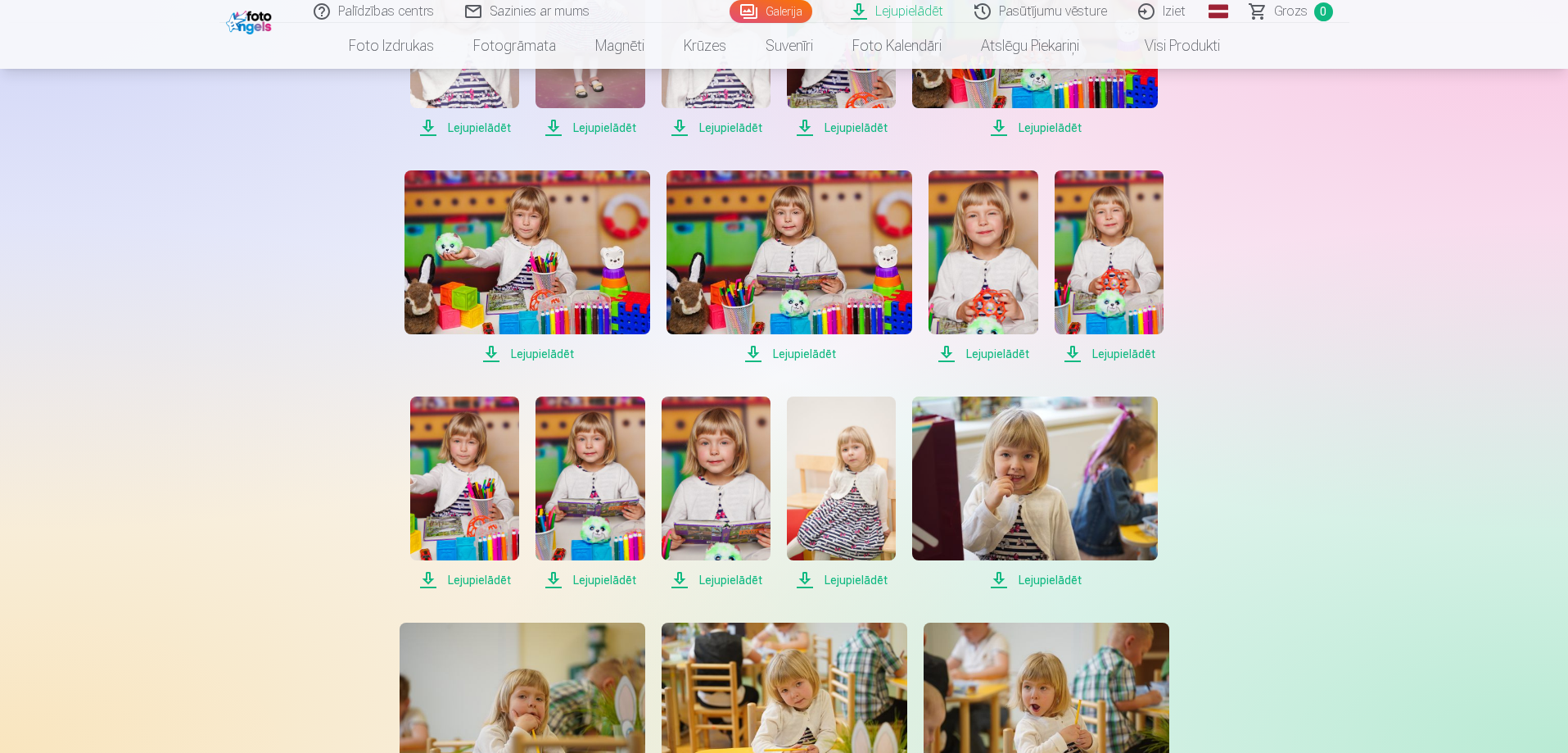
click at [491, 353] on span "Lejupielādēt" at bounding box center [528, 353] width 246 height 20
click at [752, 355] on span "Lejupielādēt" at bounding box center [790, 353] width 246 height 20
click at [948, 352] on span "Lejupielādēt" at bounding box center [983, 353] width 109 height 20
click at [1071, 351] on span "Lejupielādēt" at bounding box center [1108, 353] width 109 height 20
click at [997, 579] on span "Lejupielādēt" at bounding box center [1034, 579] width 246 height 20
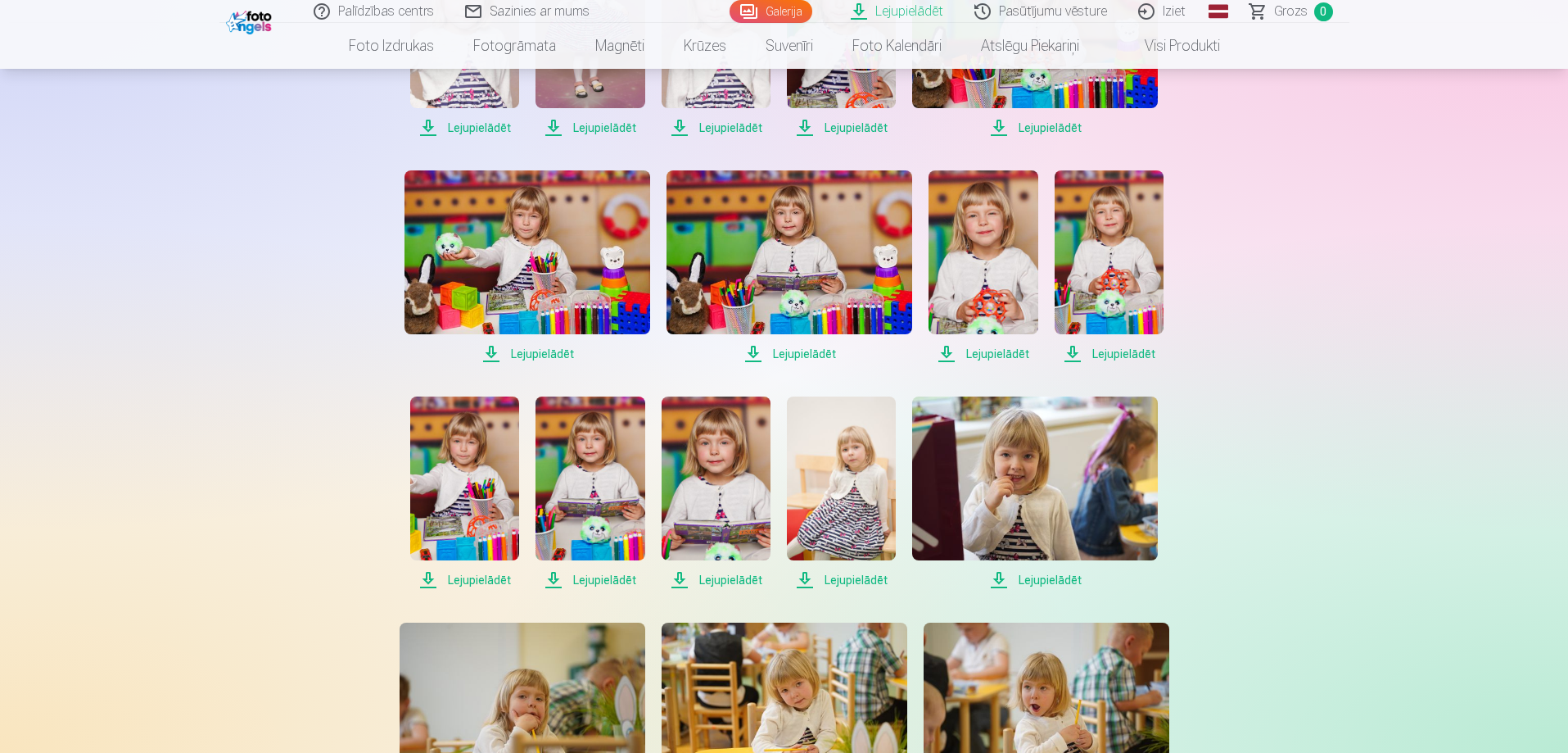
click at [806, 582] on span "Lejupielādēt" at bounding box center [841, 579] width 109 height 20
click at [674, 581] on span "Lejupielādēt" at bounding box center [716, 579] width 109 height 20
click at [553, 579] on span "Lejupielādēt" at bounding box center [589, 579] width 109 height 20
click at [424, 570] on span "Lejupielādēt" at bounding box center [464, 579] width 109 height 20
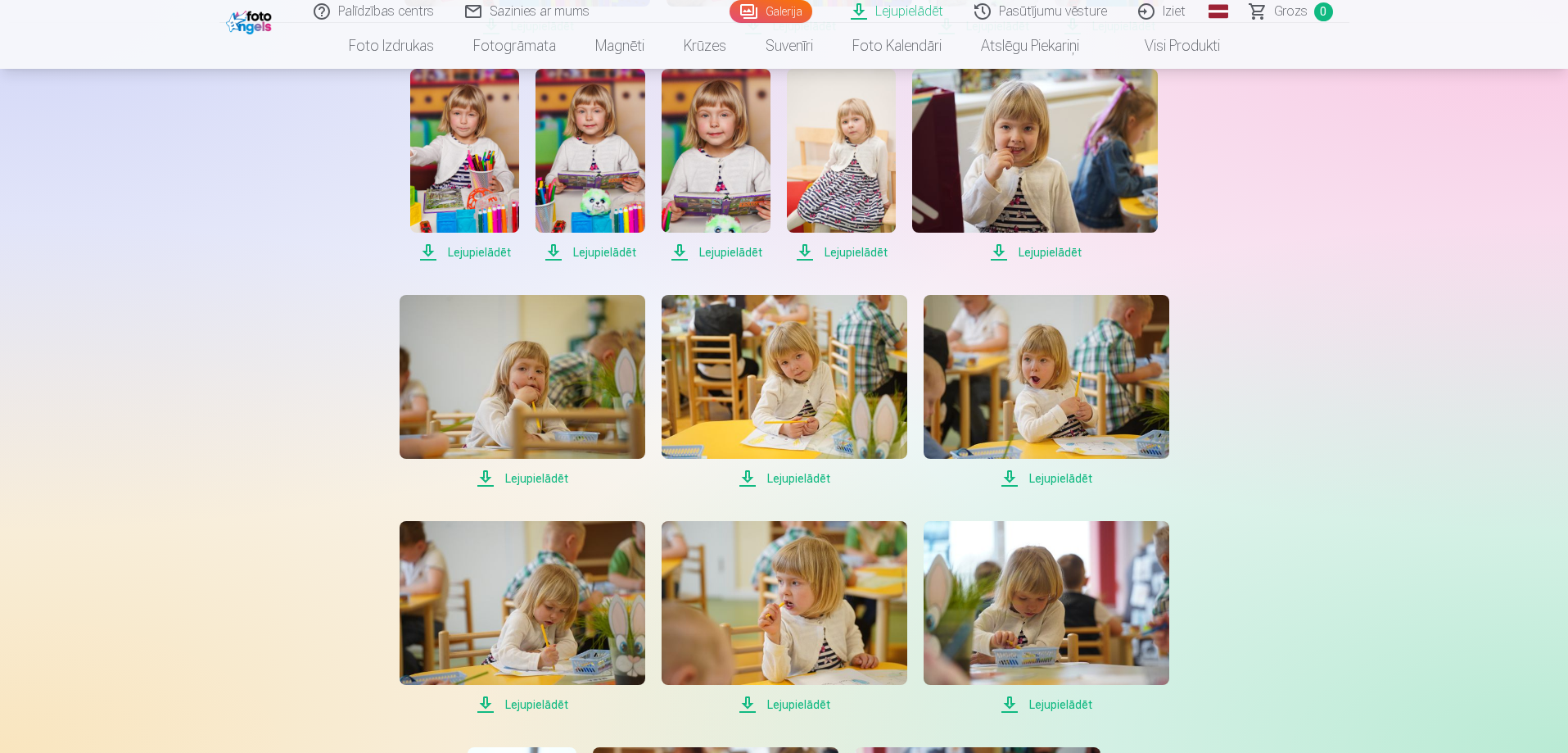
scroll to position [1638, 0]
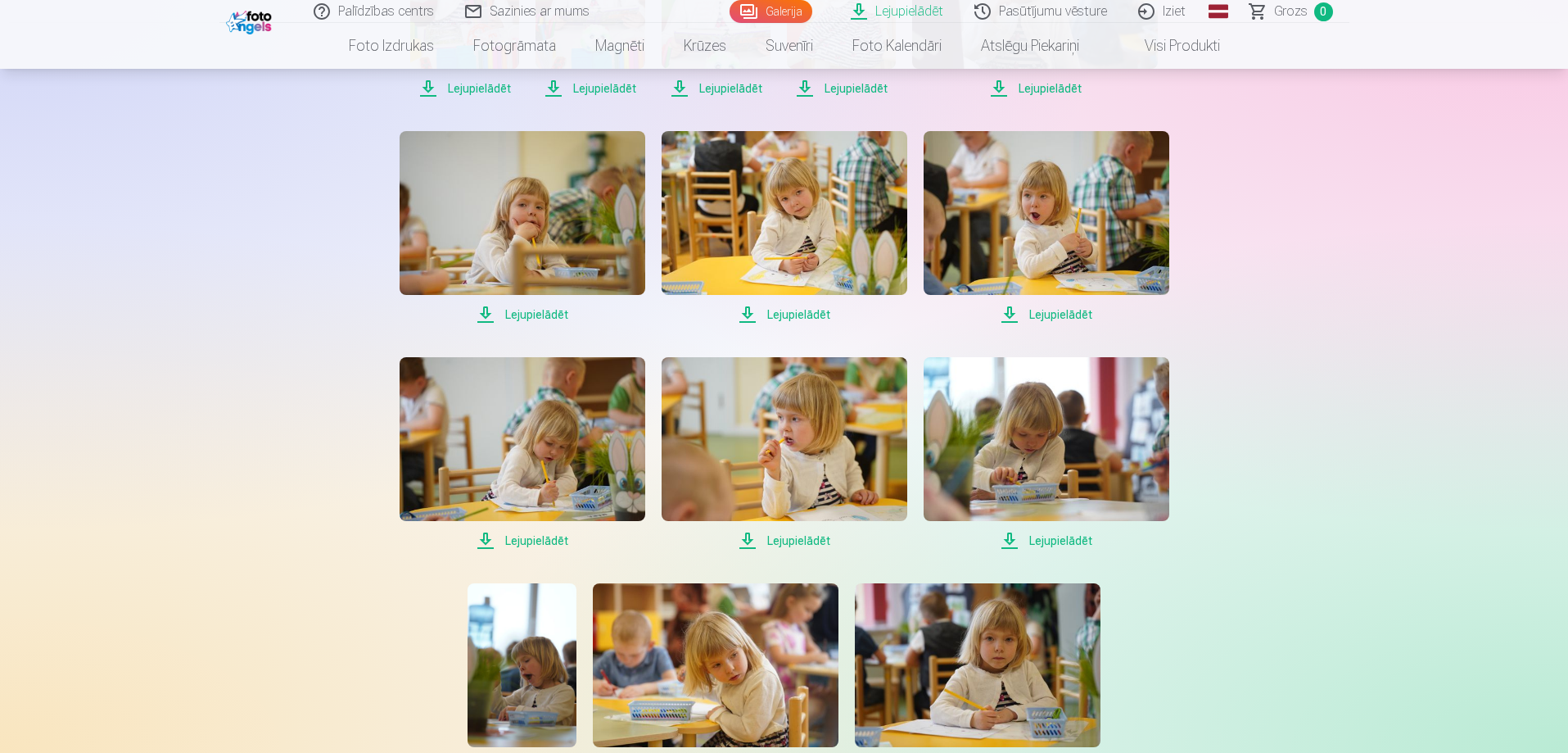
click at [502, 305] on span "Lejupielādēt" at bounding box center [522, 314] width 246 height 20
click at [747, 308] on span "Lejupielādēt" at bounding box center [784, 314] width 246 height 20
click at [1012, 311] on span "Lejupielādēt" at bounding box center [1046, 314] width 246 height 20
click at [1010, 543] on span "Lejupielādēt" at bounding box center [1046, 540] width 246 height 20
click at [760, 541] on span "Lejupielādēt" at bounding box center [784, 540] width 246 height 20
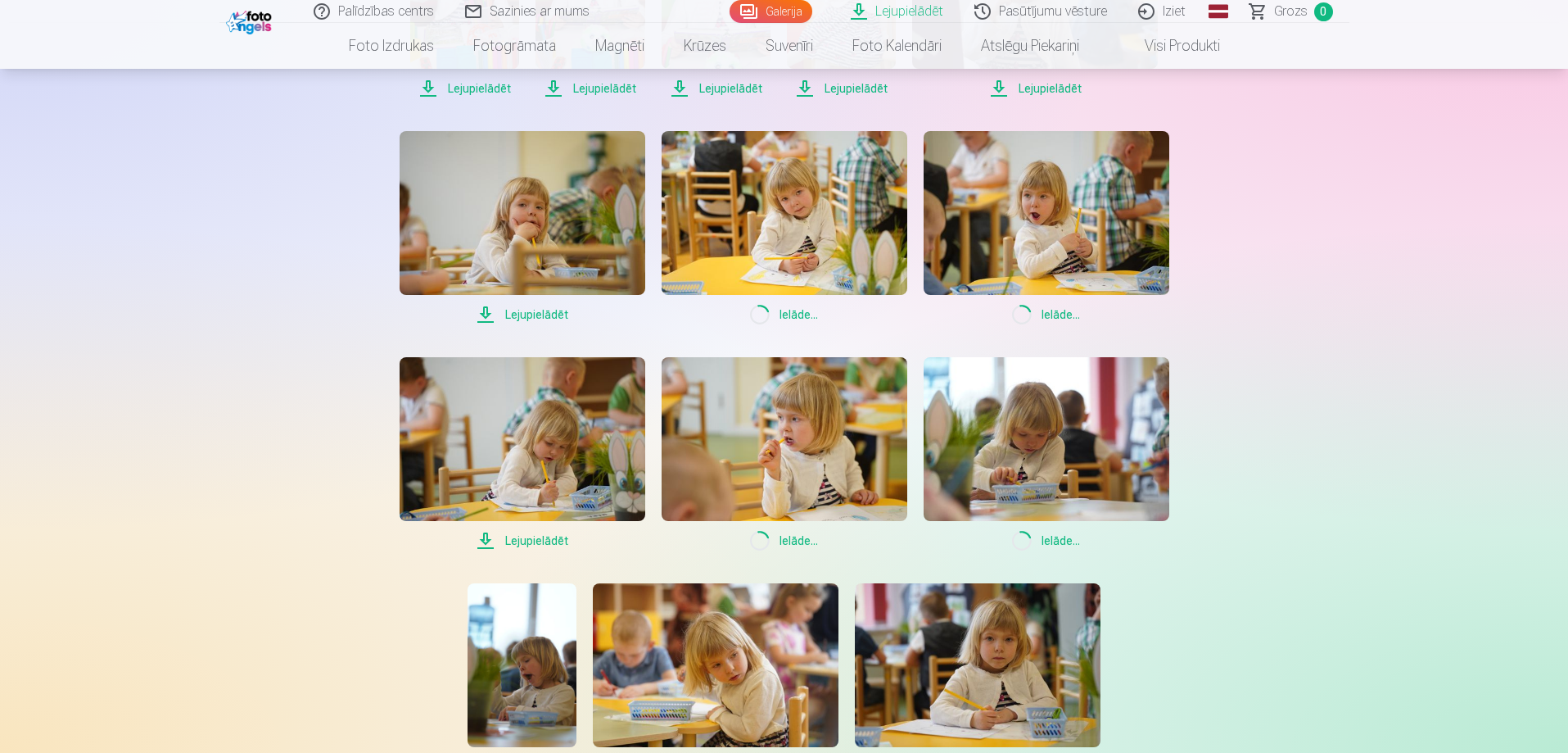
click at [485, 538] on span "Lejupielādēt" at bounding box center [522, 540] width 246 height 20
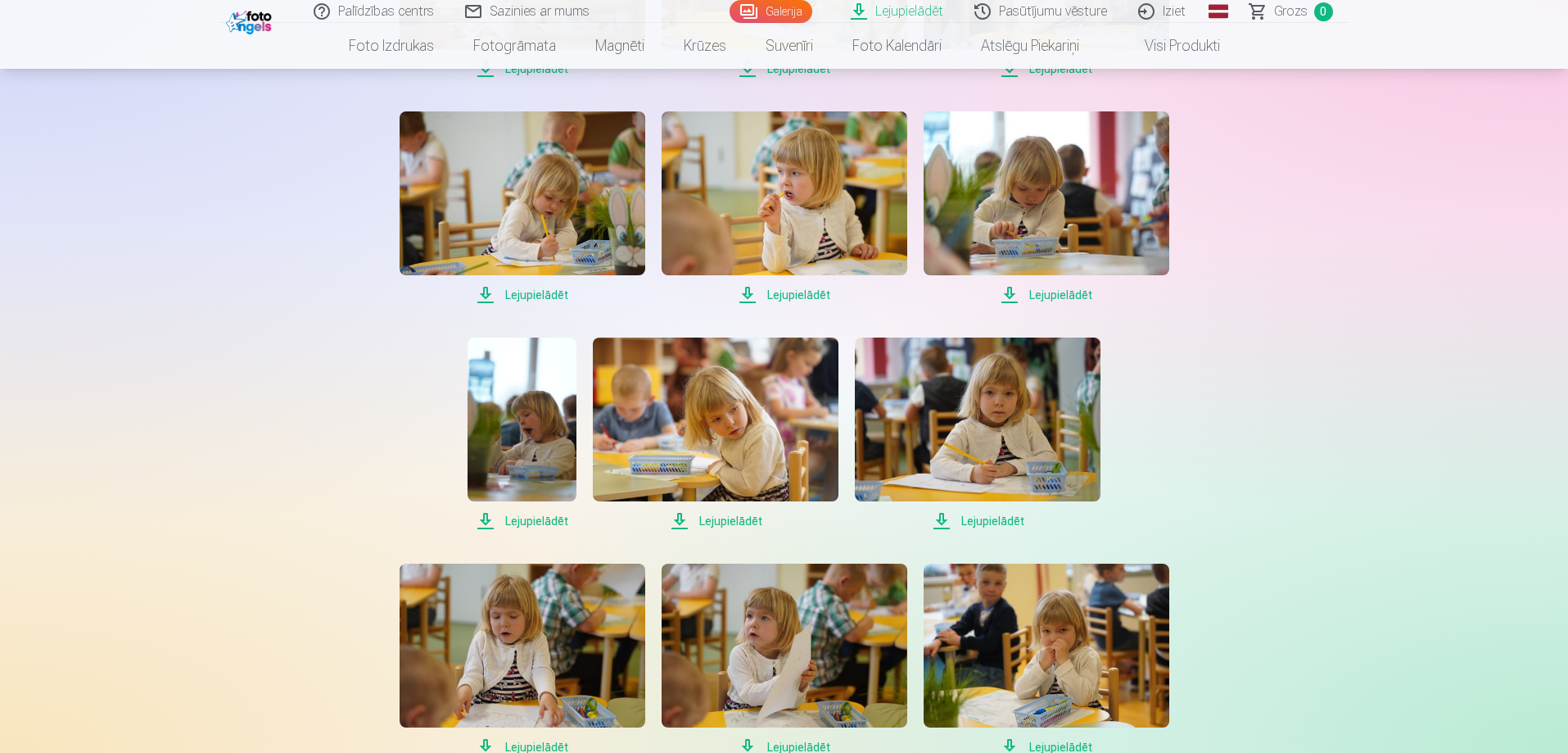
scroll to position [2048, 0]
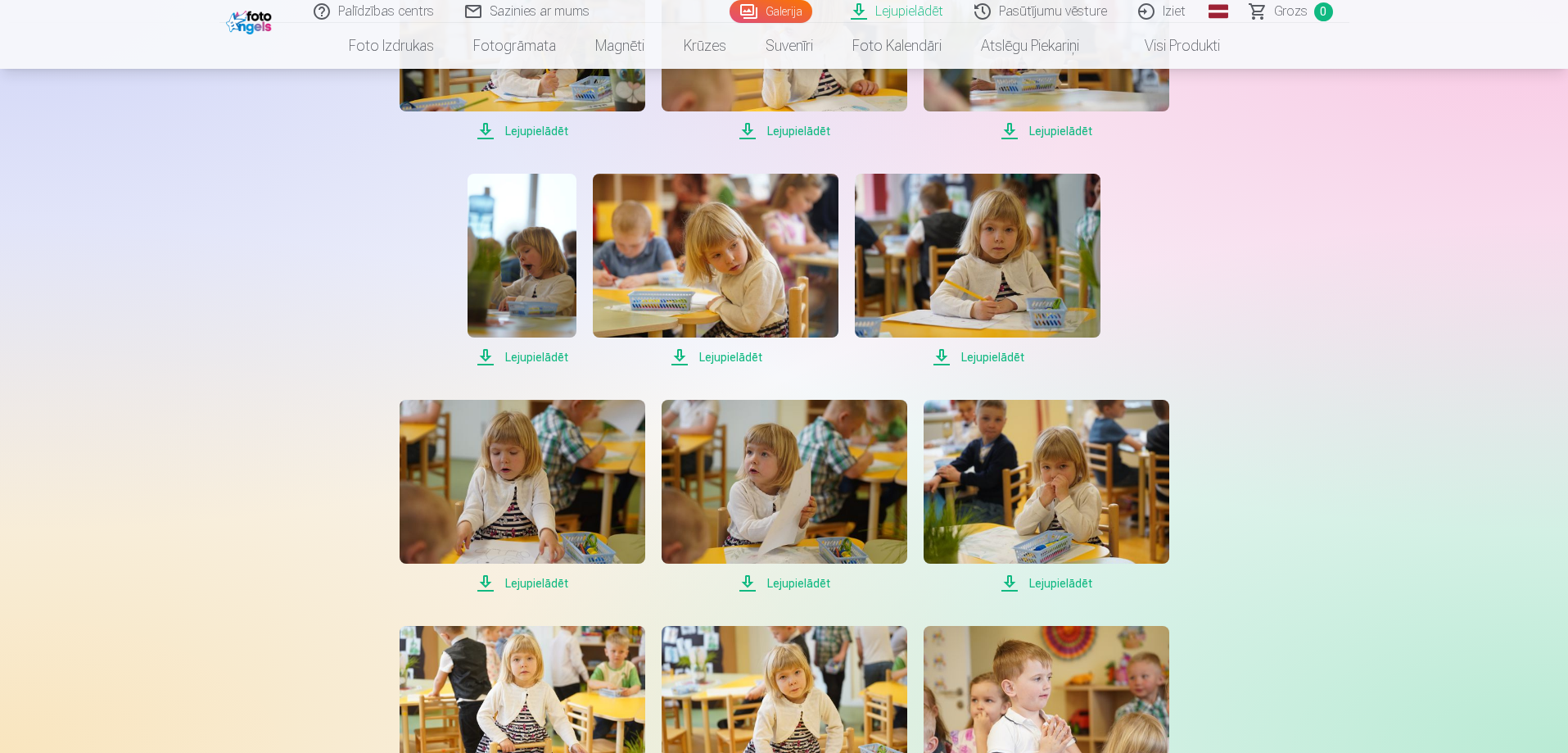
click at [529, 362] on span "Lejupielādēt" at bounding box center [522, 357] width 109 height 20
click at [714, 362] on span "Lejupielādēt" at bounding box center [716, 357] width 246 height 20
click at [951, 361] on span "Lejupielādēt" at bounding box center [978, 357] width 246 height 20
click at [1025, 582] on span "Lejupielādēt" at bounding box center [1046, 583] width 246 height 20
click at [790, 586] on span "Lejupielādēt" at bounding box center [784, 583] width 246 height 20
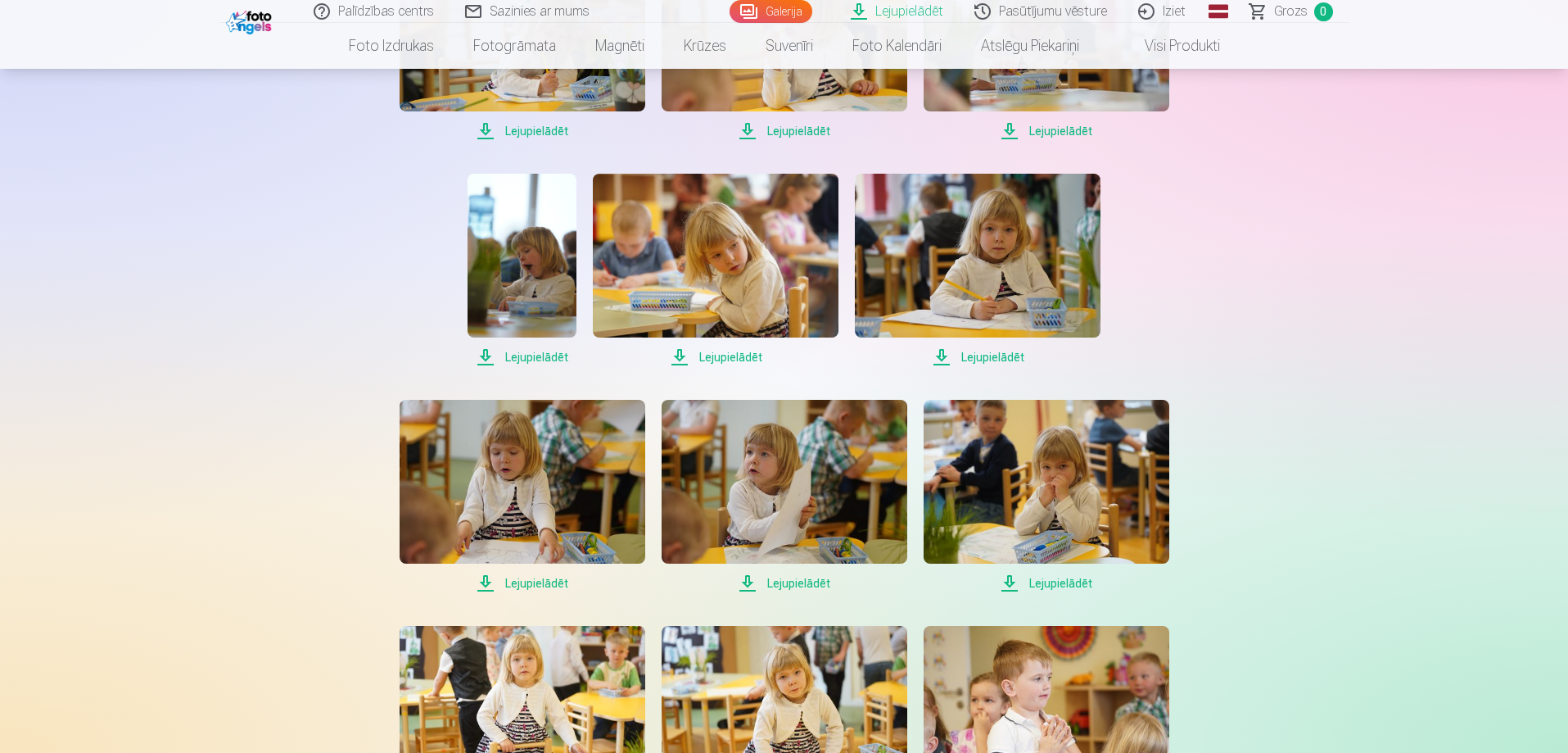
click at [542, 586] on span "Lejupielādēt" at bounding box center [522, 583] width 246 height 20
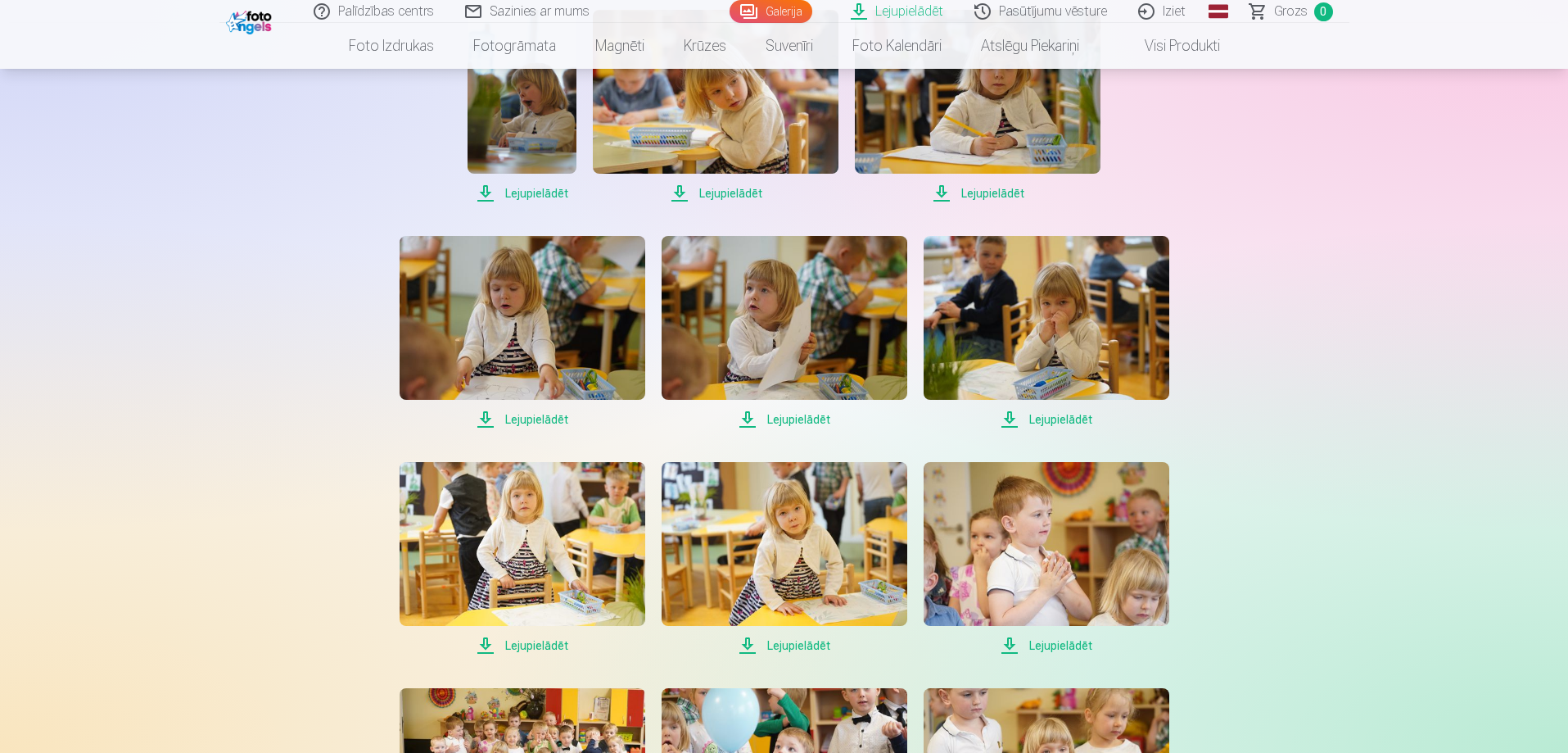
click at [528, 639] on span "Lejupielādēt" at bounding box center [522, 645] width 246 height 20
click at [749, 643] on span "Lejupielādēt" at bounding box center [784, 645] width 246 height 20
click at [1005, 644] on span "Lejupielādēt" at bounding box center [1046, 645] width 246 height 20
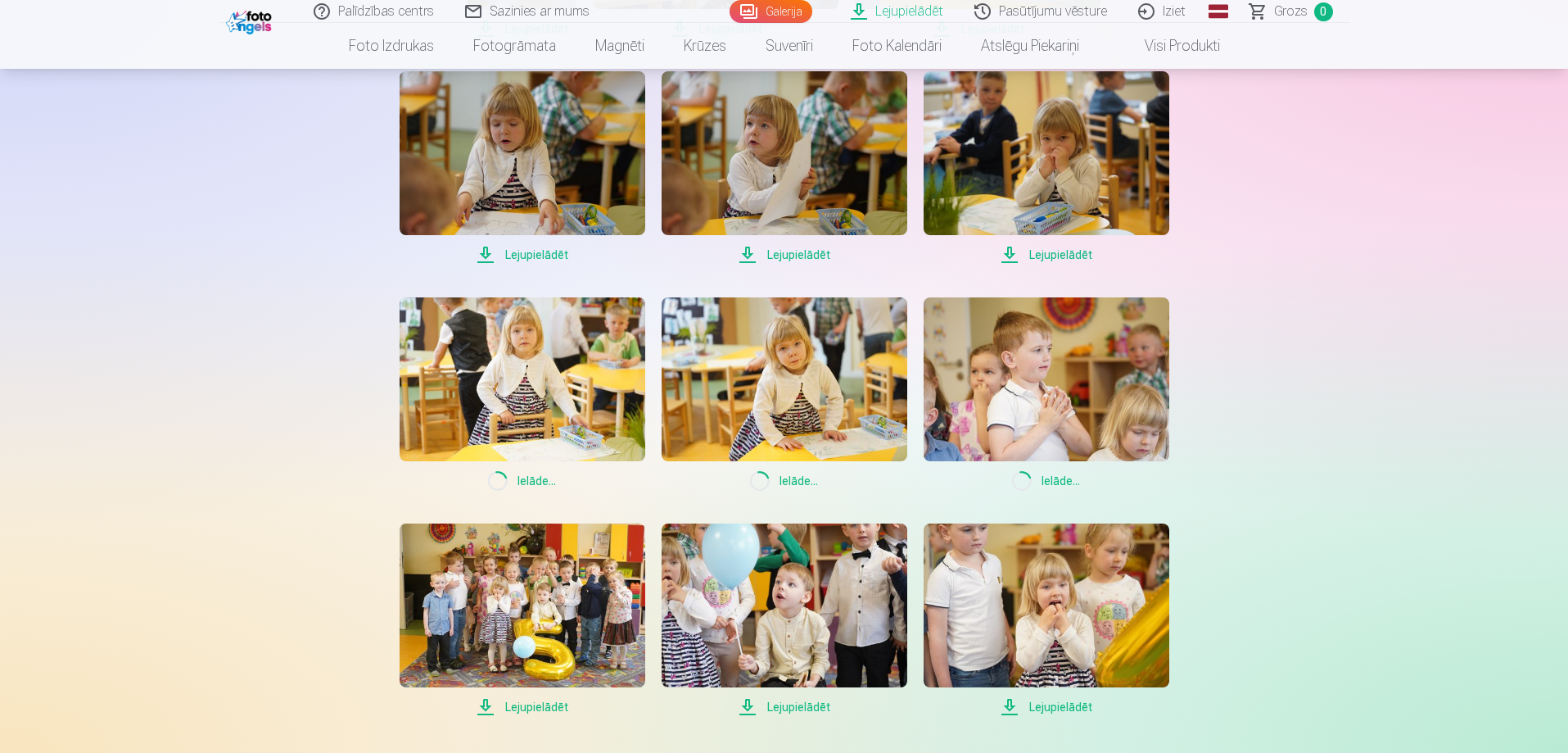
scroll to position [2539, 0]
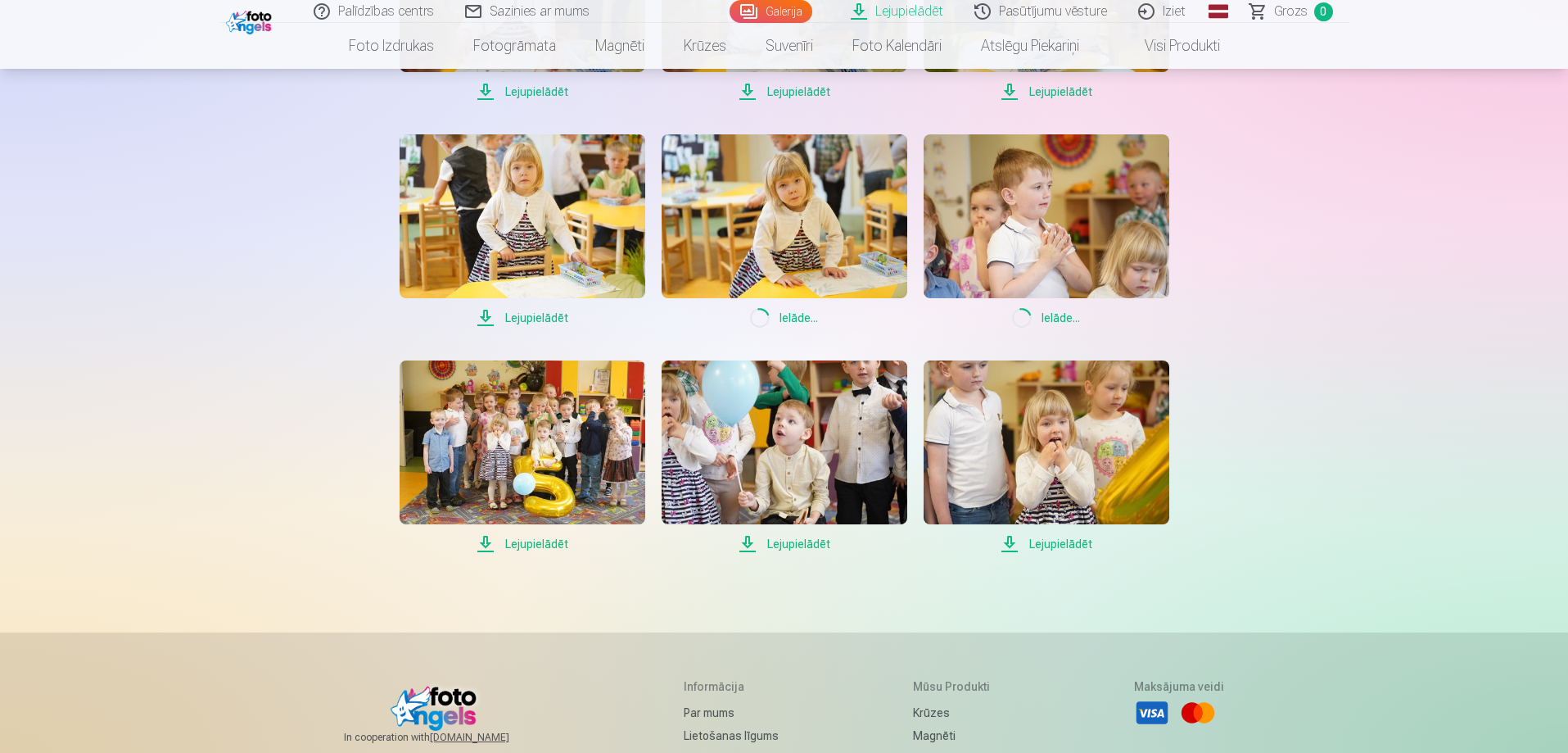
click at [1044, 544] on span "Lejupielādēt" at bounding box center [1046, 543] width 246 height 20
click at [747, 542] on span "Lejupielādēt" at bounding box center [784, 543] width 246 height 20
click at [529, 540] on span "Lejupielādēt" at bounding box center [522, 543] width 246 height 20
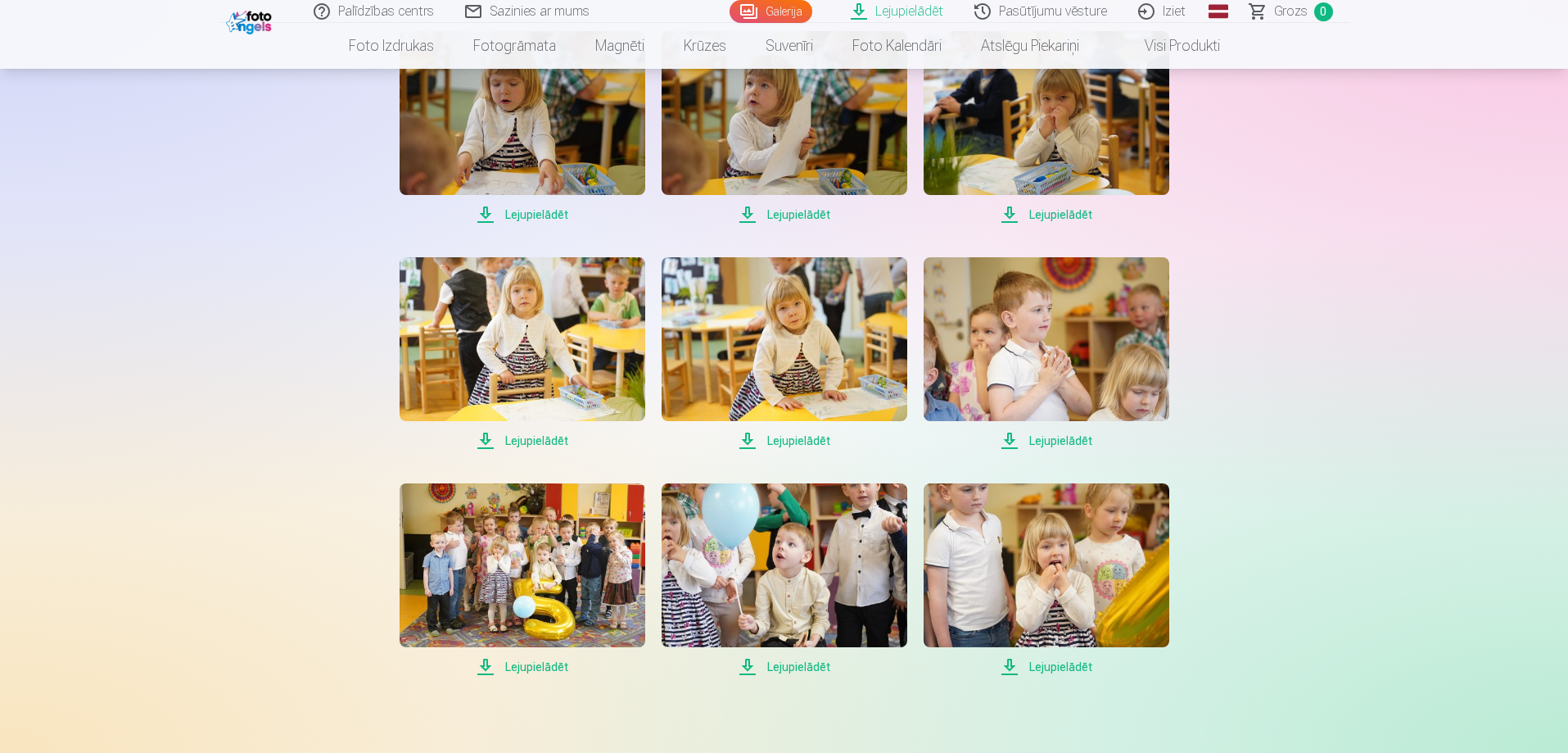
scroll to position [2548, 0]
